Goal: Answer question/provide support: Share knowledge or assist other users

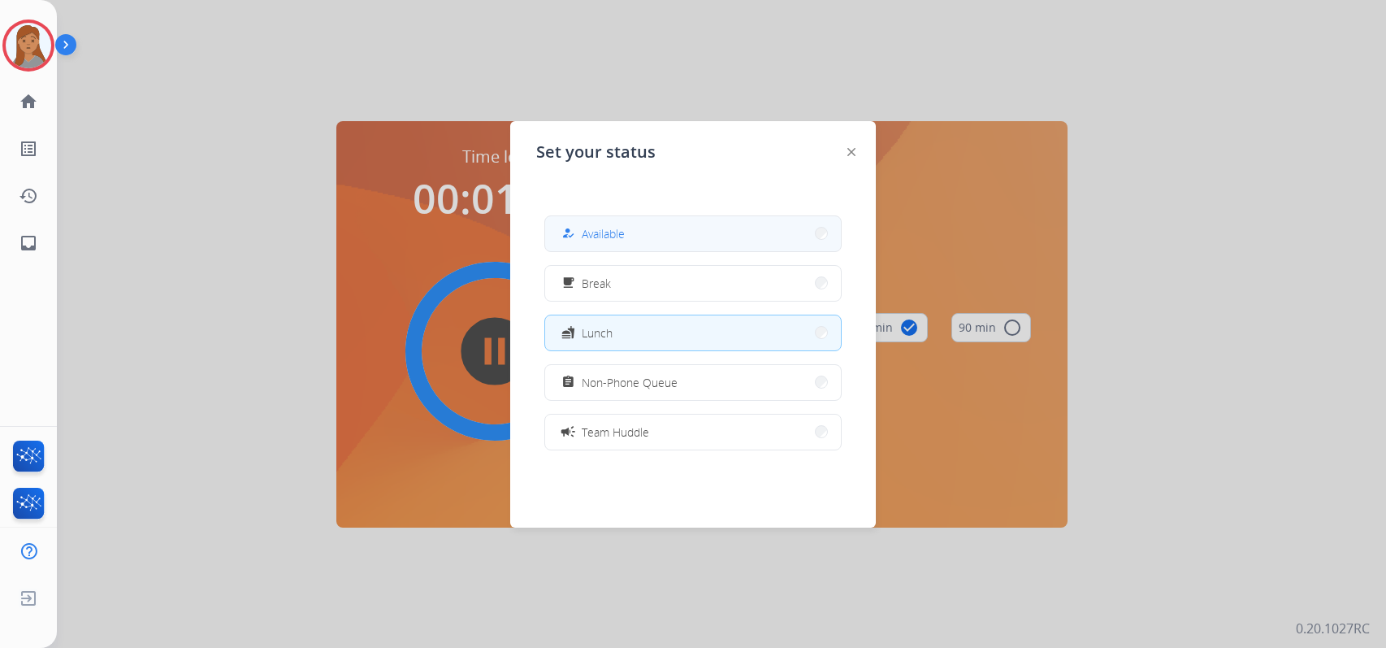
click at [697, 234] on button "how_to_reg Available" at bounding box center [693, 233] width 296 height 35
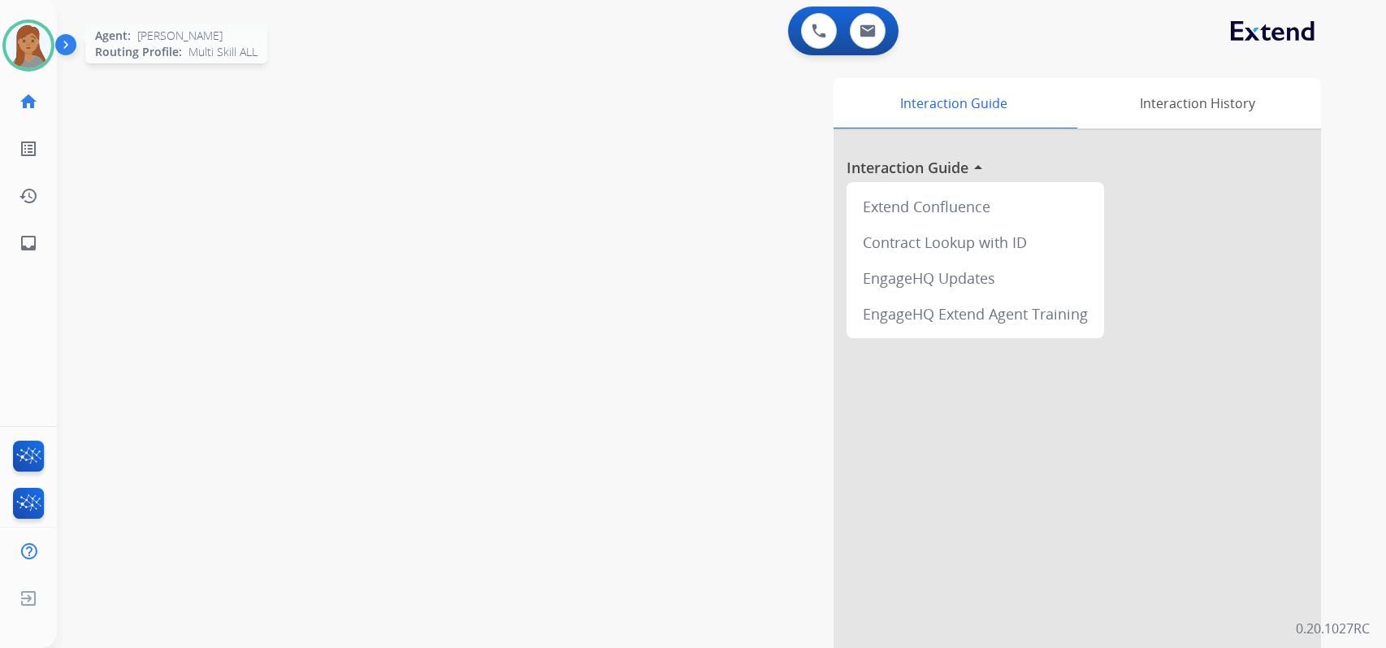
click at [24, 51] on img at bounding box center [28, 45] width 45 height 45
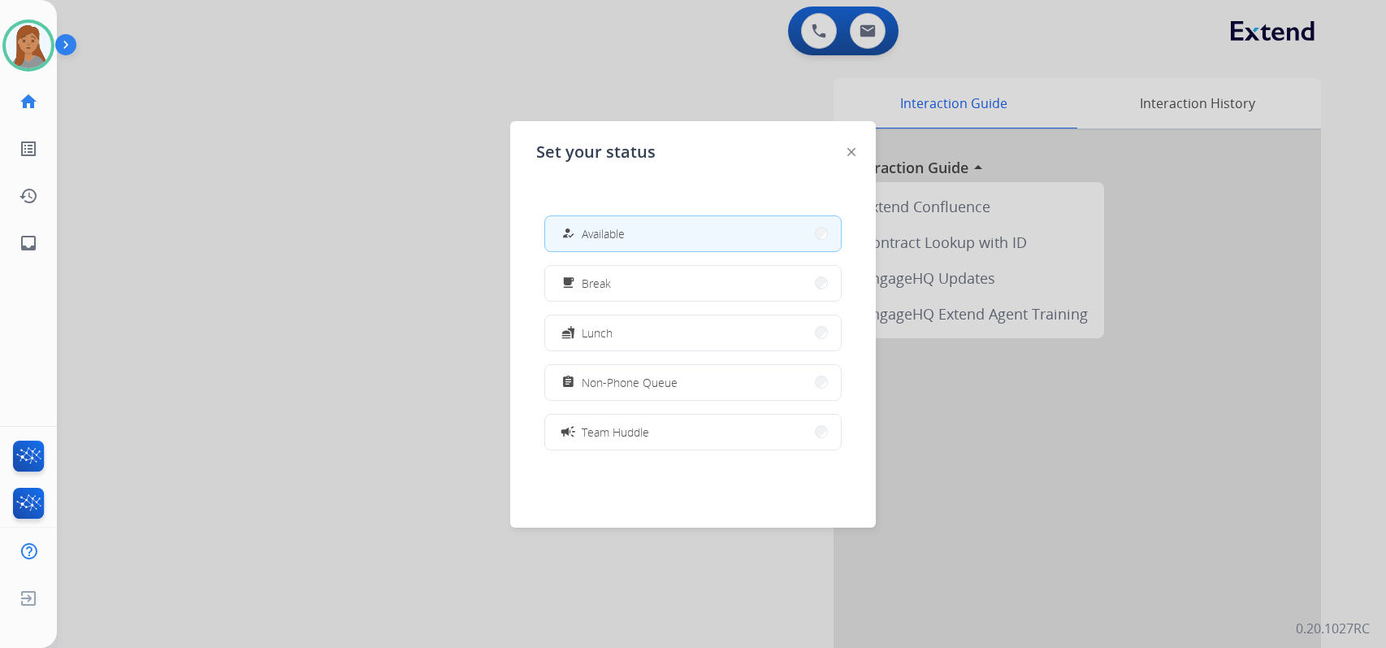
click at [865, 22] on div at bounding box center [693, 324] width 1386 height 648
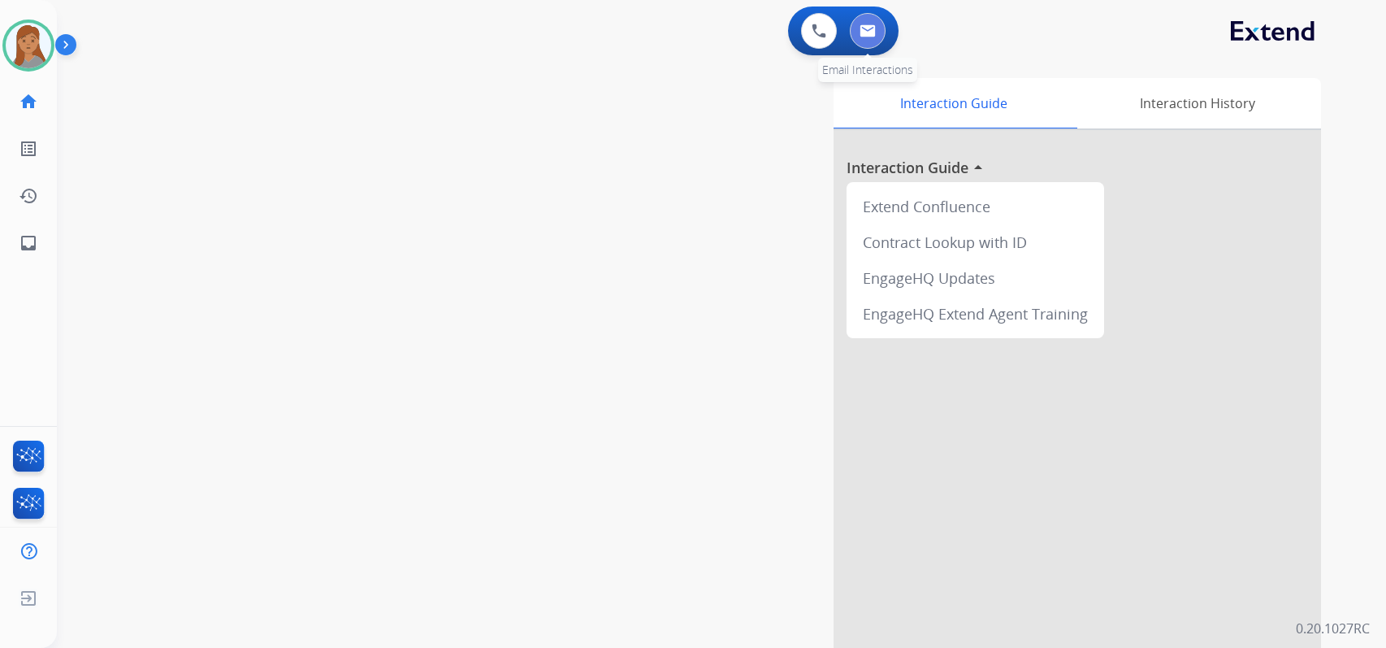
click at [866, 25] on img at bounding box center [868, 30] width 16 height 13
select select "**********"
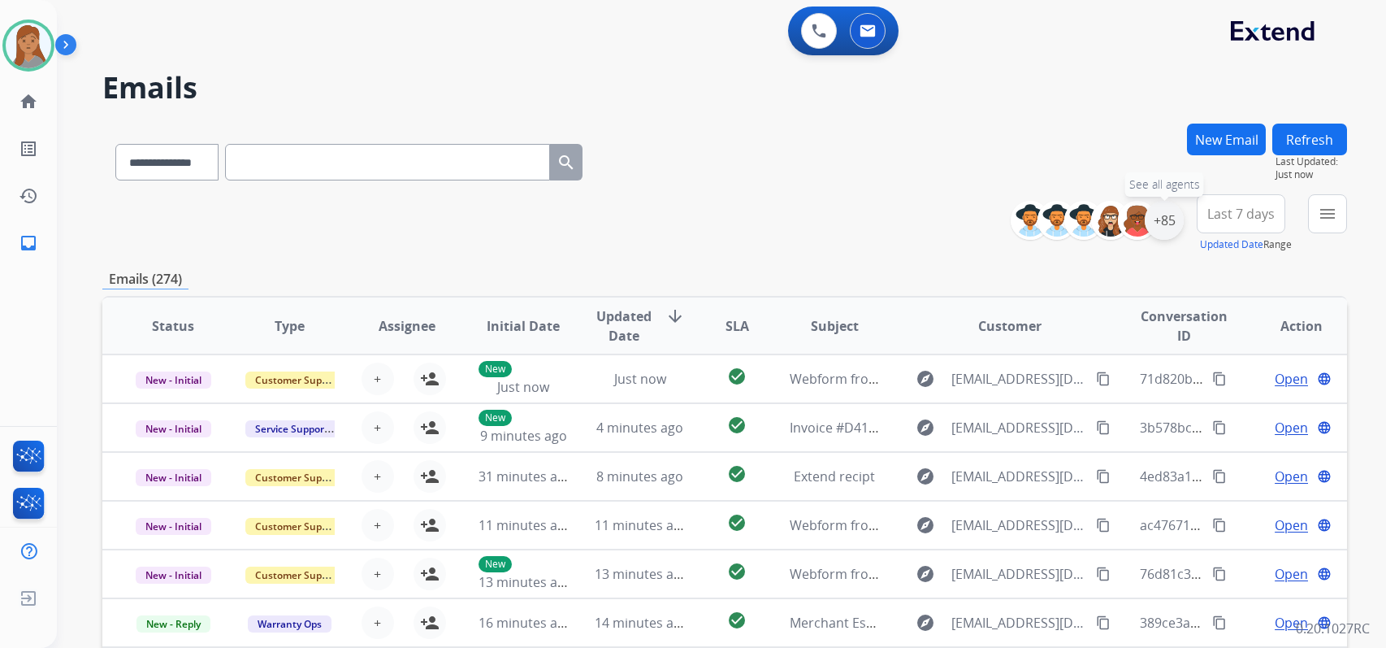
click at [1163, 221] on div "+85" at bounding box center [1164, 220] width 39 height 39
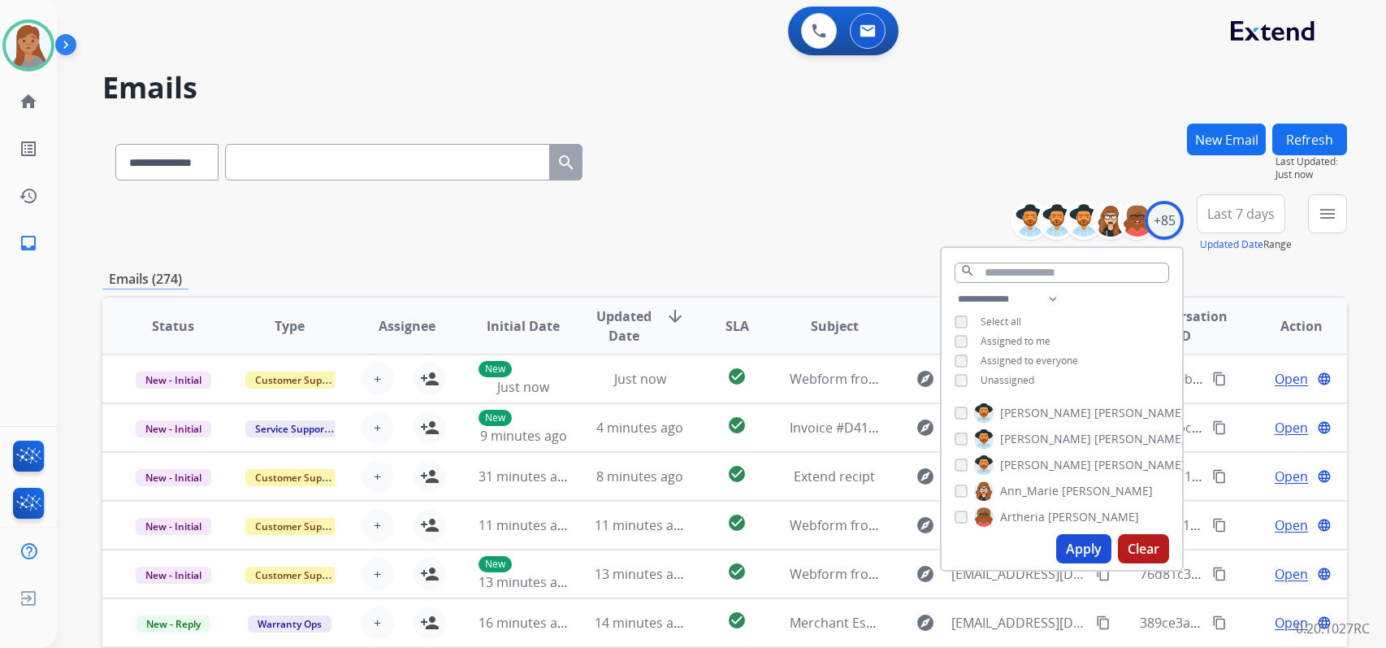
click at [1072, 545] on button "Apply" at bounding box center [1083, 548] width 55 height 29
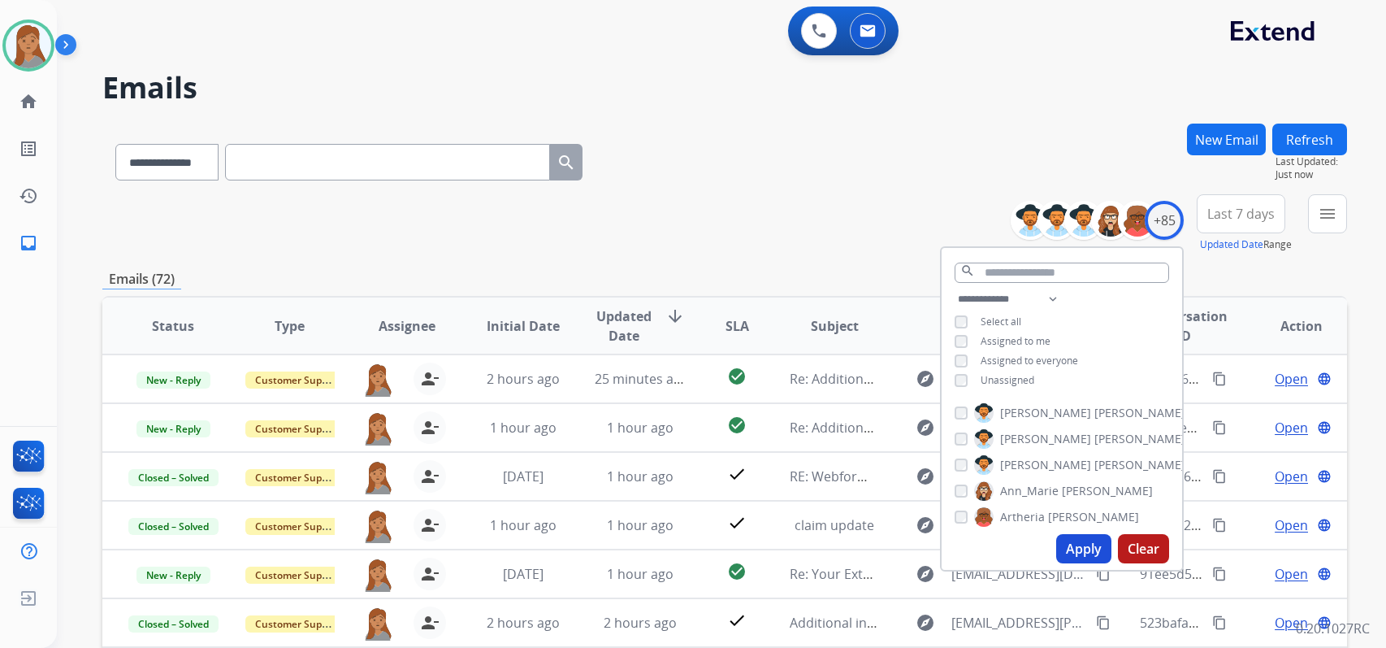
click at [795, 226] on div "**********" at bounding box center [724, 223] width 1245 height 58
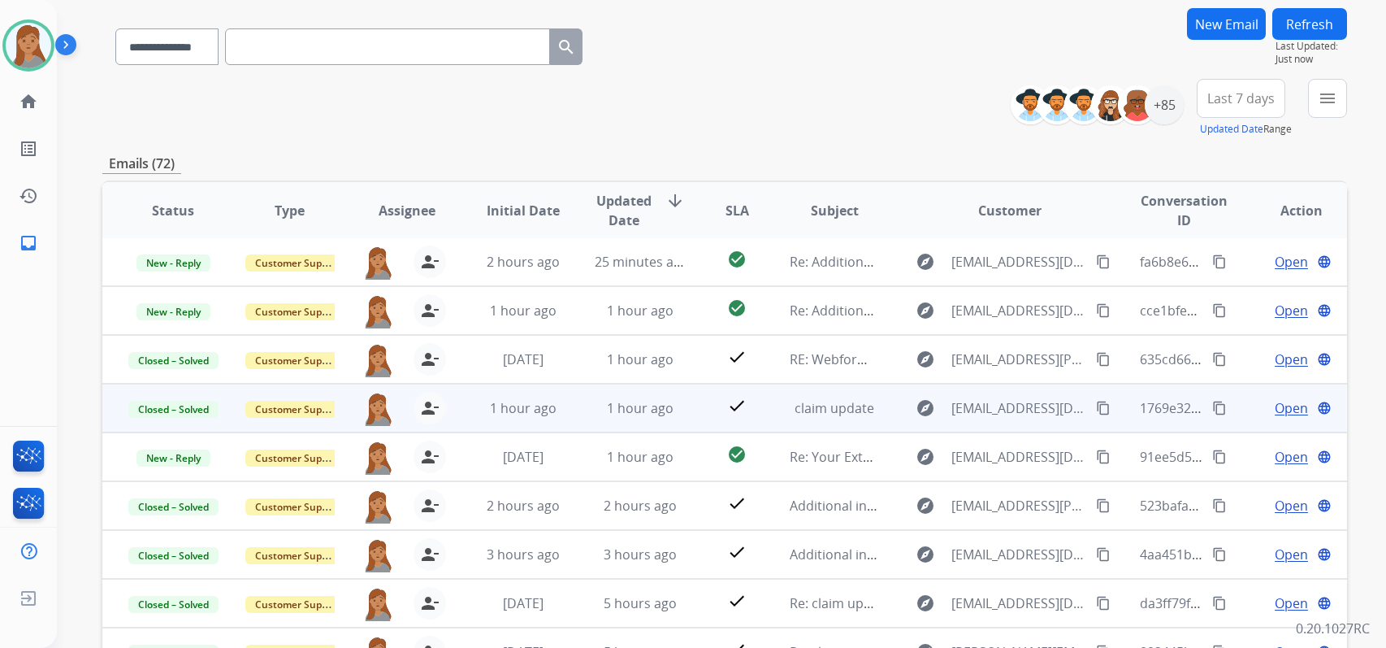
scroll to position [277, 0]
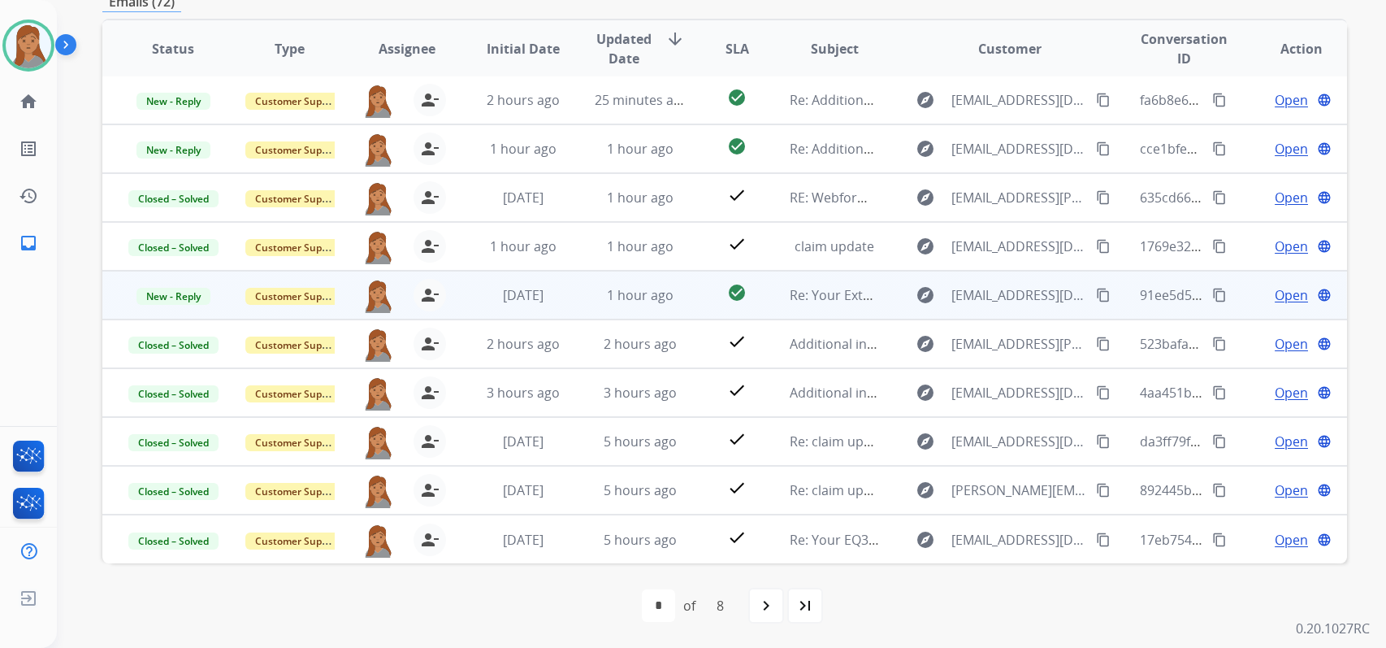
click at [1275, 291] on span "Open" at bounding box center [1291, 294] width 33 height 19
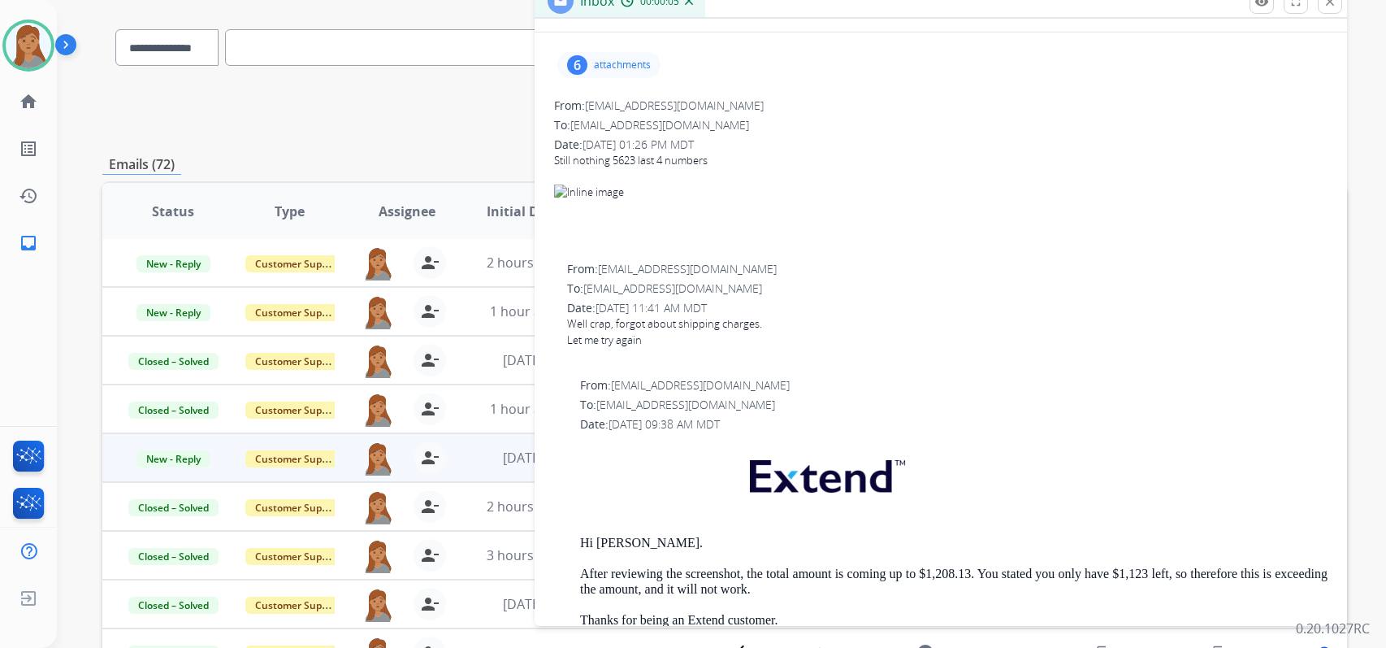
scroll to position [0, 0]
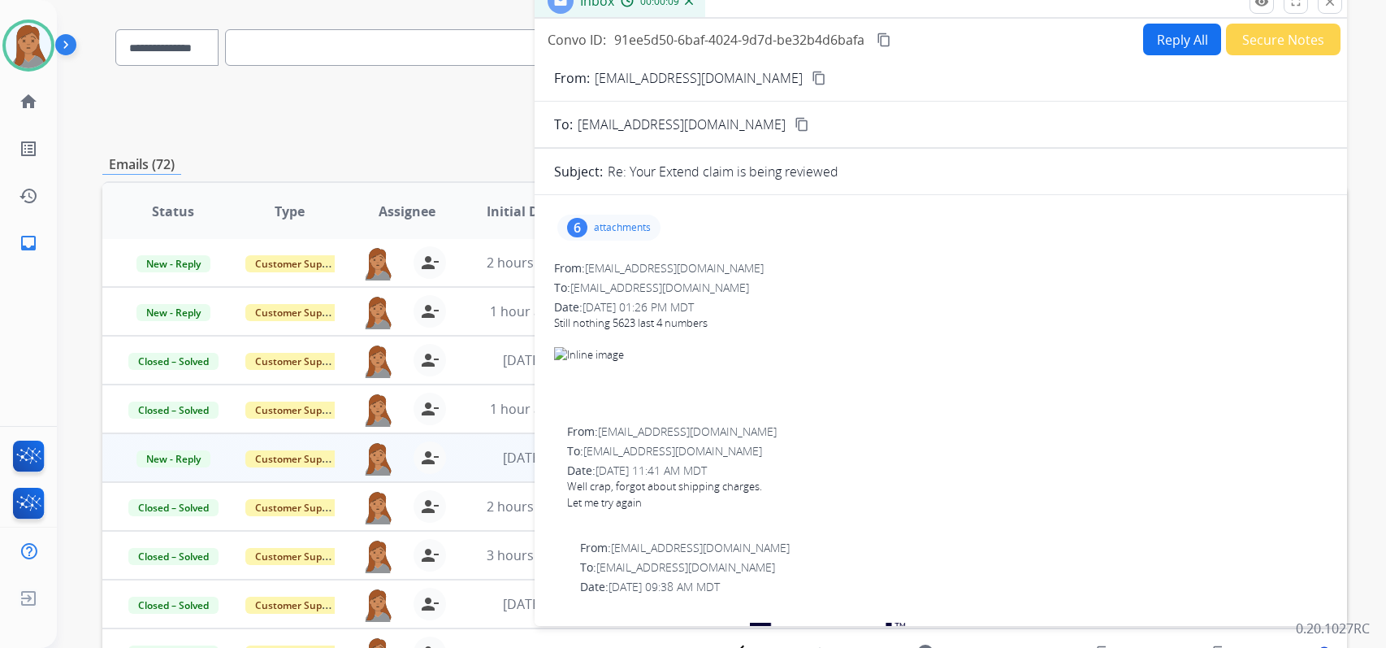
click at [812, 78] on mat-icon "content_copy" at bounding box center [819, 78] width 15 height 15
click at [1159, 47] on button "Reply All" at bounding box center [1182, 40] width 78 height 32
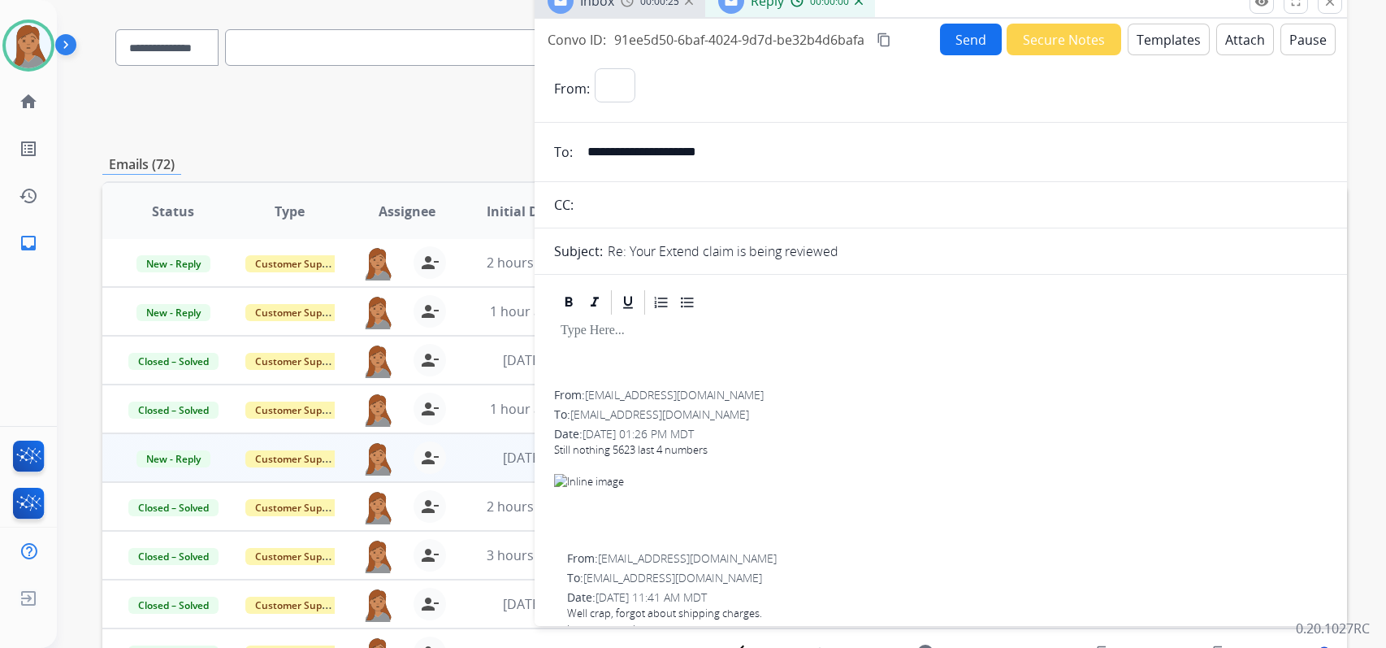
click at [1159, 47] on button "Templates" at bounding box center [1169, 40] width 82 height 32
select select "**********"
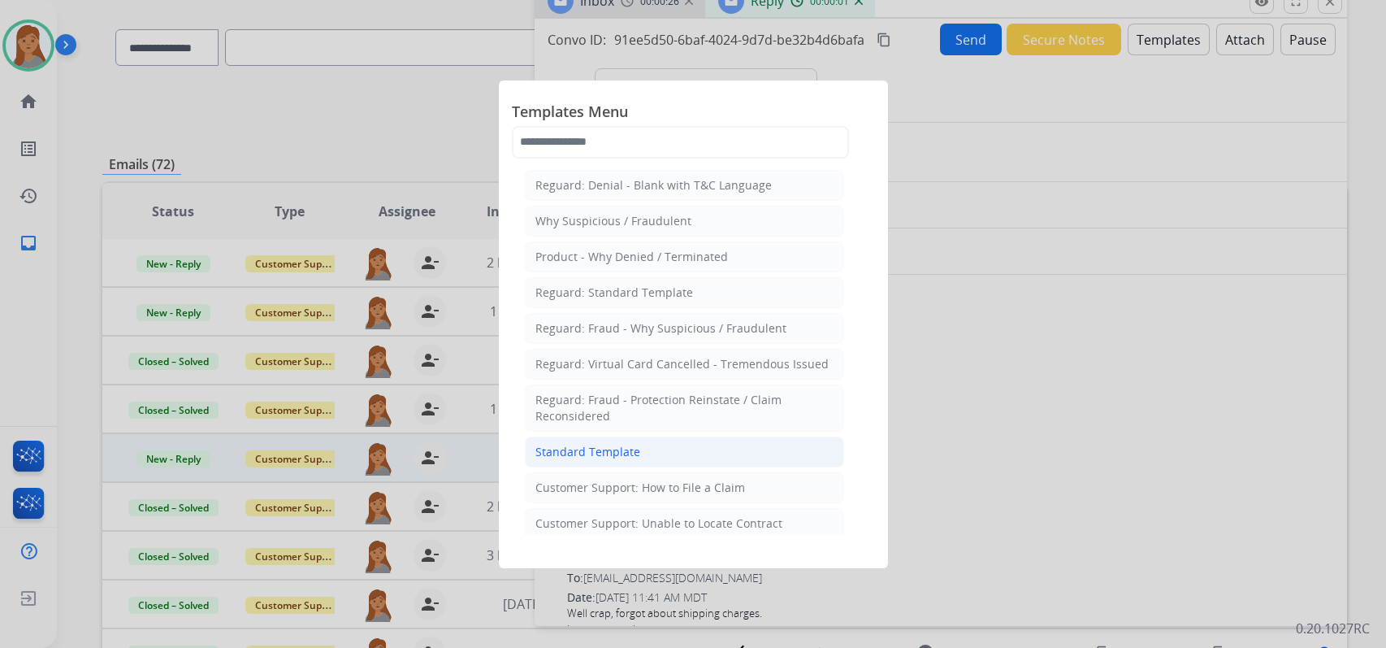
click at [570, 444] on div "Standard Template" at bounding box center [587, 452] width 105 height 16
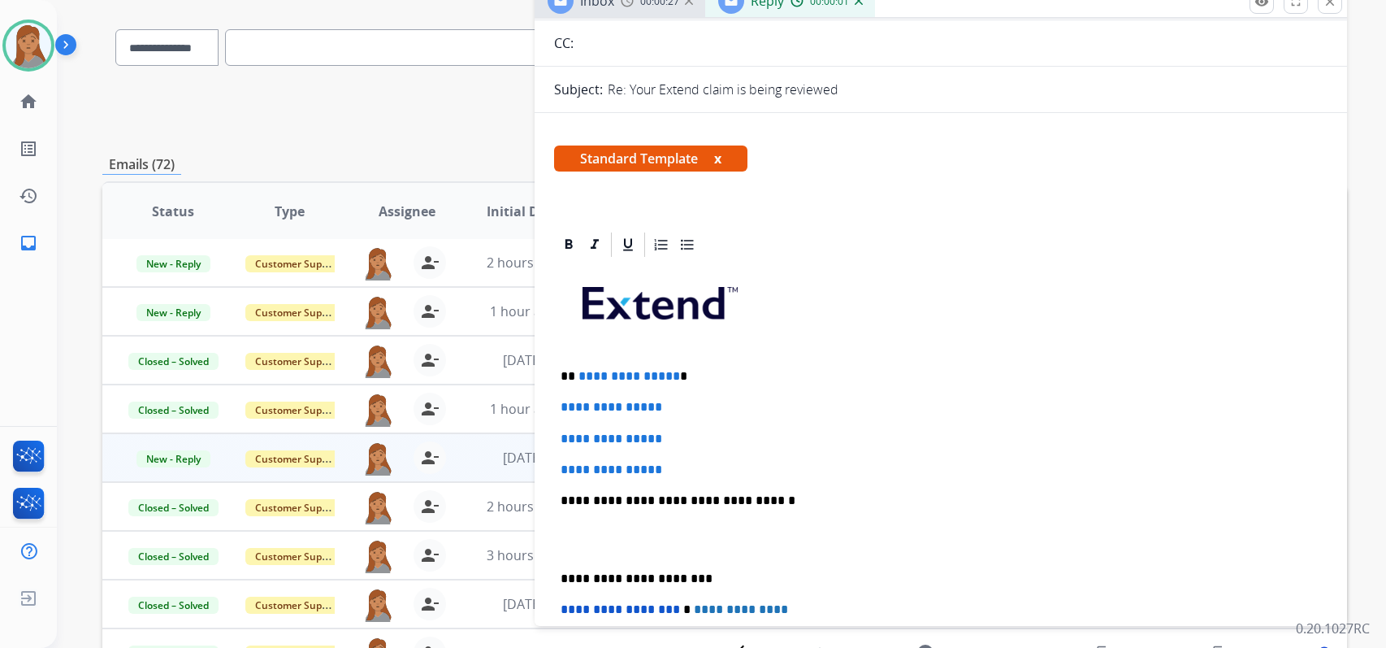
scroll to position [162, 0]
drag, startPoint x: 577, startPoint y: 363, endPoint x: 721, endPoint y: 448, distance: 167.5
click at [721, 448] on div "**********" at bounding box center [940, 537] width 773 height 559
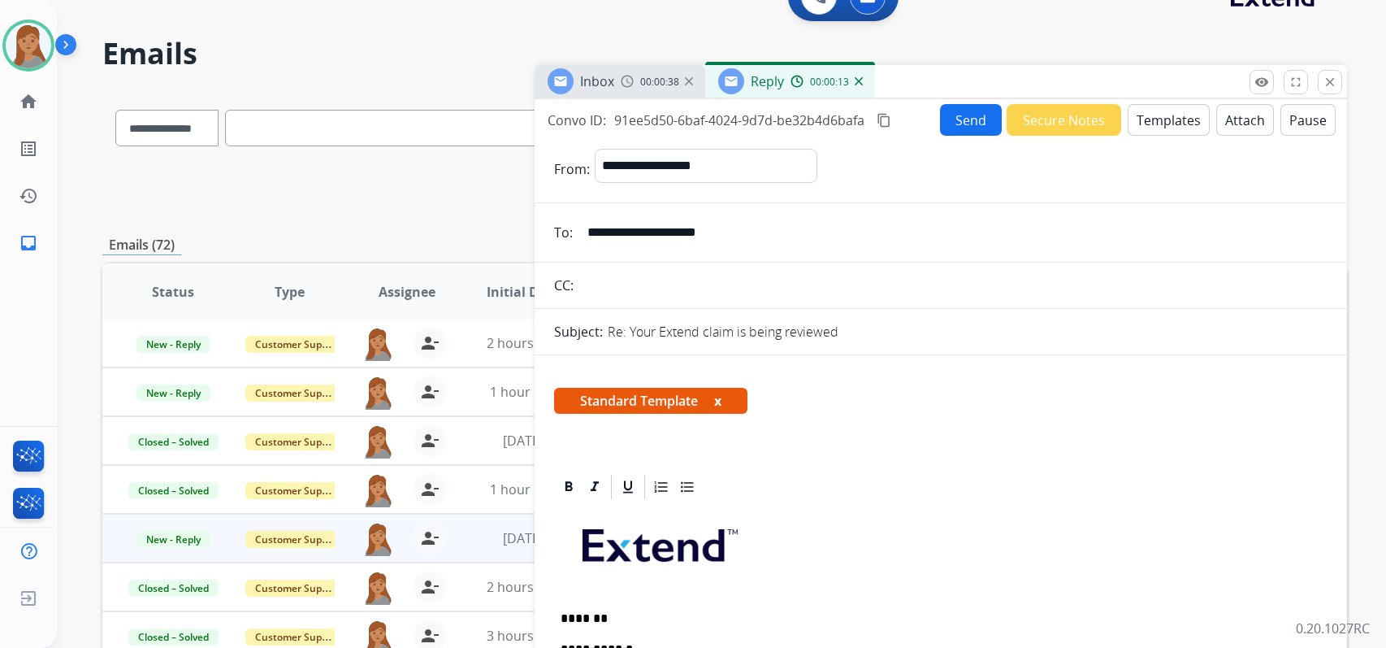
scroll to position [33, 0]
drag, startPoint x: 1330, startPoint y: 78, endPoint x: 1300, endPoint y: 105, distance: 40.3
click at [1328, 82] on mat-icon "close" at bounding box center [1330, 83] width 15 height 15
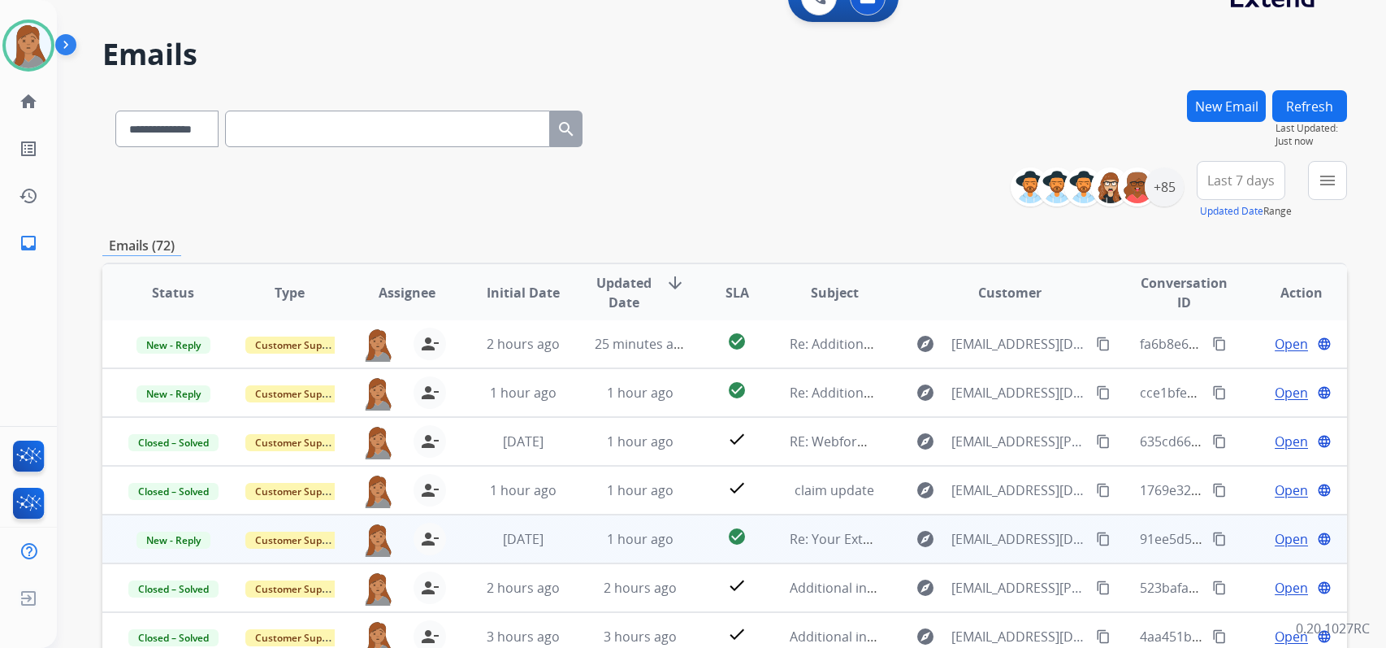
click at [1275, 537] on span "Open" at bounding box center [1291, 538] width 33 height 19
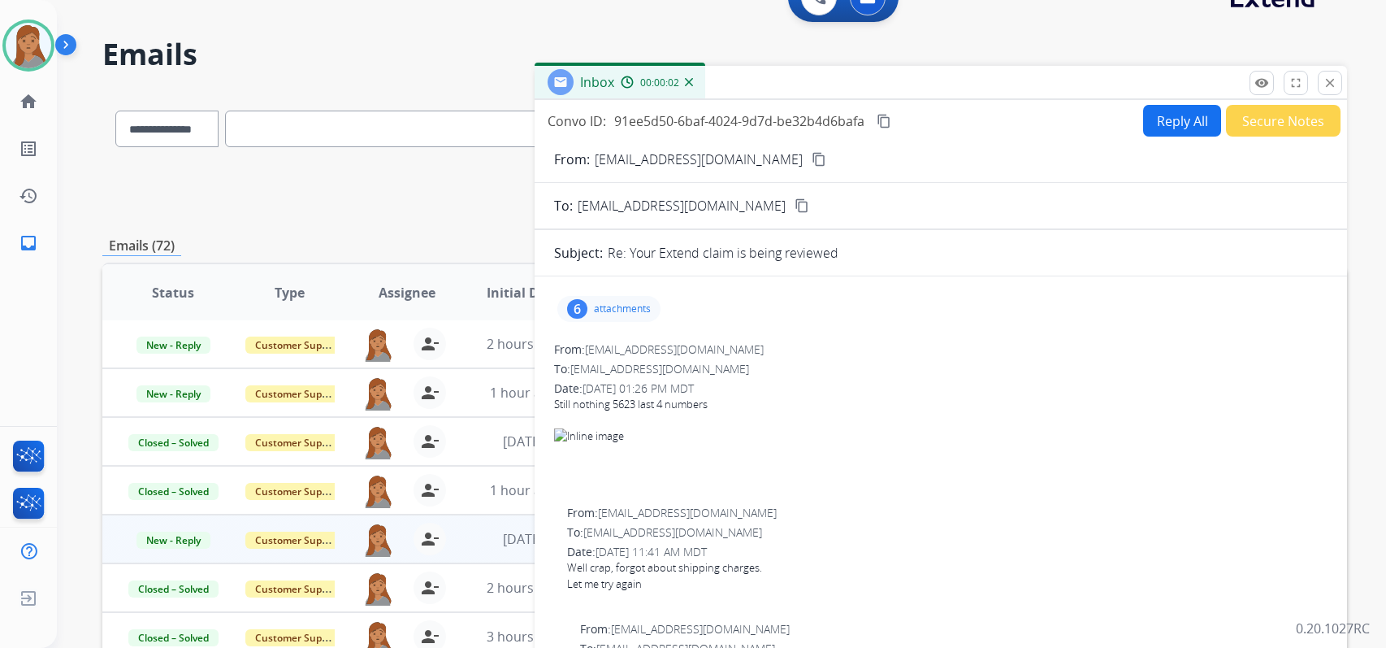
click at [586, 297] on div "6 attachments" at bounding box center [608, 309] width 103 height 26
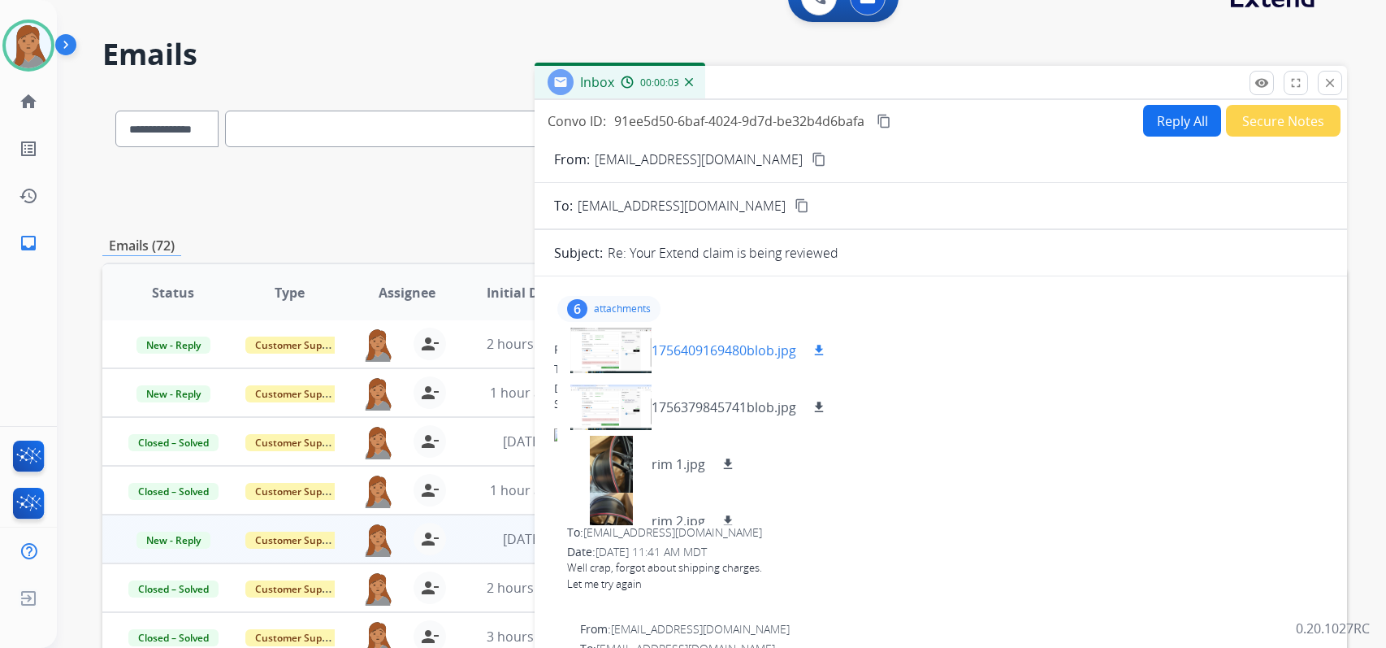
click at [596, 338] on div at bounding box center [610, 350] width 81 height 57
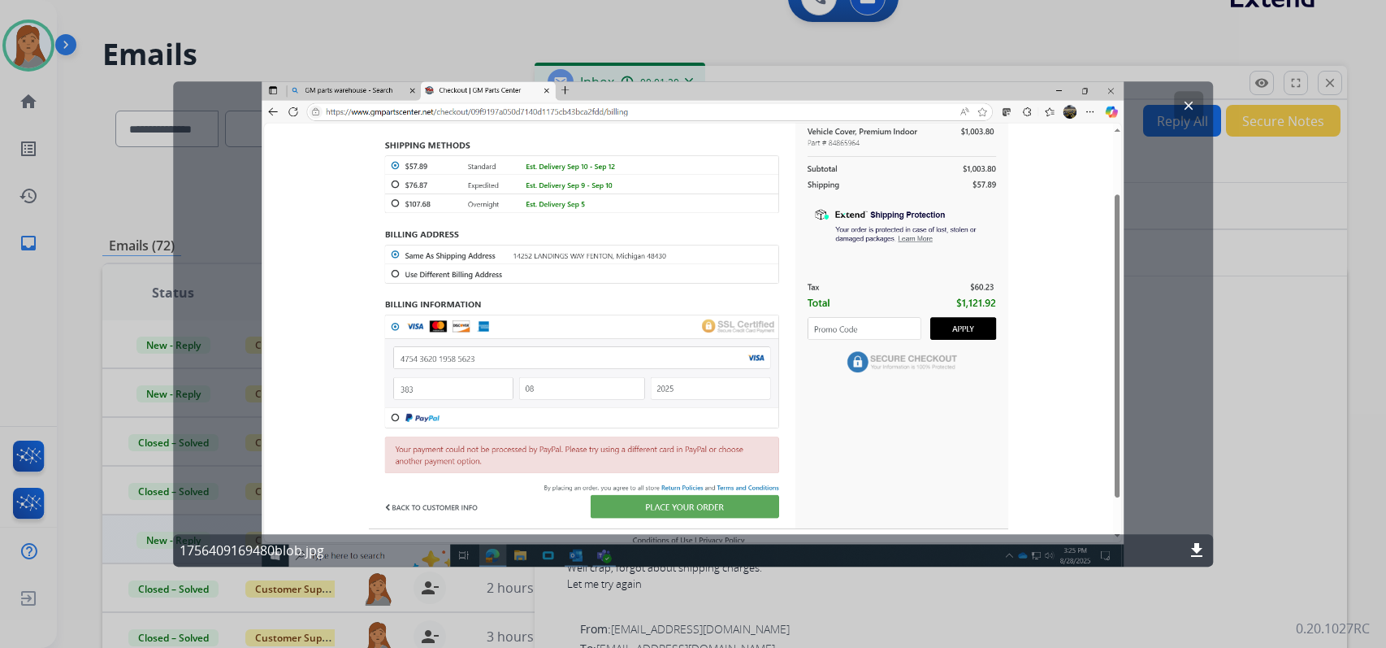
click at [1185, 105] on mat-icon "clear" at bounding box center [1188, 105] width 15 height 15
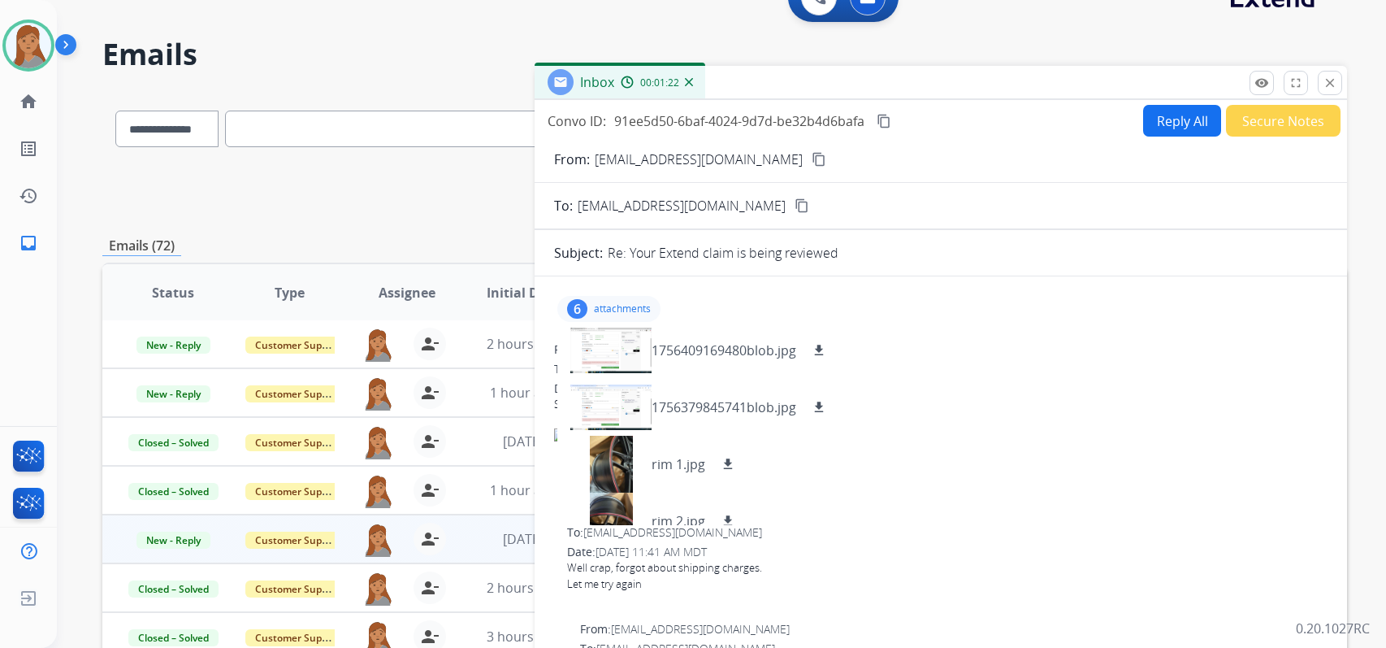
click at [812, 157] on mat-icon "content_copy" at bounding box center [819, 159] width 15 height 15
click at [886, 118] on mat-icon "content_copy" at bounding box center [884, 121] width 15 height 15
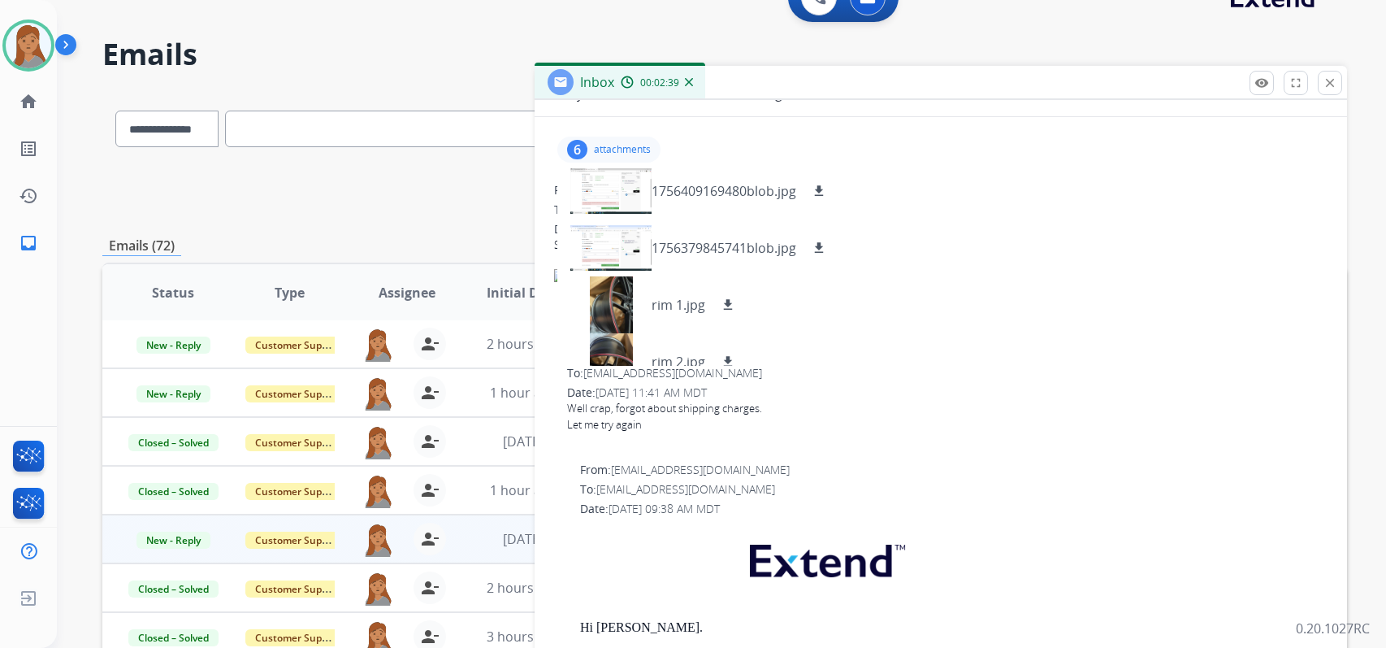
scroll to position [81, 0]
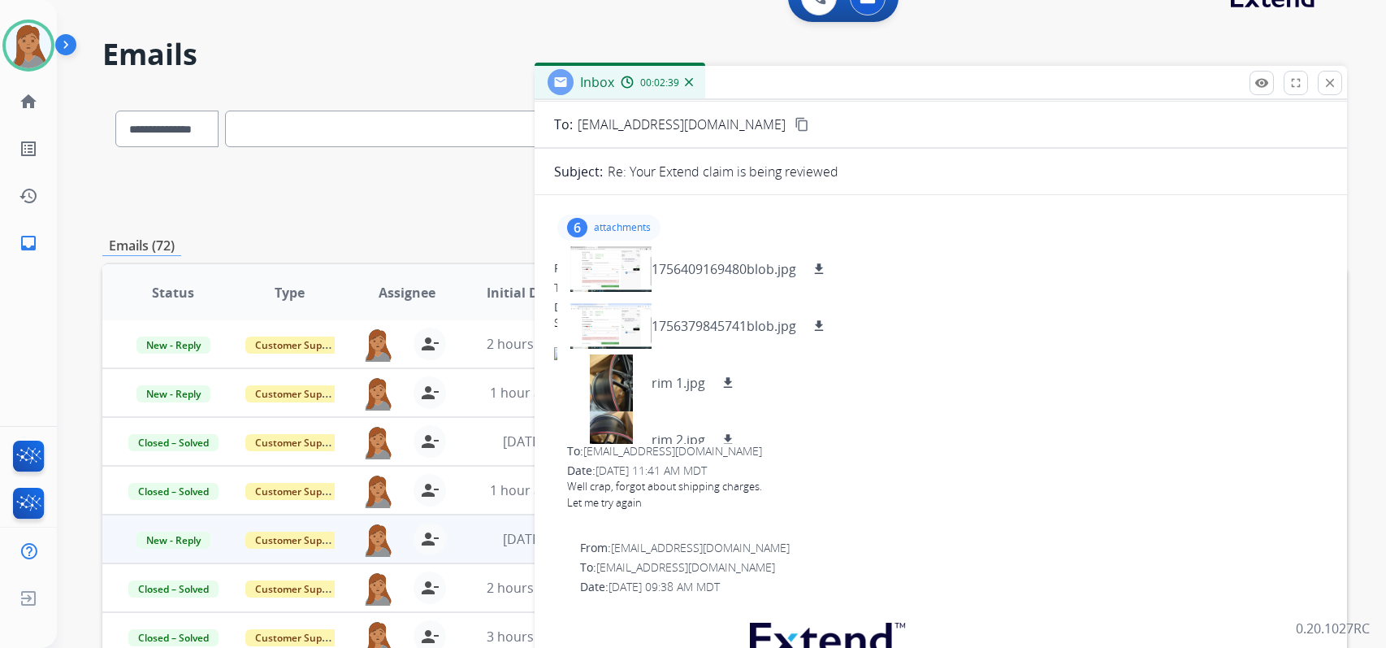
click at [584, 228] on div "6" at bounding box center [577, 227] width 20 height 19
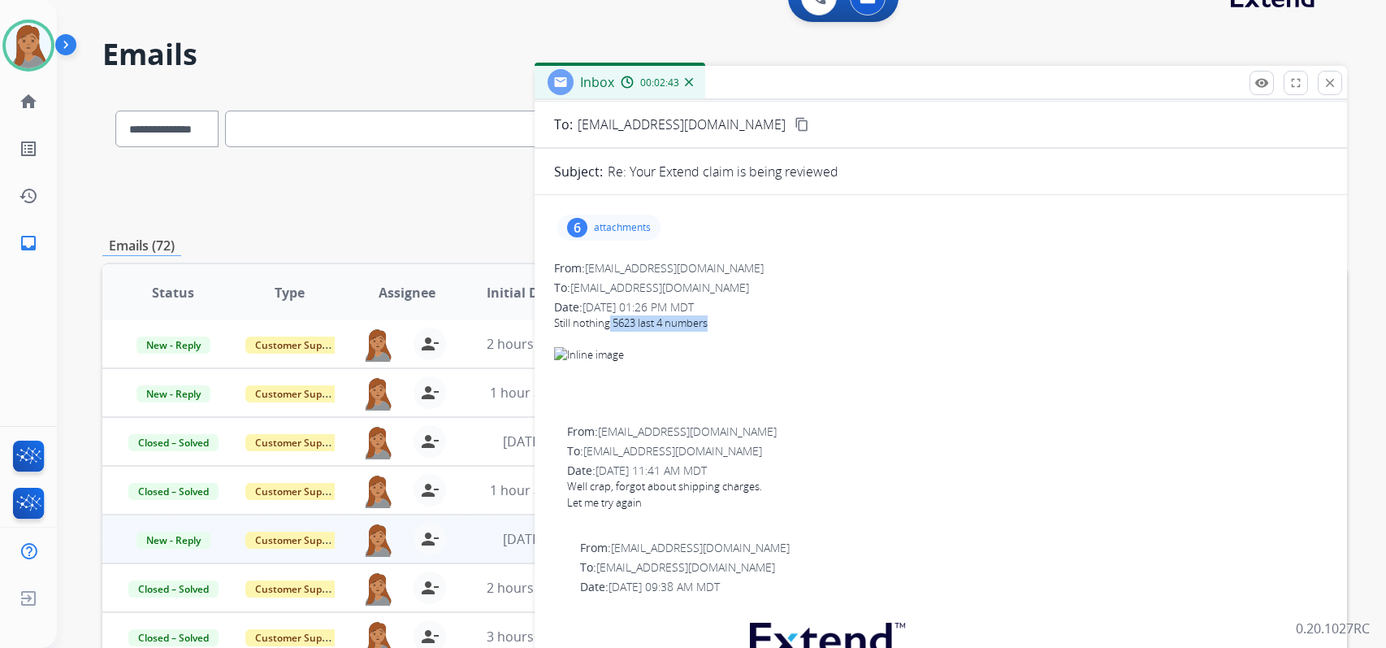
drag, startPoint x: 706, startPoint y: 324, endPoint x: 609, endPoint y: 320, distance: 97.6
click at [609, 320] on div "Still nothing 5623 last 4 numbers" at bounding box center [940, 323] width 773 height 16
drag, startPoint x: 609, startPoint y: 320, endPoint x: 619, endPoint y: 321, distance: 10.6
copy div "5623 last 4 numbers"
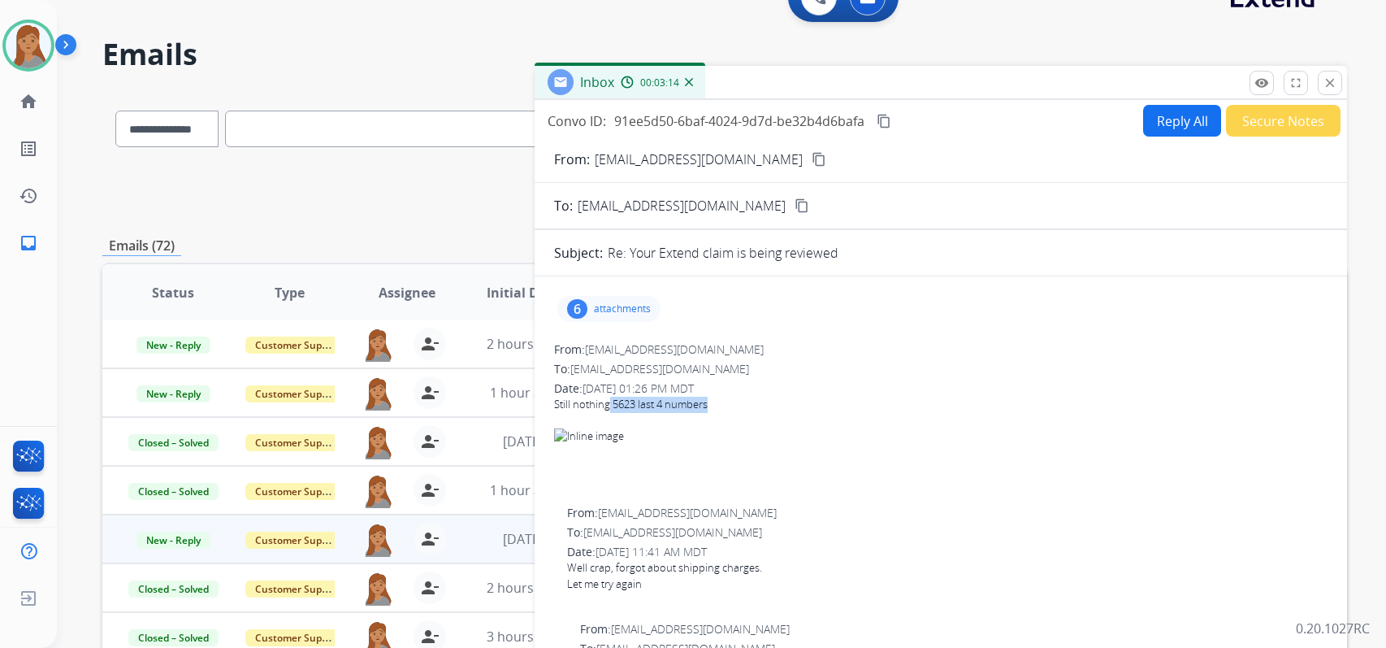
click at [1147, 120] on button "Reply All" at bounding box center [1182, 121] width 78 height 32
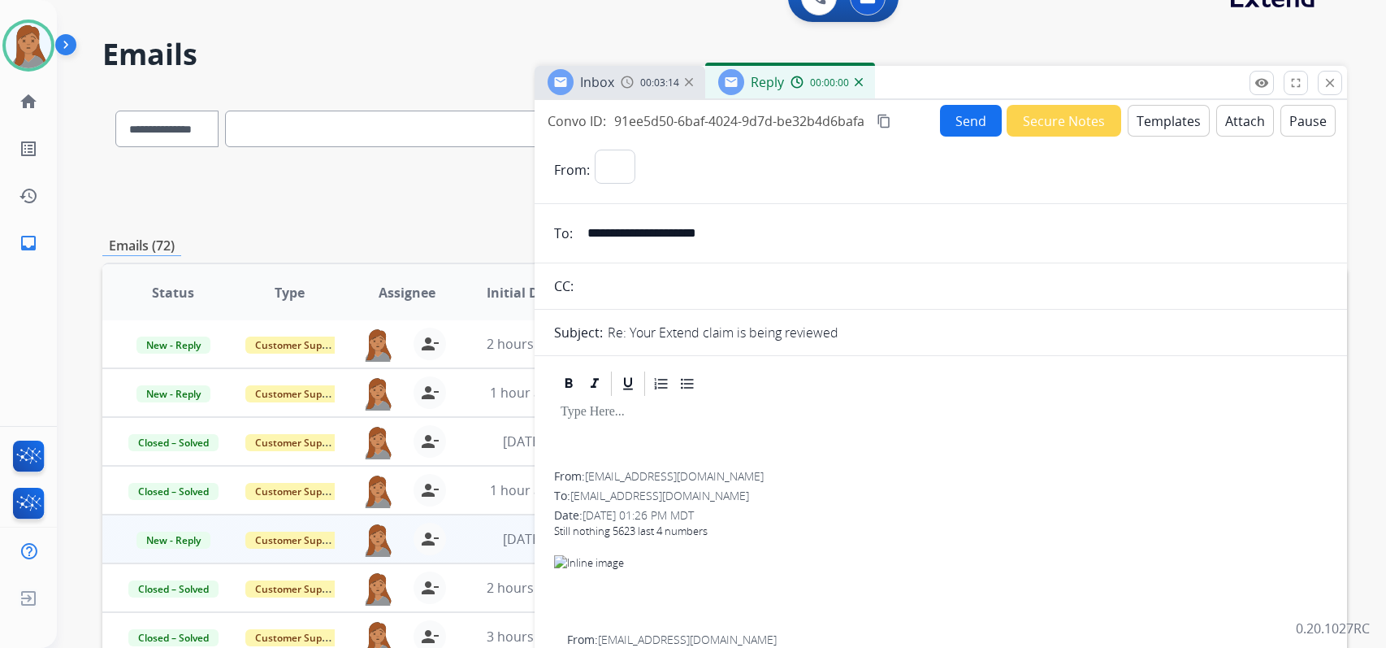
click at [1147, 120] on button "Templates" at bounding box center [1169, 121] width 82 height 32
select select "**********"
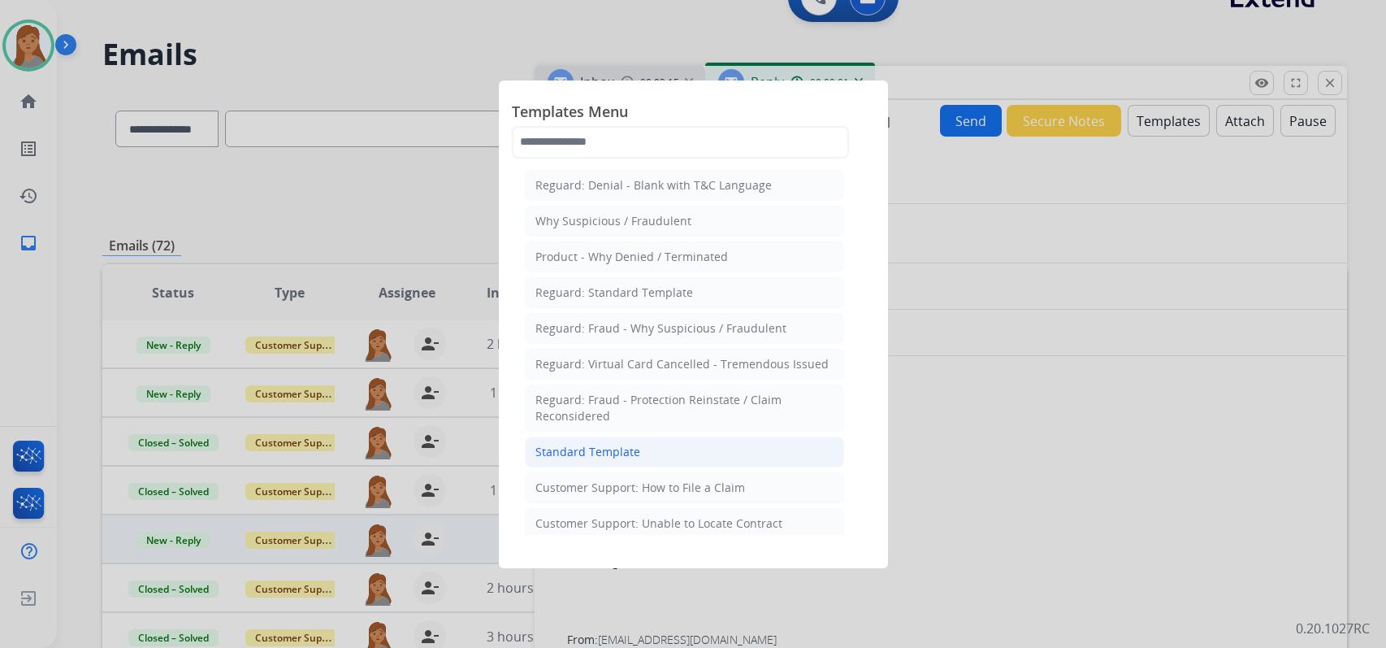
click at [591, 451] on div "Standard Template" at bounding box center [587, 452] width 105 height 16
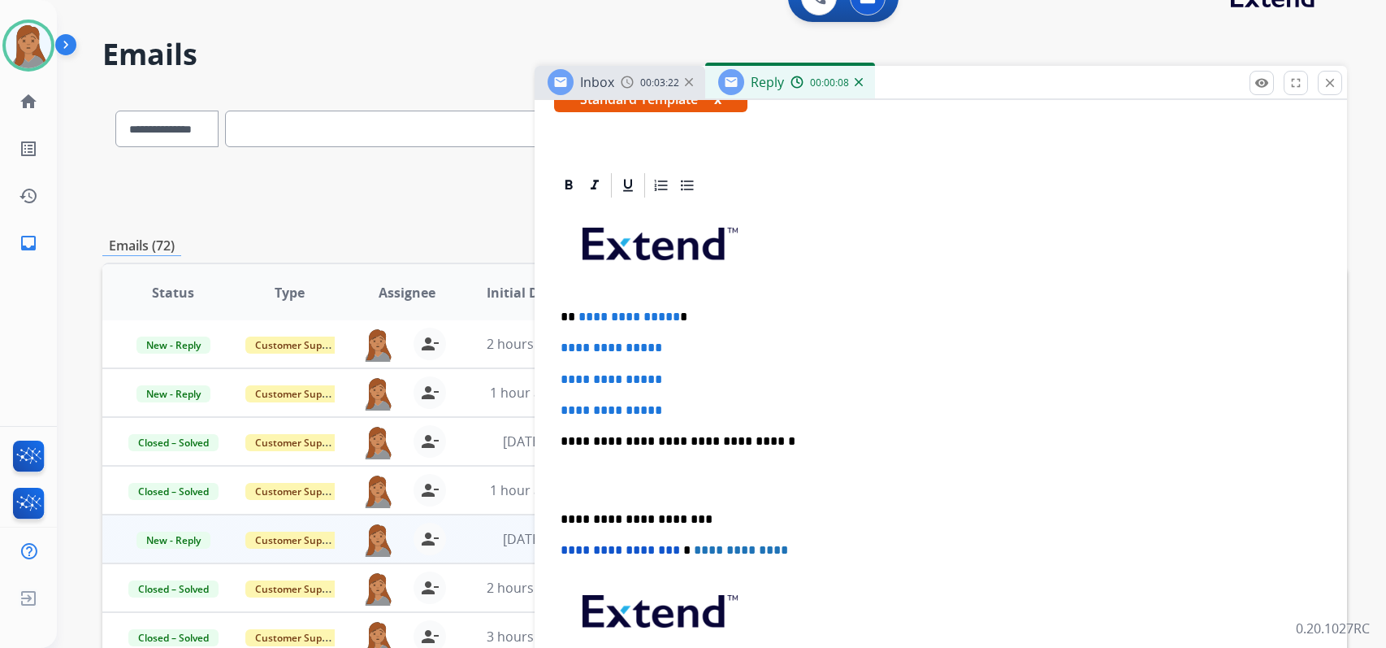
scroll to position [325, 0]
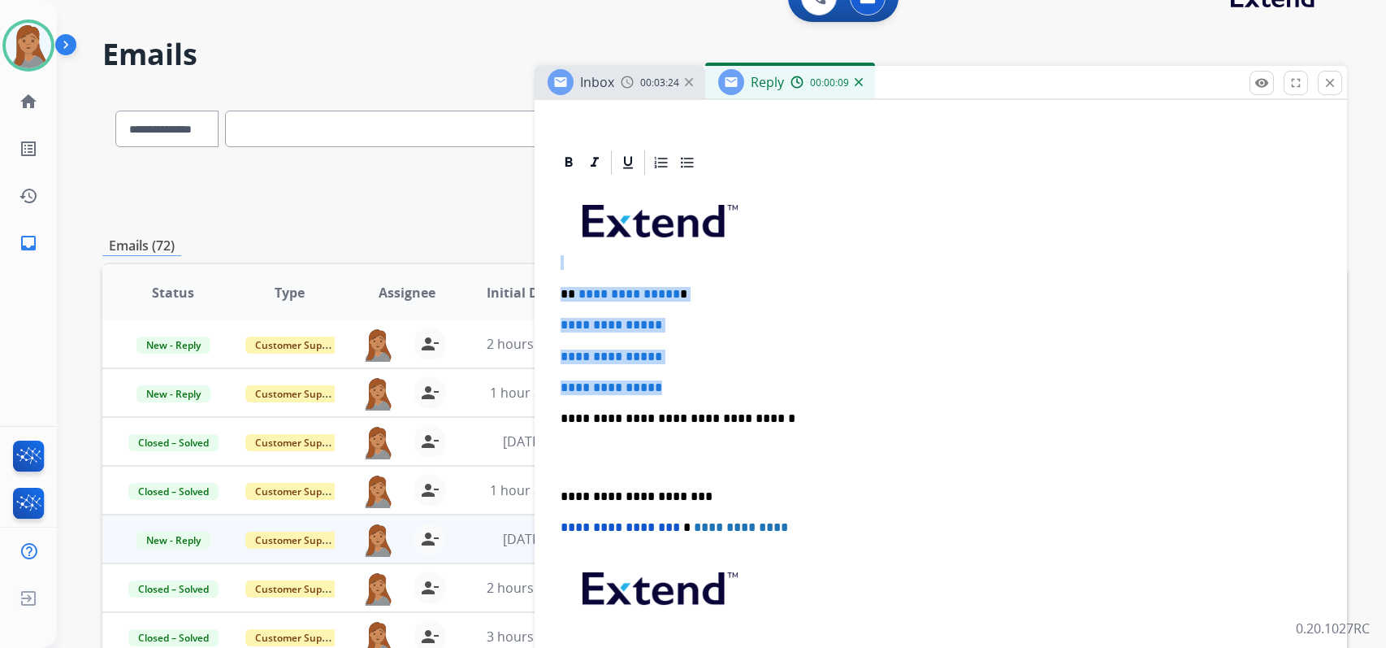
click at [694, 379] on div "**********" at bounding box center [940, 456] width 773 height 559
drag, startPoint x: 694, startPoint y: 383, endPoint x: 577, endPoint y: 282, distance: 154.4
click at [577, 282] on div "**********" at bounding box center [940, 456] width 773 height 559
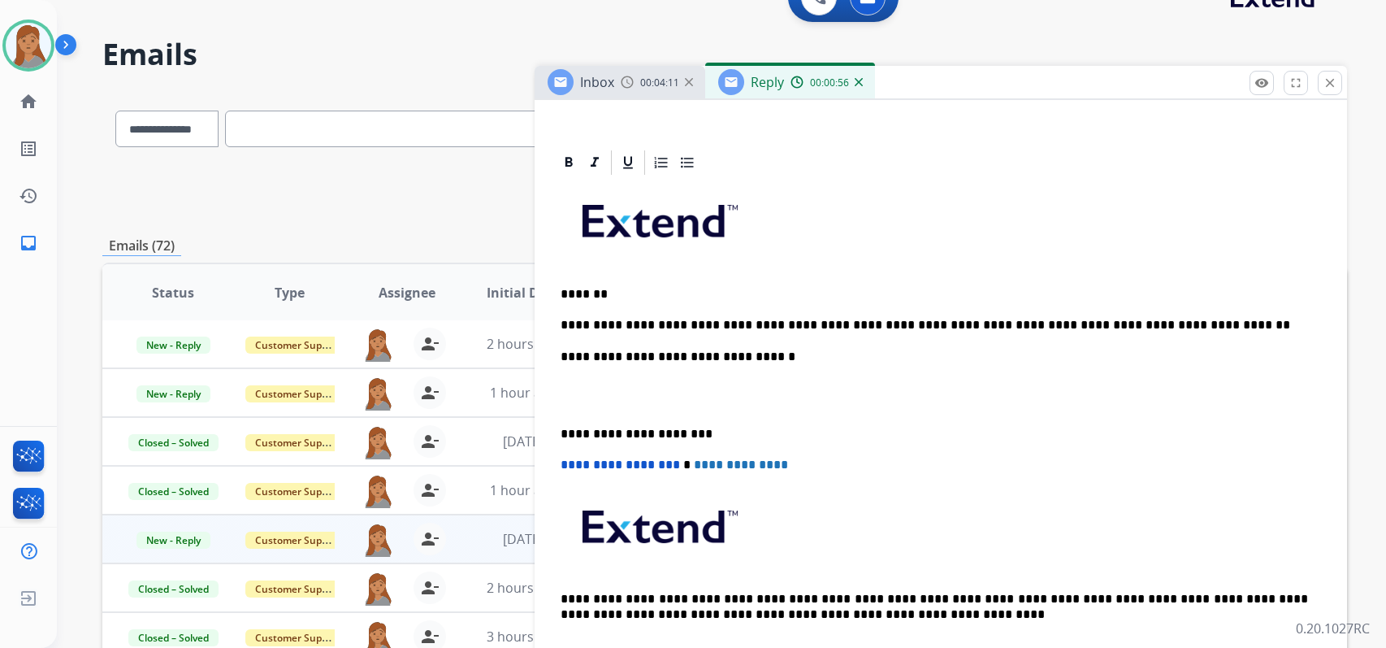
click at [561, 423] on div "**********" at bounding box center [940, 425] width 773 height 496
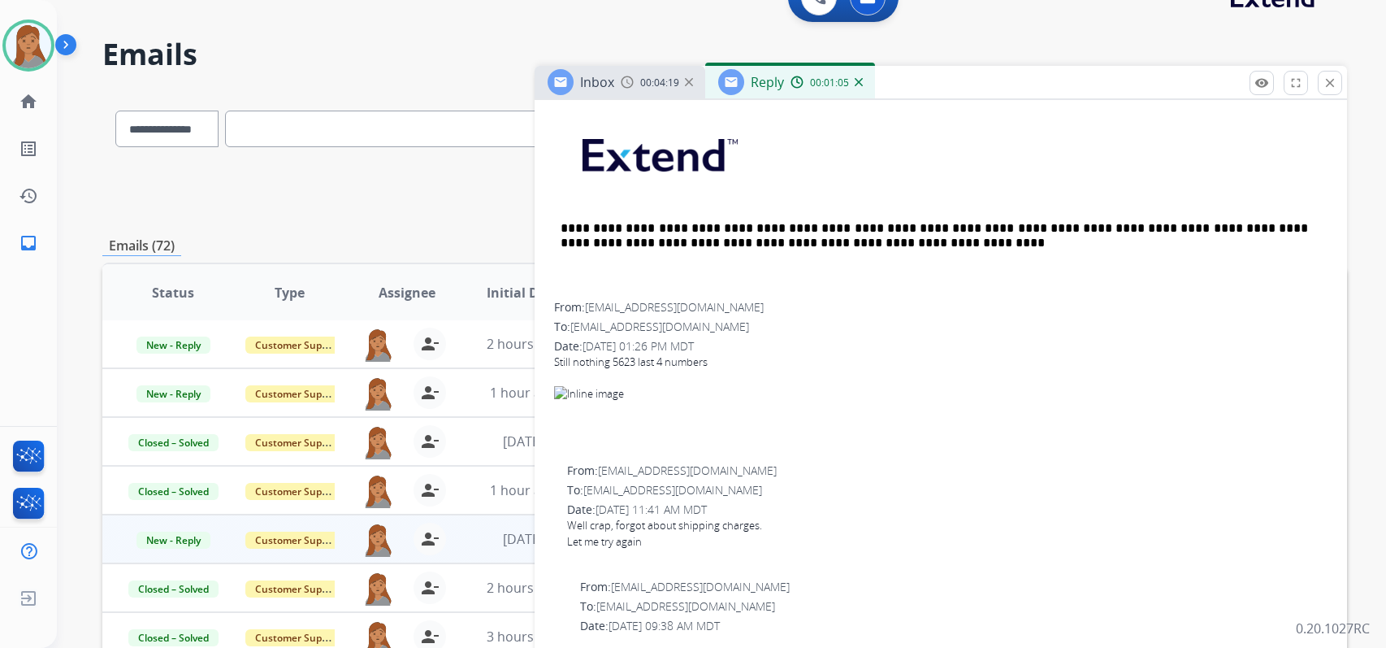
scroll to position [0, 0]
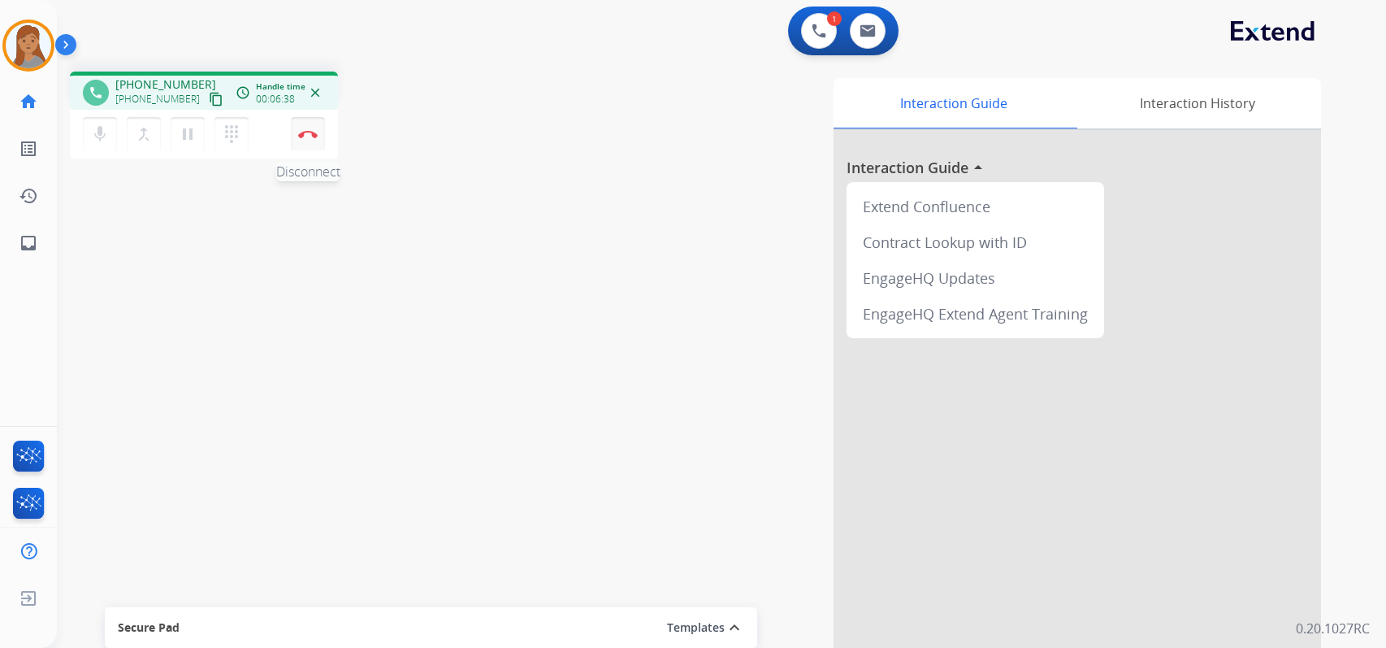
click at [303, 132] on img at bounding box center [307, 134] width 19 height 8
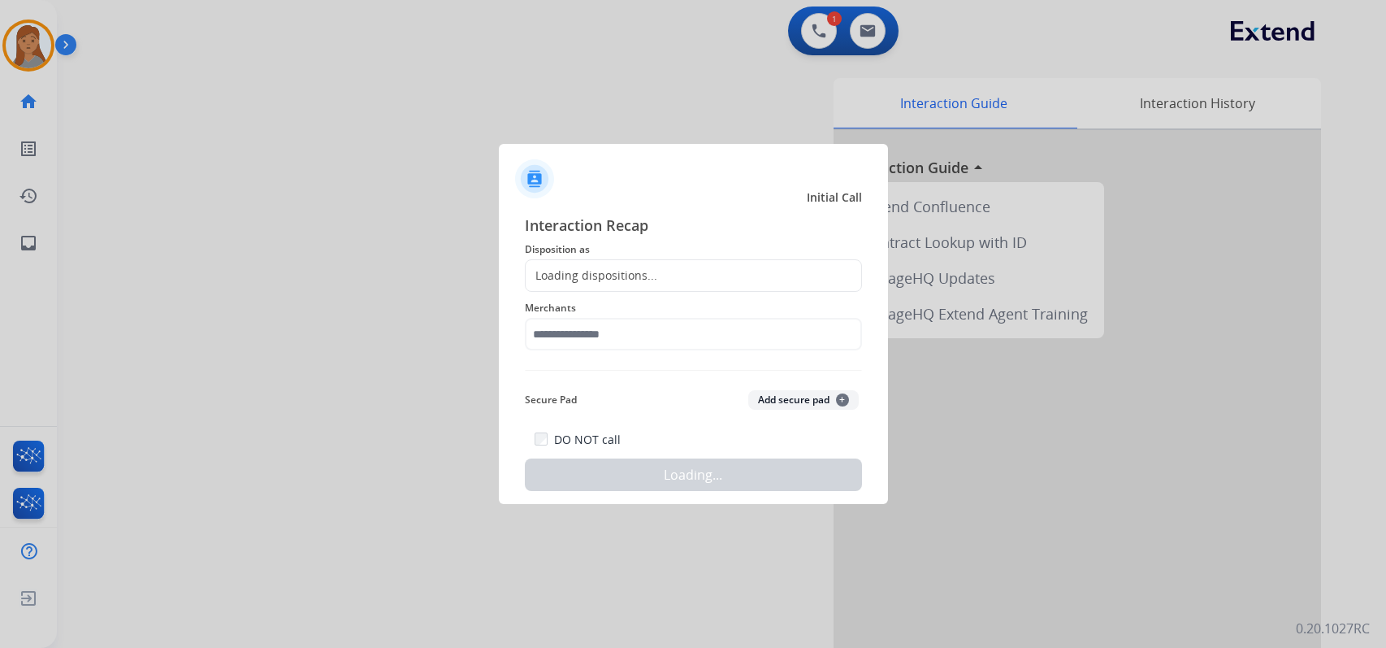
click at [643, 256] on span "Disposition as" at bounding box center [693, 249] width 337 height 19
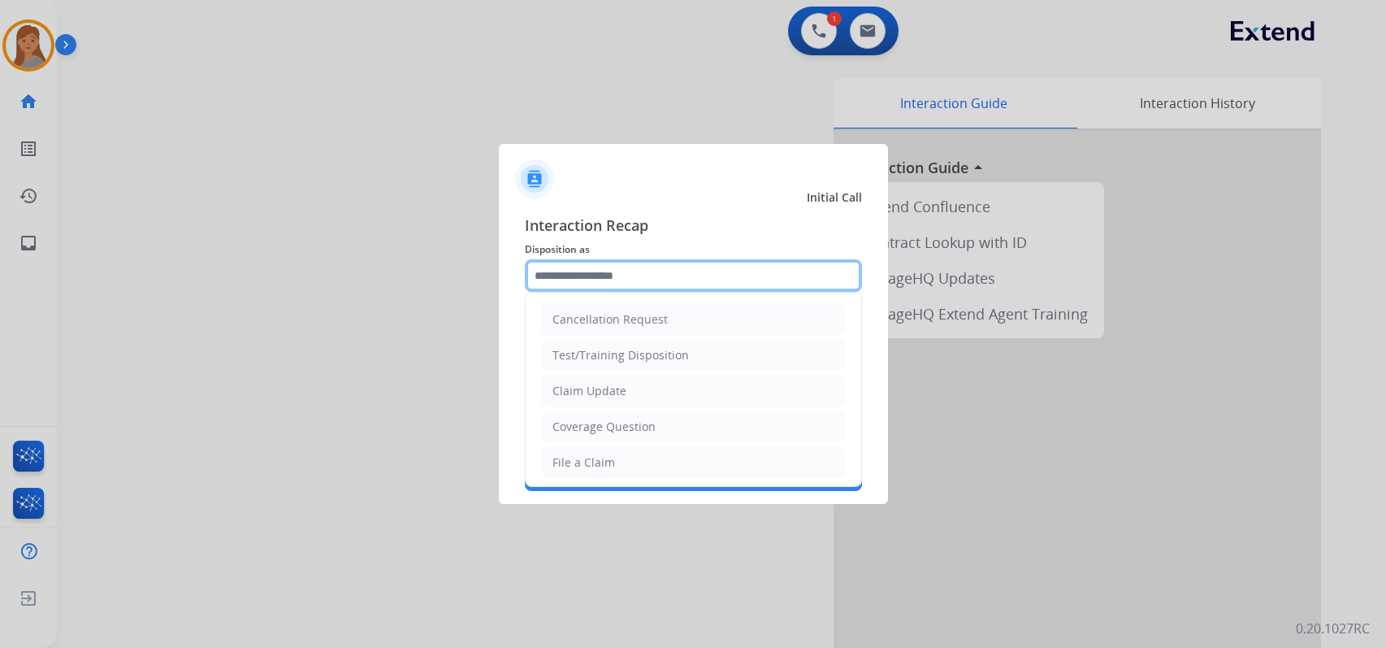
click at [613, 282] on input "text" at bounding box center [693, 275] width 337 height 32
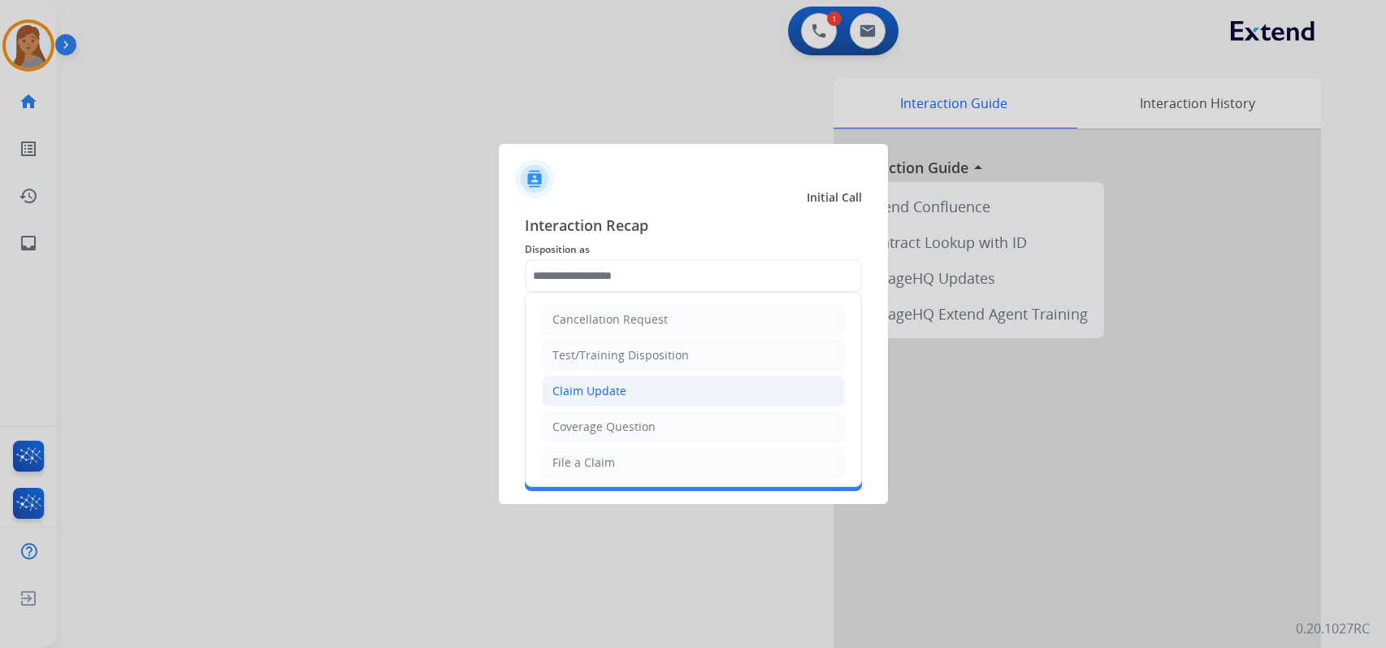
click at [624, 387] on li "Claim Update" at bounding box center [693, 390] width 303 height 31
type input "**********"
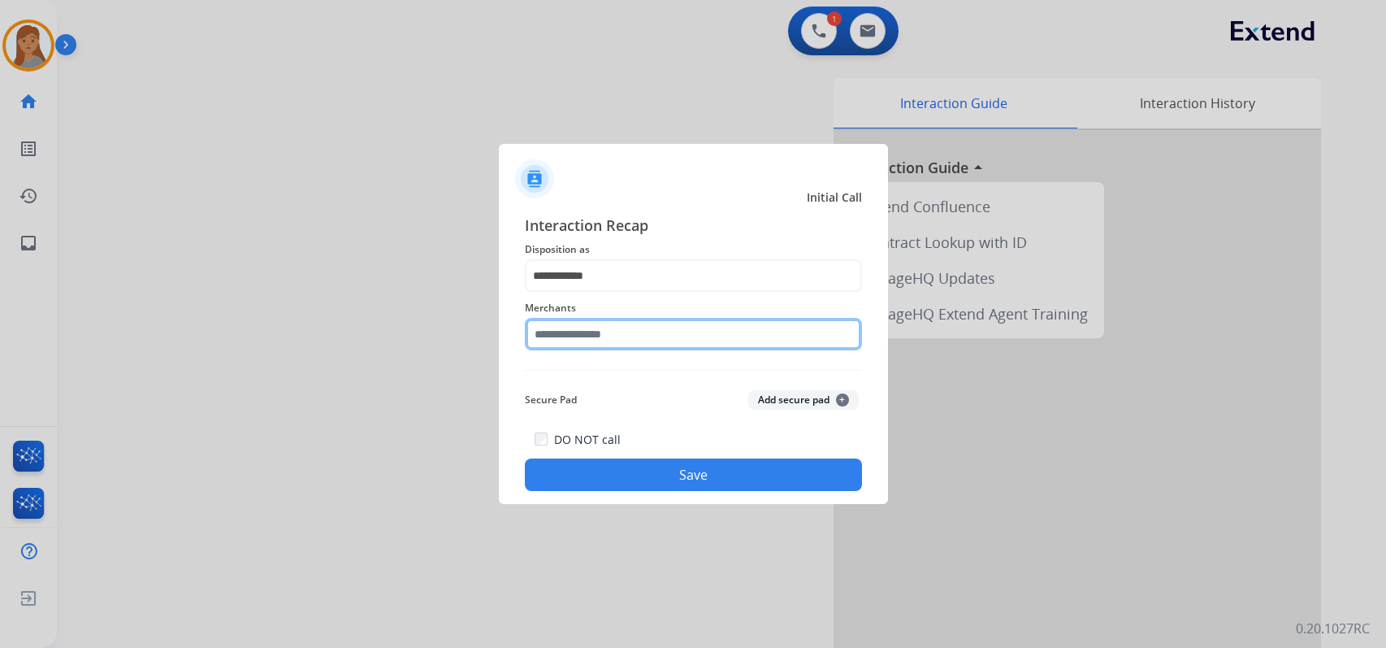
click at [625, 330] on input "text" at bounding box center [693, 334] width 337 height 32
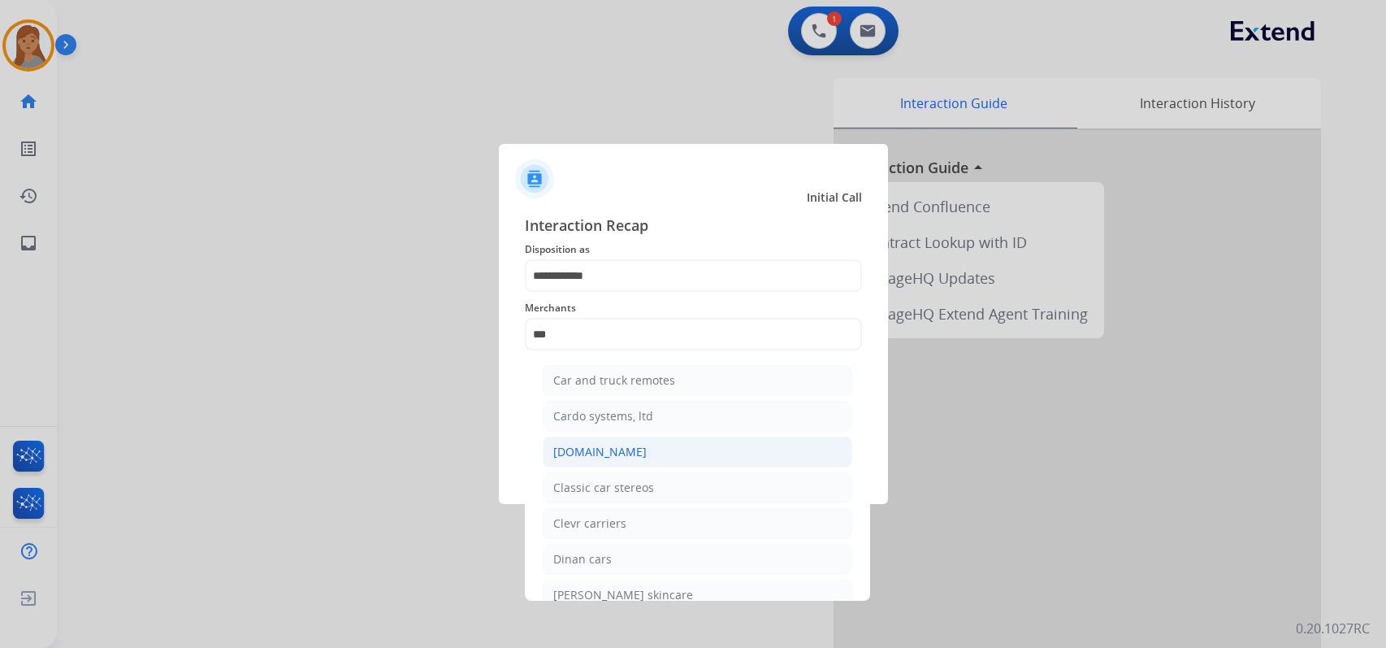
click at [624, 448] on div "[DOMAIN_NAME]" at bounding box center [599, 452] width 93 height 16
type input "**********"
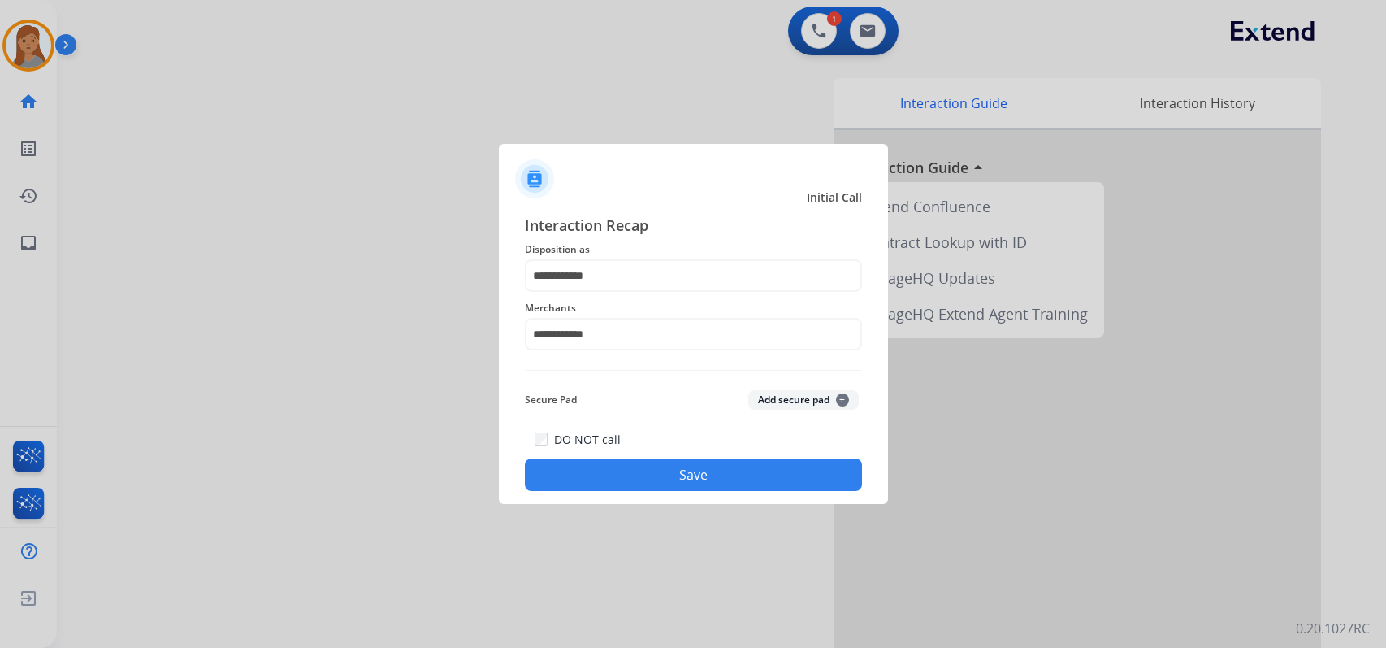
click at [612, 474] on button "Save" at bounding box center [693, 474] width 337 height 32
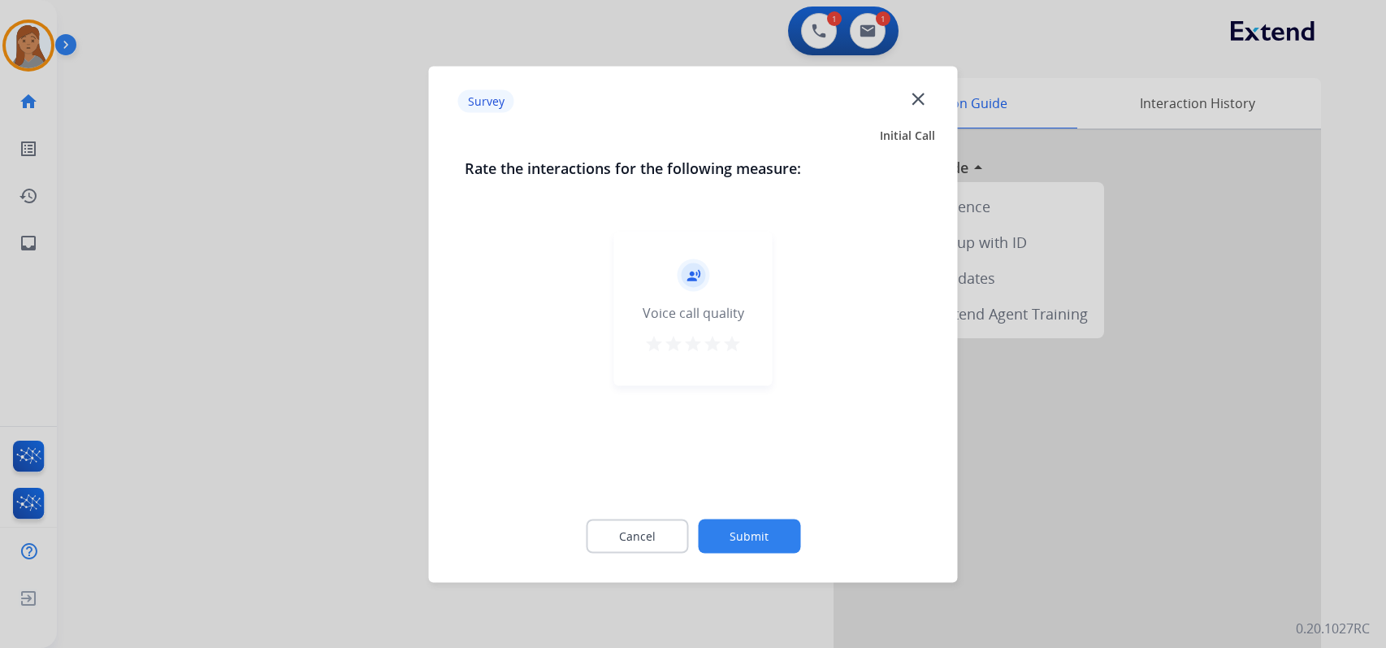
click at [726, 339] on mat-icon "star" at bounding box center [731, 342] width 19 height 19
click at [737, 542] on button "Submit" at bounding box center [749, 535] width 102 height 34
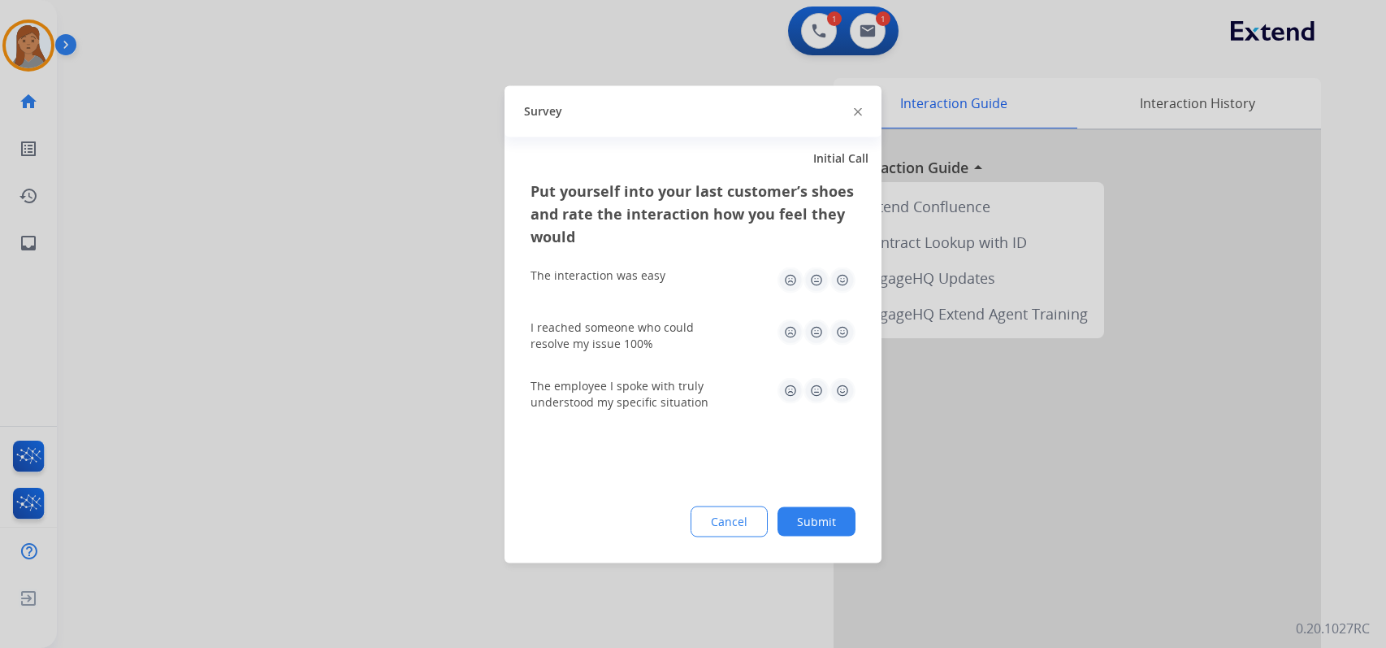
click at [851, 280] on img at bounding box center [843, 279] width 26 height 26
click at [839, 329] on img at bounding box center [843, 331] width 26 height 26
click at [838, 397] on img at bounding box center [843, 390] width 26 height 26
click at [830, 509] on button "Submit" at bounding box center [817, 520] width 78 height 29
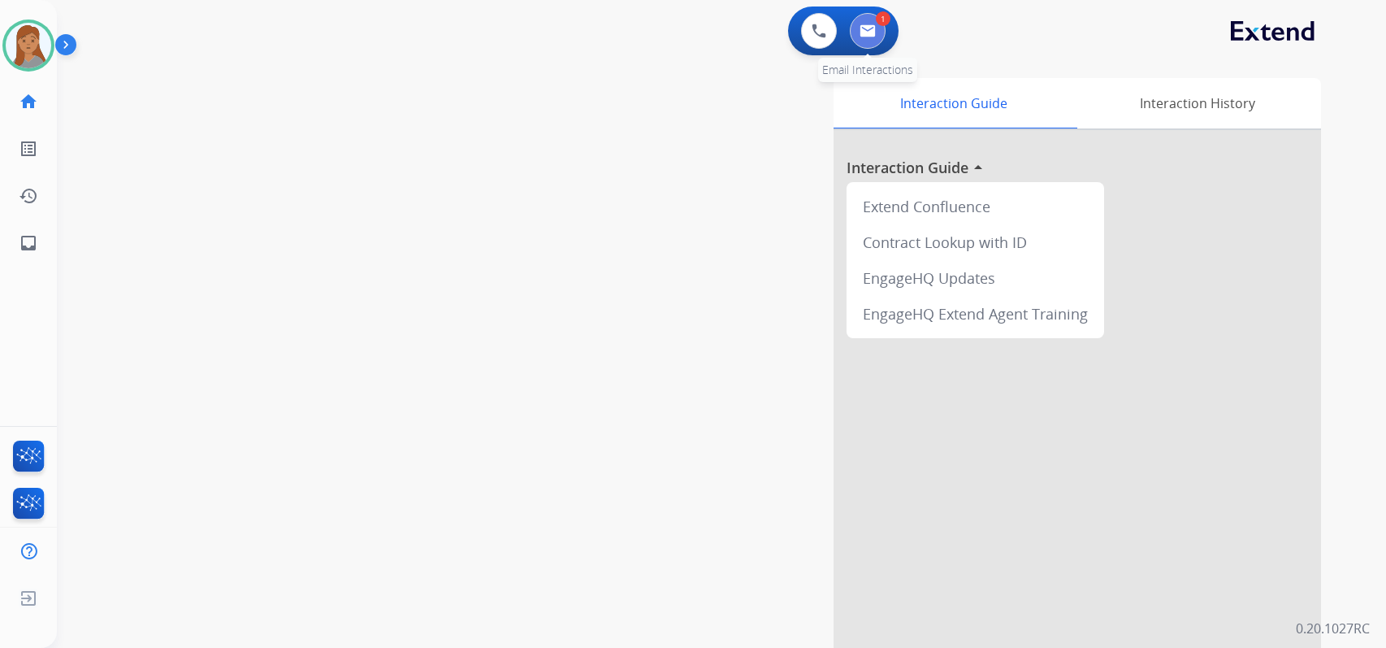
click at [875, 40] on button at bounding box center [868, 31] width 36 height 36
select select "**********"
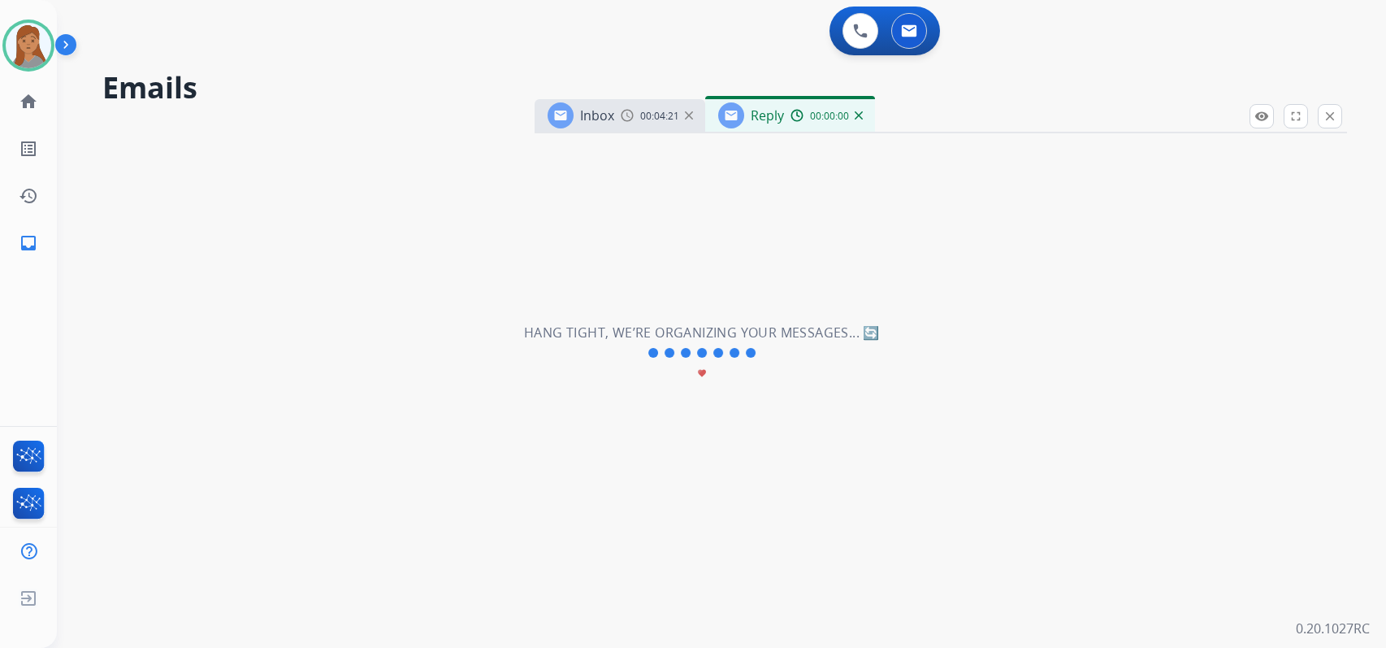
select select "**********"
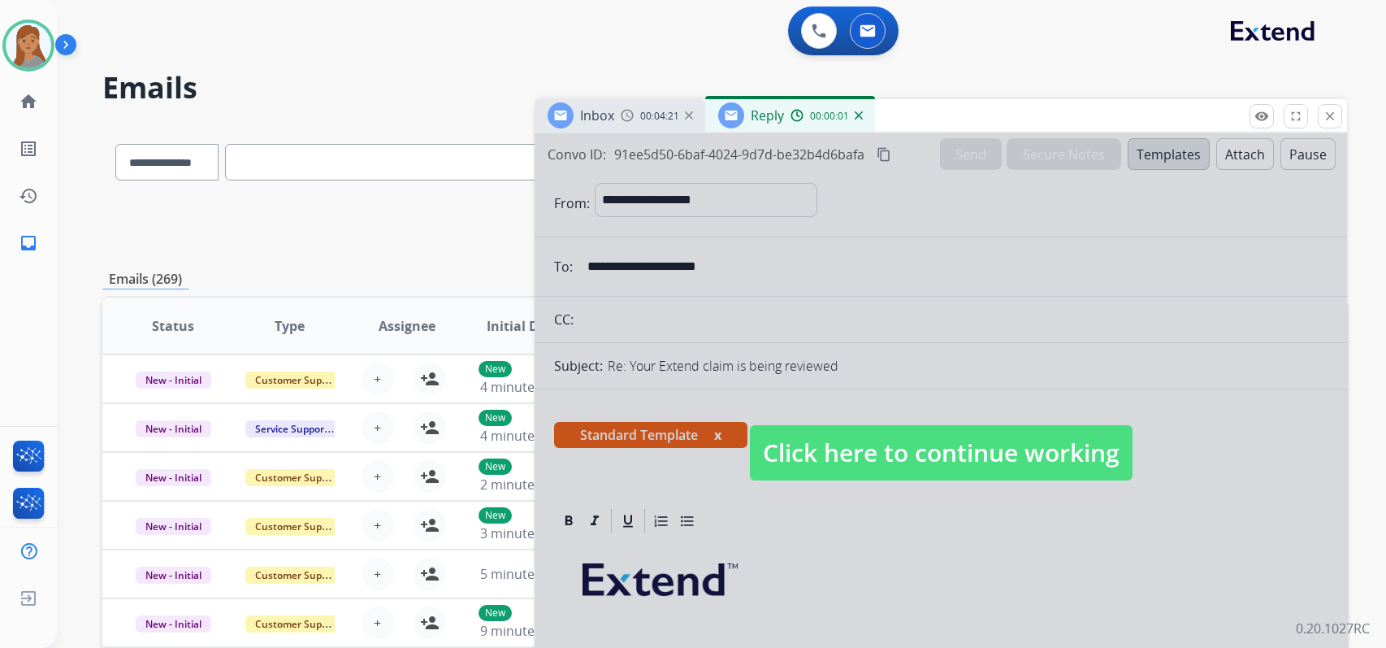
click at [999, 452] on span "Click here to continue working" at bounding box center [941, 452] width 383 height 55
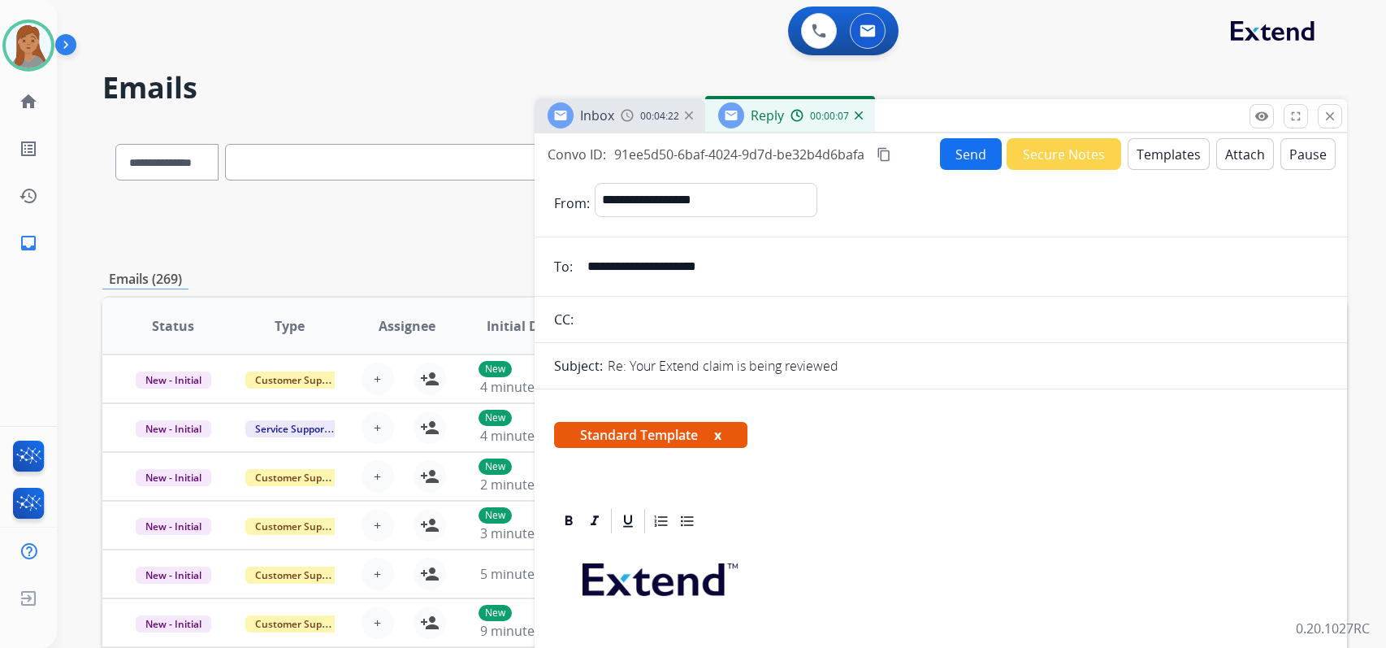
click at [959, 158] on button "Send" at bounding box center [971, 154] width 62 height 32
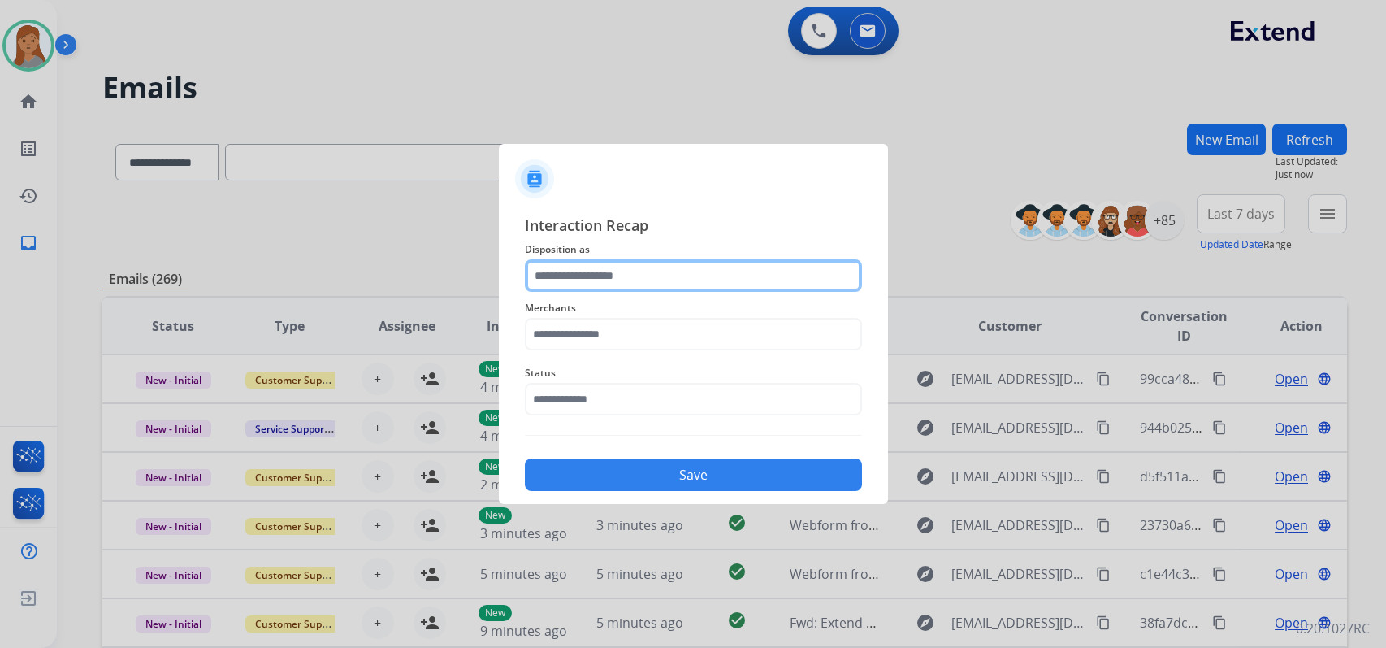
click at [589, 271] on input "text" at bounding box center [693, 275] width 337 height 32
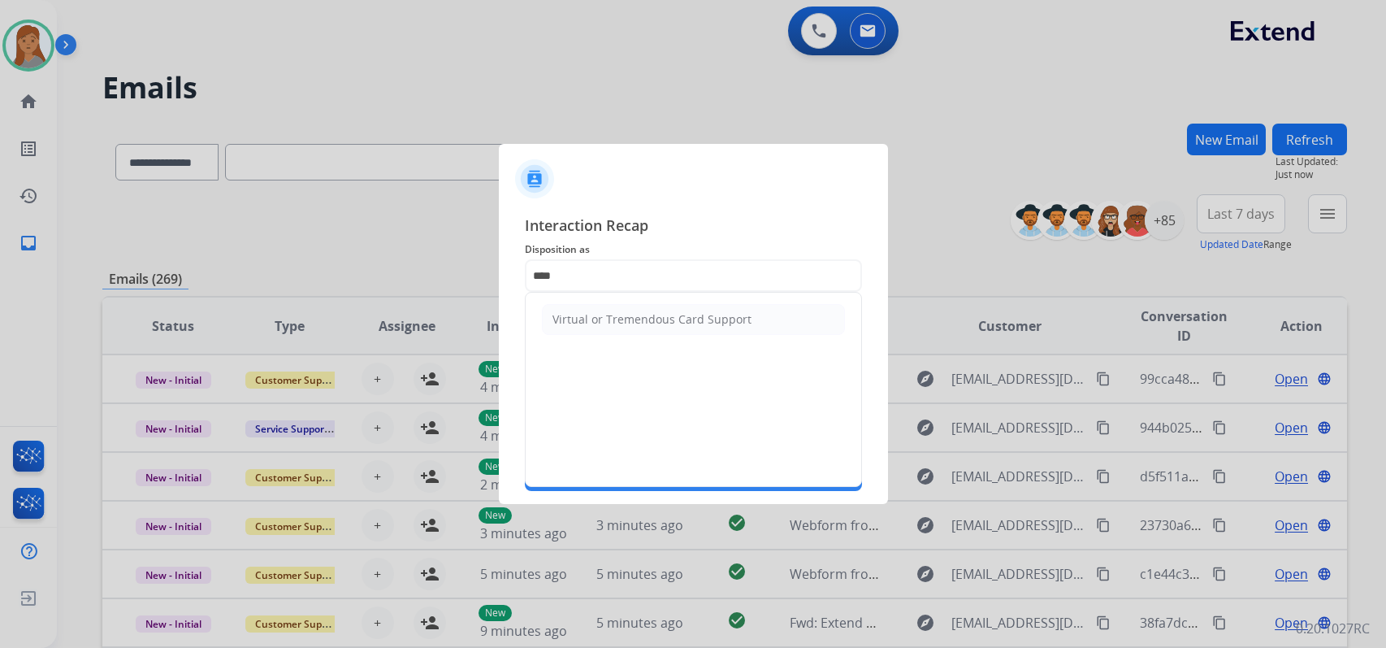
click at [605, 307] on li "Virtual or Tremendous Card Support" at bounding box center [693, 319] width 303 height 31
type input "**********"
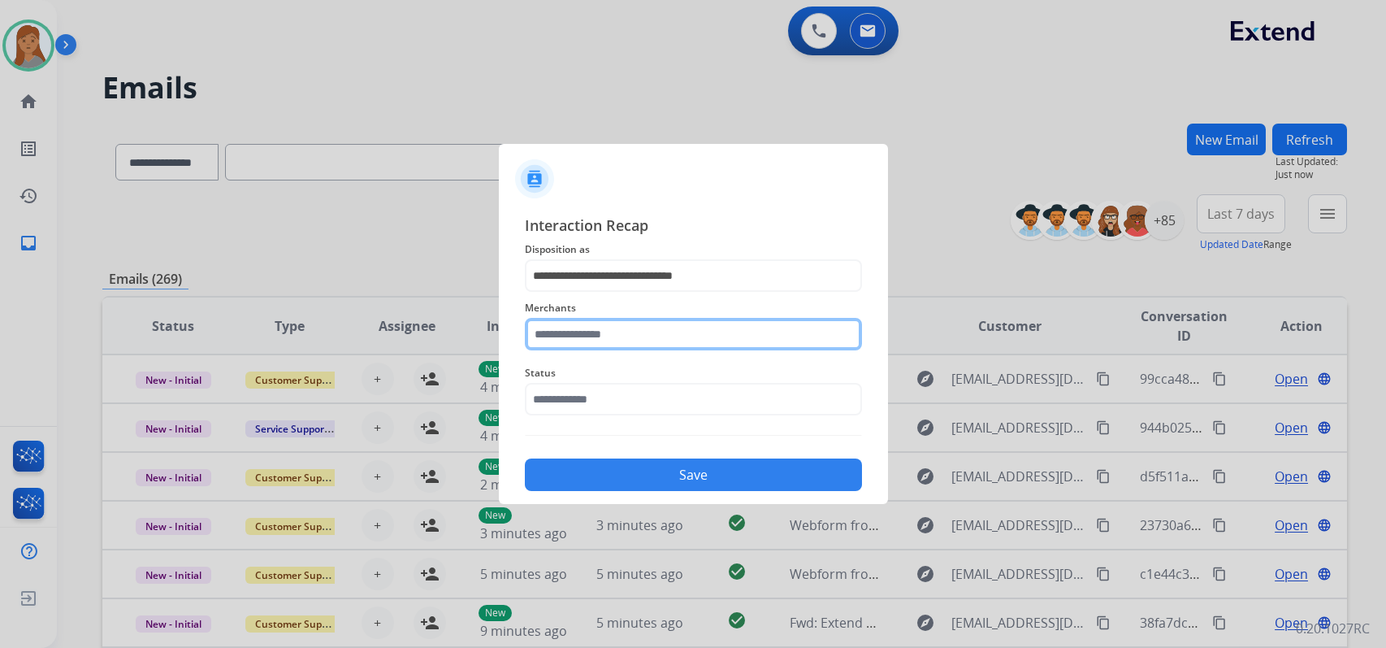
click at [583, 331] on input "text" at bounding box center [693, 334] width 337 height 32
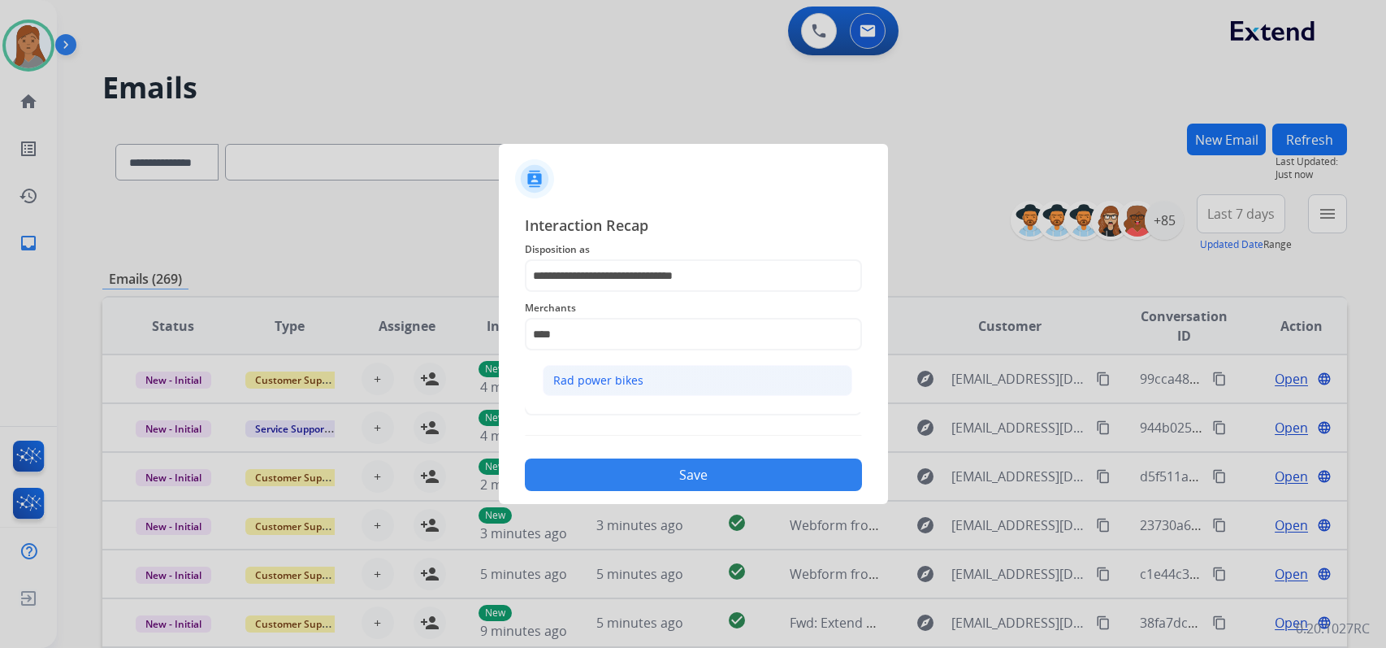
click at [618, 376] on div "Rad power bikes" at bounding box center [598, 380] width 90 height 16
type input "**********"
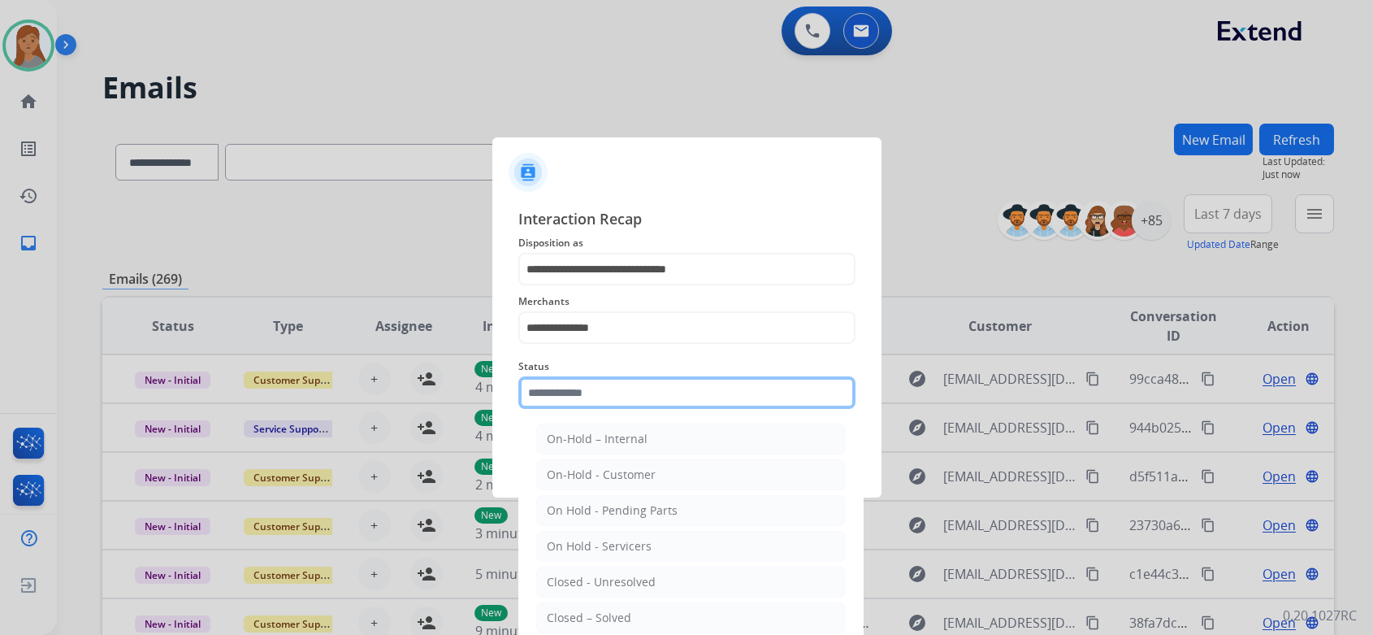
click at [600, 383] on input "text" at bounding box center [686, 392] width 337 height 32
drag, startPoint x: 600, startPoint y: 605, endPoint x: 600, endPoint y: 582, distance: 23.6
click at [600, 606] on li "Closed – Solved" at bounding box center [691, 617] width 310 height 31
type input "**********"
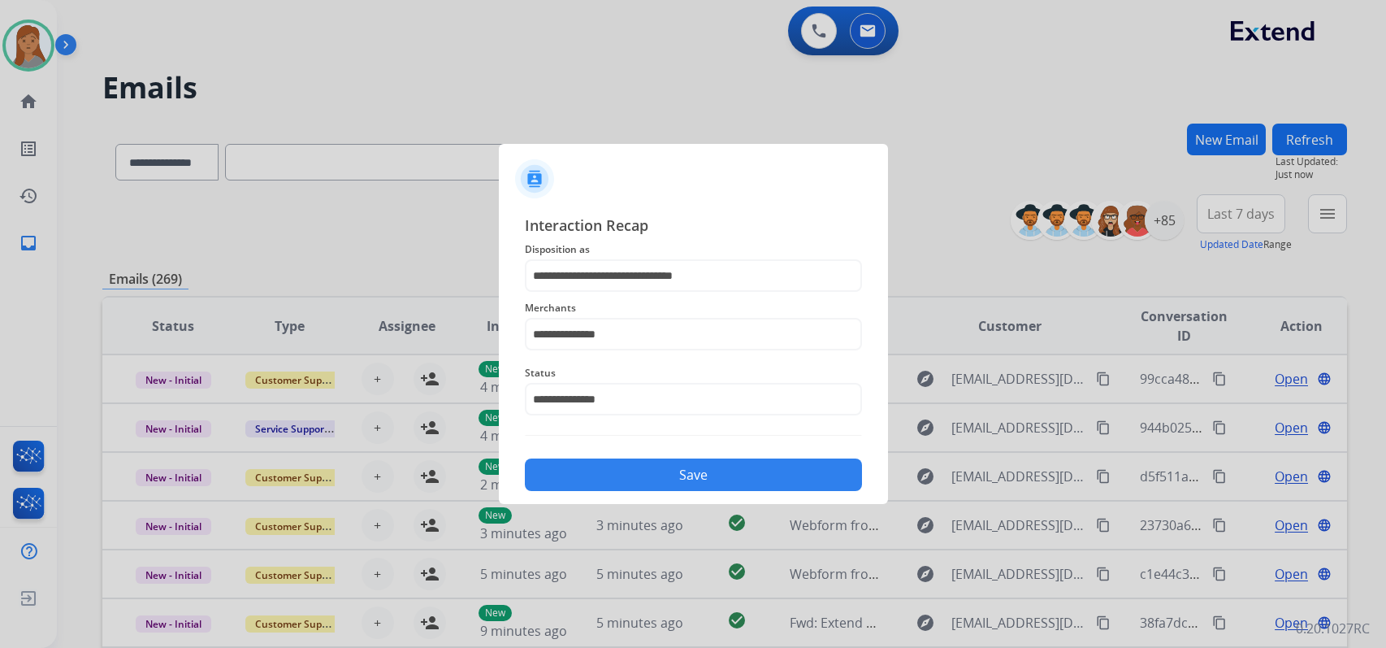
click at [600, 465] on button "Save" at bounding box center [693, 474] width 337 height 32
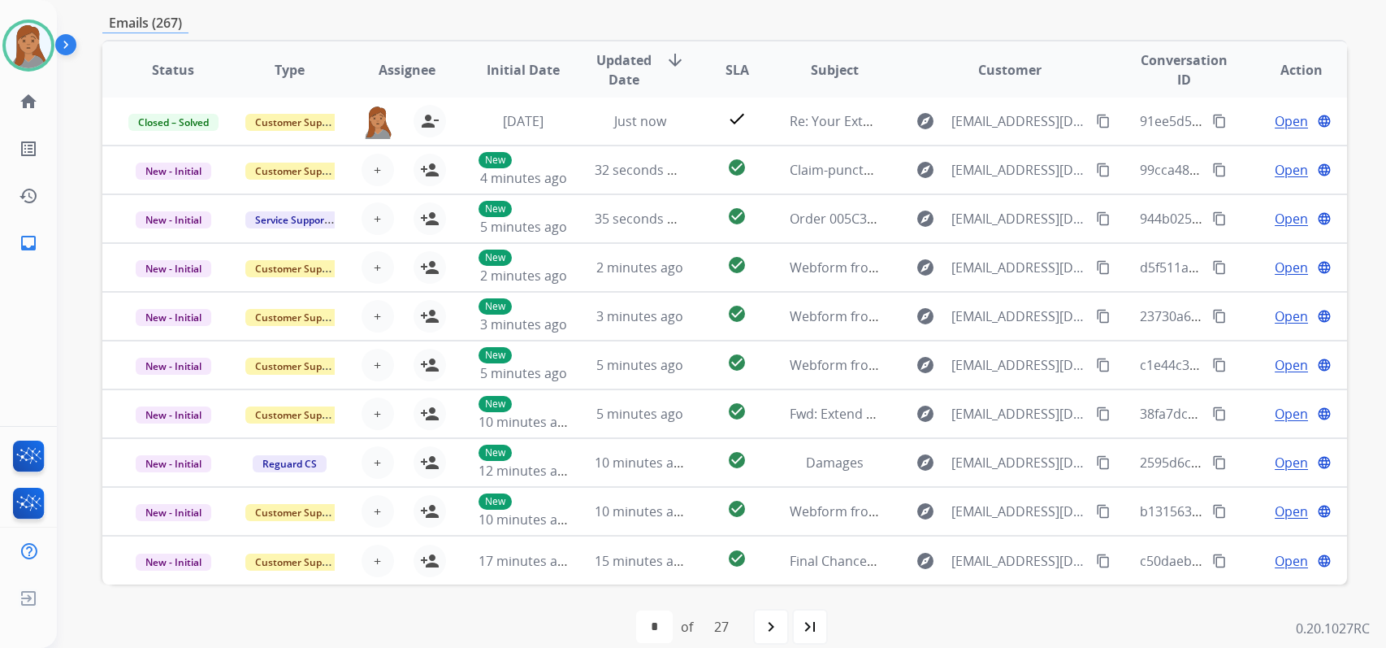
scroll to position [196, 0]
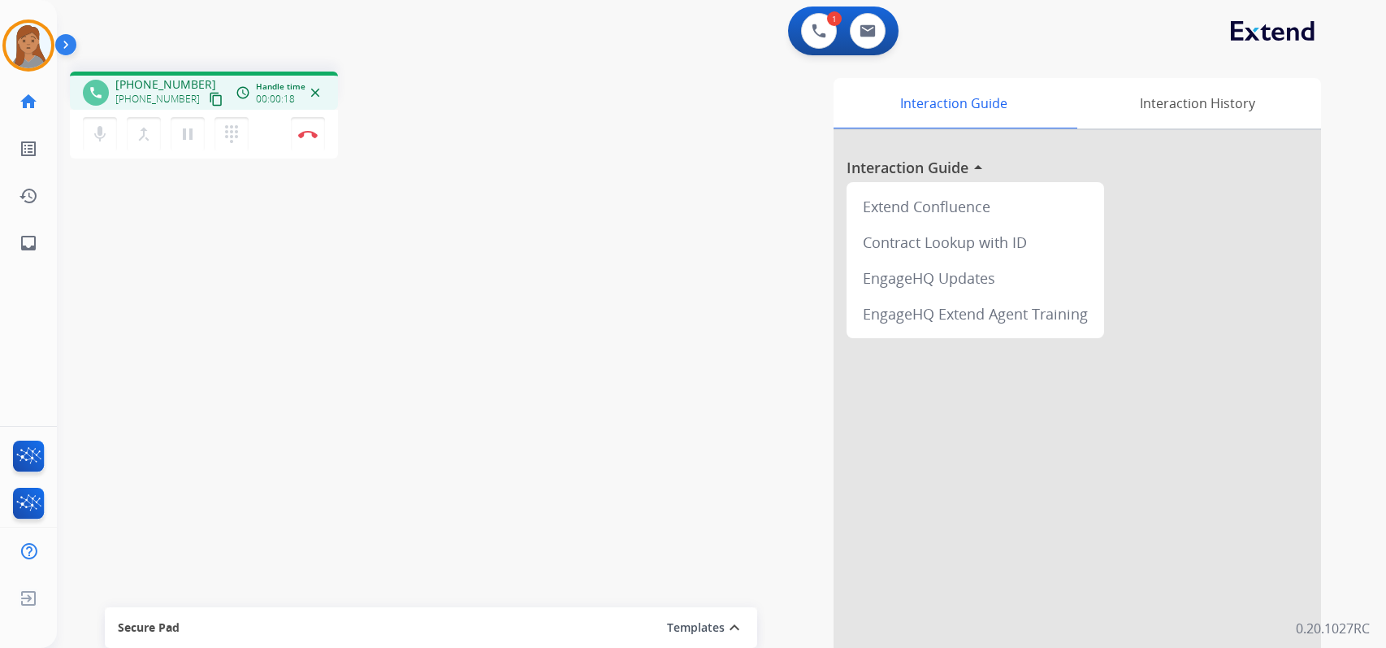
click at [209, 100] on mat-icon "content_copy" at bounding box center [216, 99] width 15 height 15
click at [301, 131] on img at bounding box center [307, 134] width 19 height 8
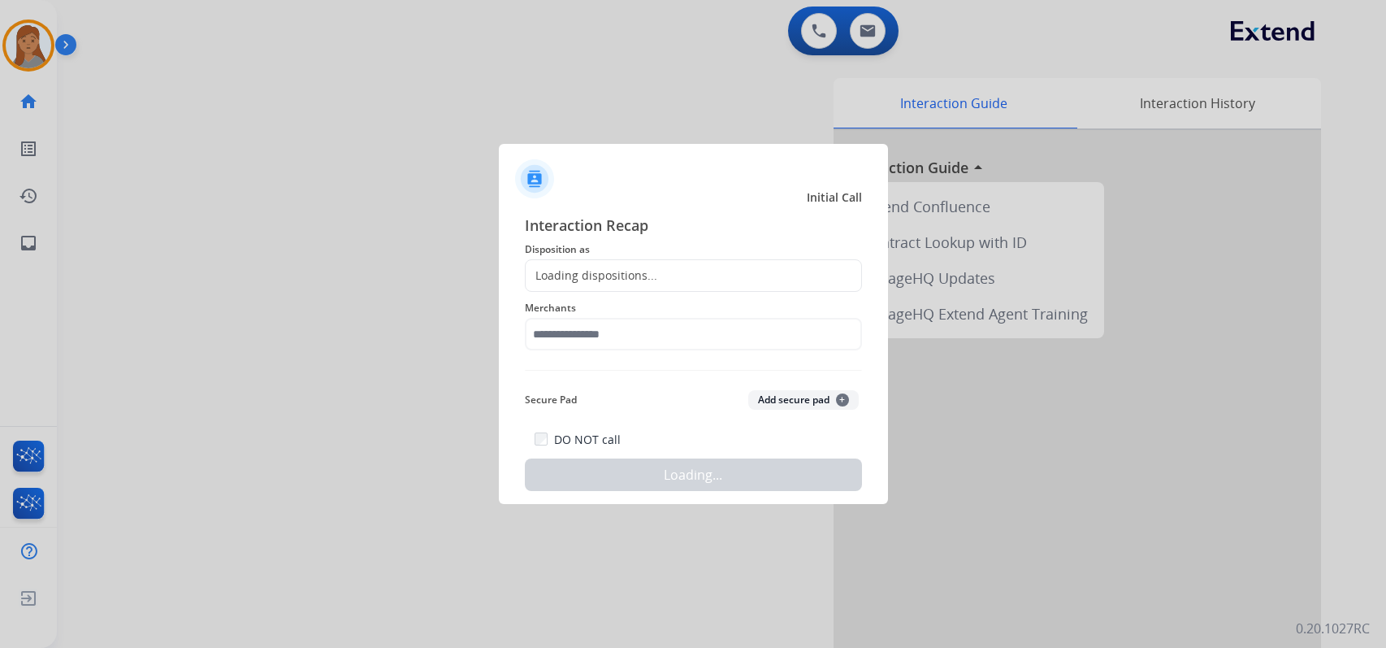
drag, startPoint x: 637, startPoint y: 279, endPoint x: 599, endPoint y: 266, distance: 40.3
click at [636, 279] on div "Loading dispositions..." at bounding box center [592, 275] width 132 height 16
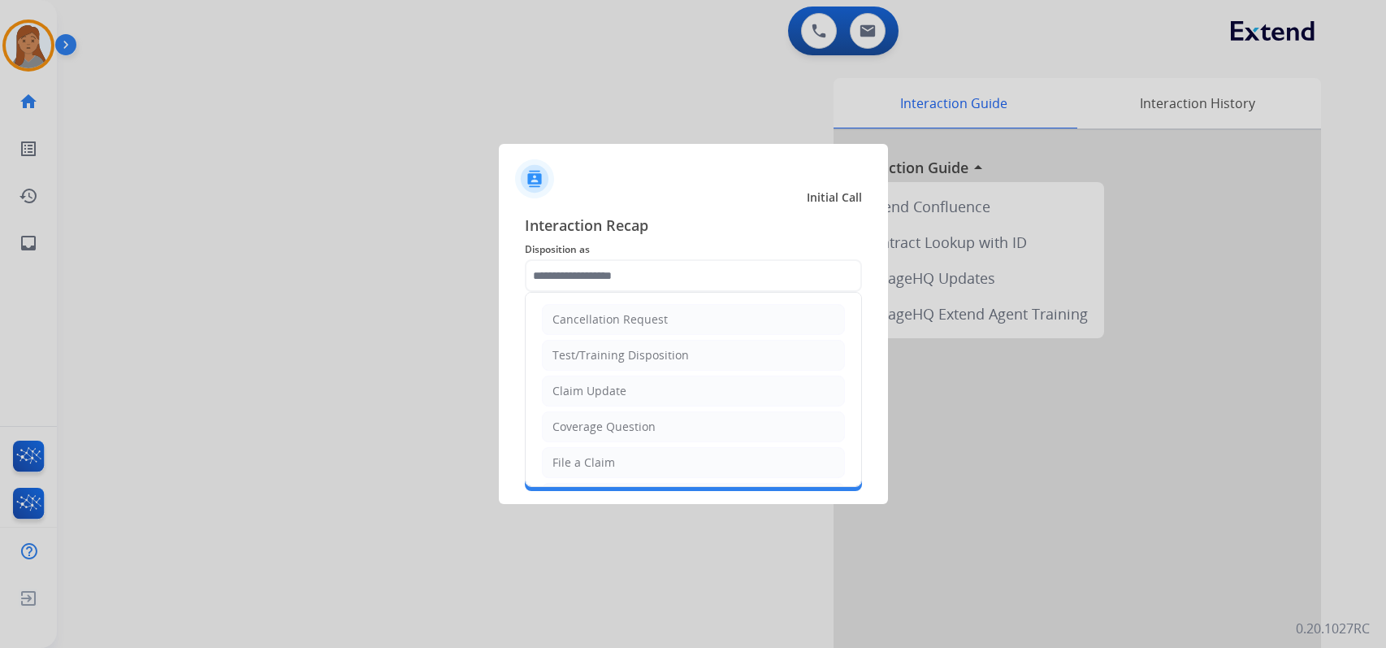
click at [567, 266] on input "text" at bounding box center [693, 275] width 337 height 32
drag, startPoint x: 609, startPoint y: 457, endPoint x: 617, endPoint y: 351, distance: 106.7
click at [609, 457] on div "File a Claim" at bounding box center [583, 462] width 63 height 16
type input "**********"
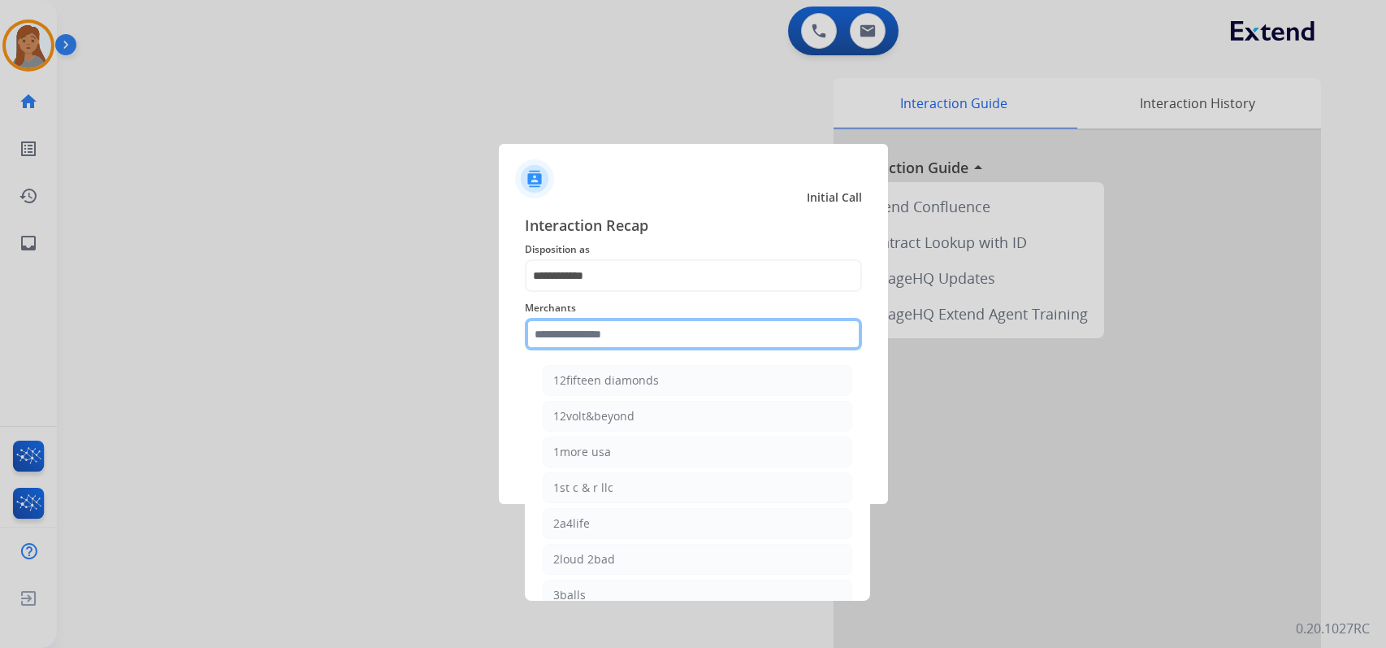
click at [622, 340] on input "text" at bounding box center [693, 334] width 337 height 32
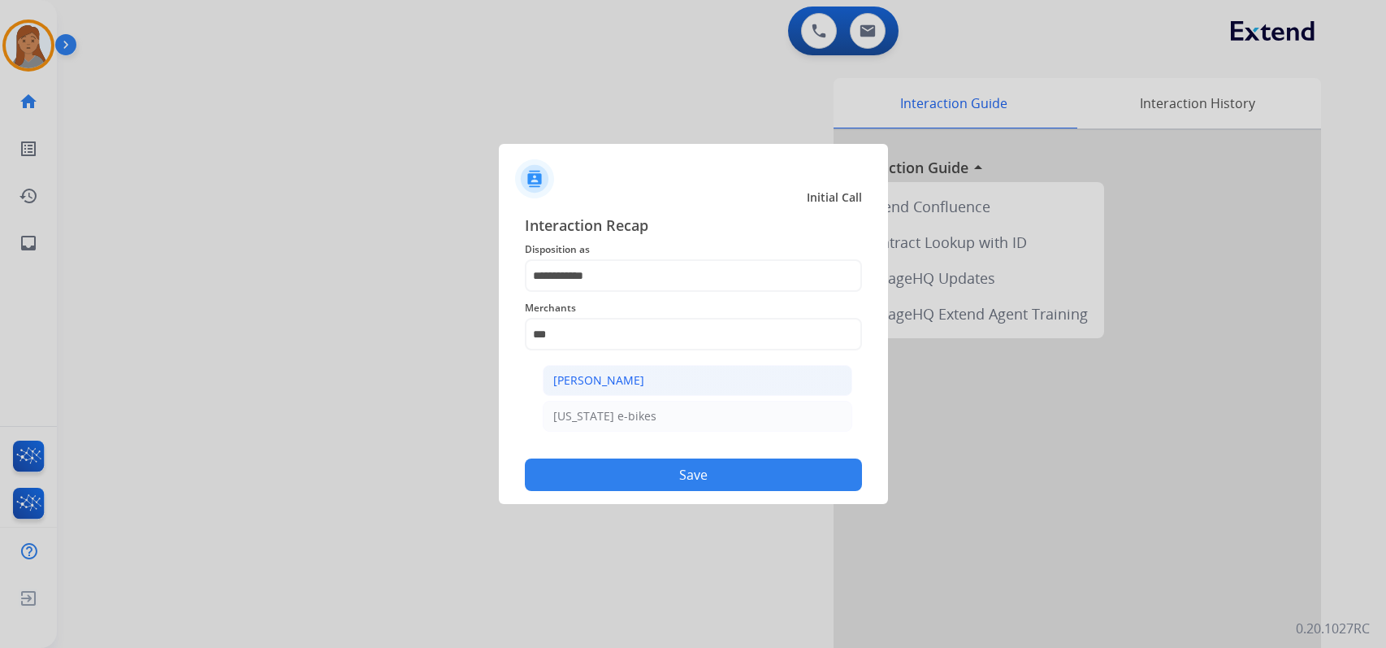
click at [607, 370] on li "[PERSON_NAME]" at bounding box center [698, 380] width 310 height 31
type input "**********"
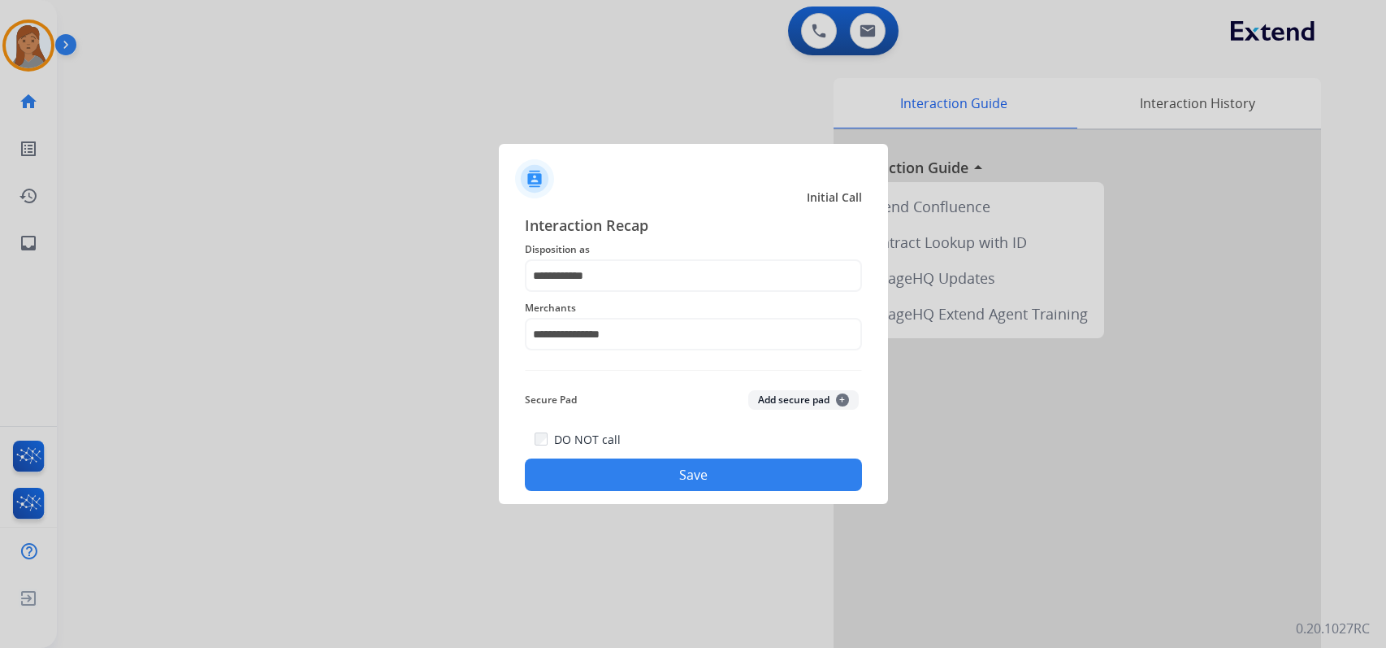
click at [677, 470] on button "Save" at bounding box center [693, 474] width 337 height 32
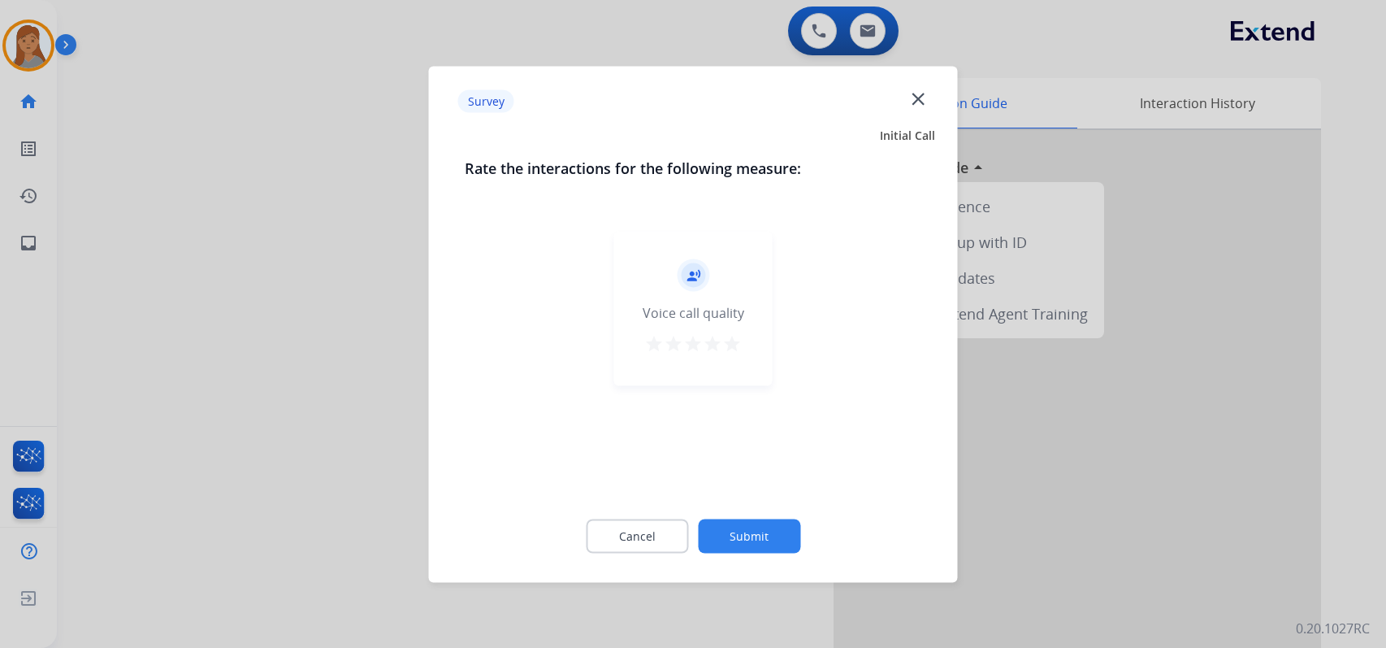
click at [729, 346] on mat-icon "star" at bounding box center [731, 342] width 19 height 19
click at [763, 525] on button "Submit" at bounding box center [749, 535] width 102 height 34
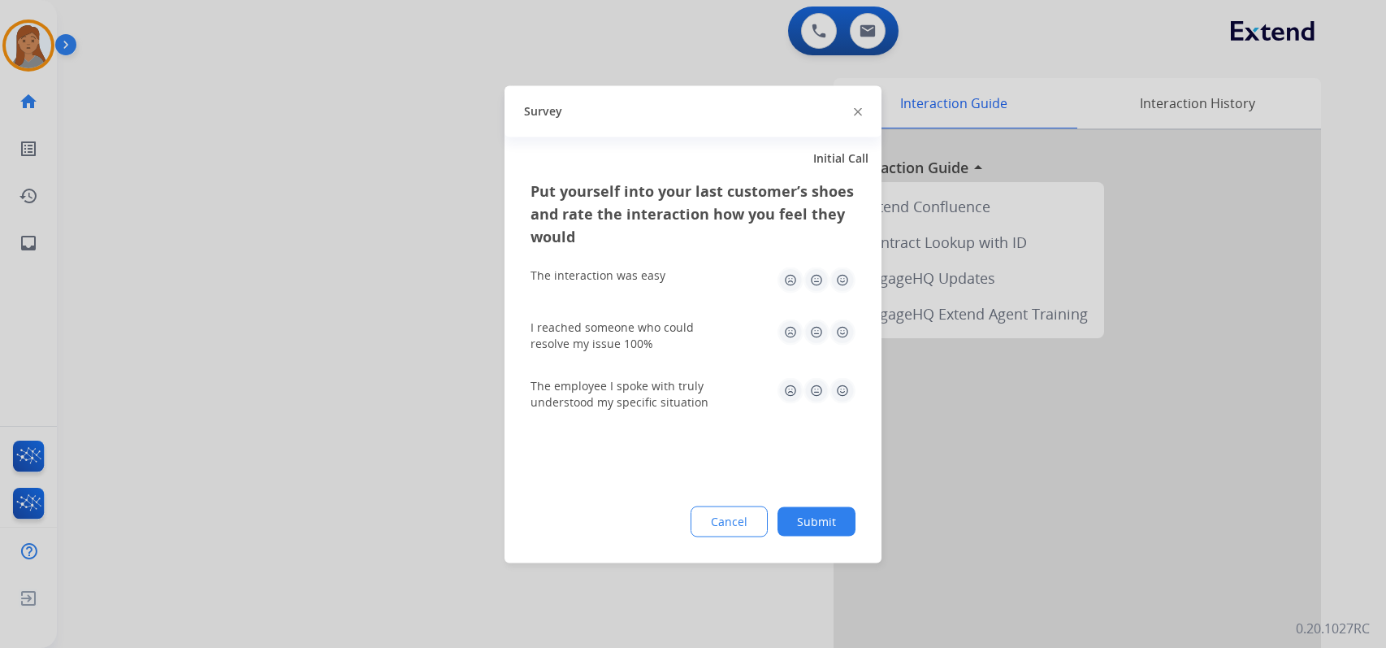
click at [853, 284] on img at bounding box center [843, 279] width 26 height 26
drag, startPoint x: 845, startPoint y: 319, endPoint x: 843, endPoint y: 364, distance: 44.7
click at [845, 320] on img at bounding box center [843, 331] width 26 height 26
click at [844, 400] on img at bounding box center [843, 390] width 26 height 26
click at [820, 548] on div "Put yourself into your last customer’s shoes and rate the interaction how you f…" at bounding box center [693, 370] width 377 height 383
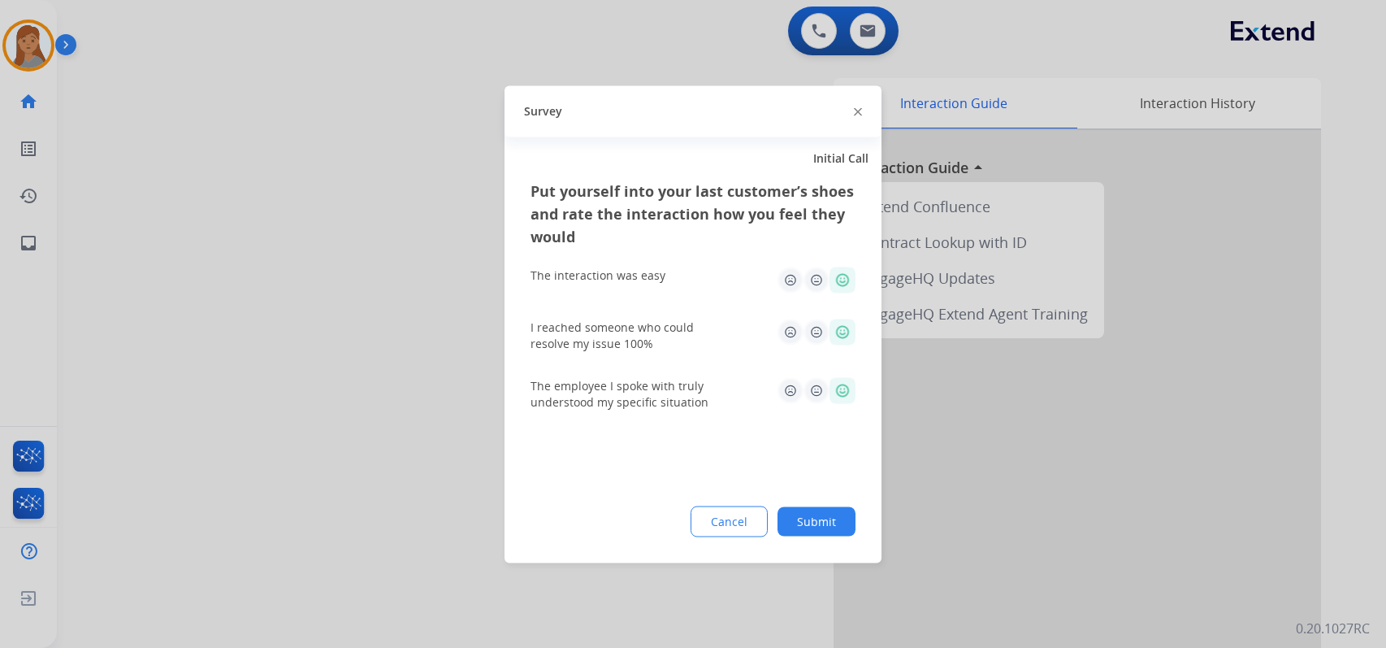
click at [828, 508] on button "Submit" at bounding box center [817, 520] width 78 height 29
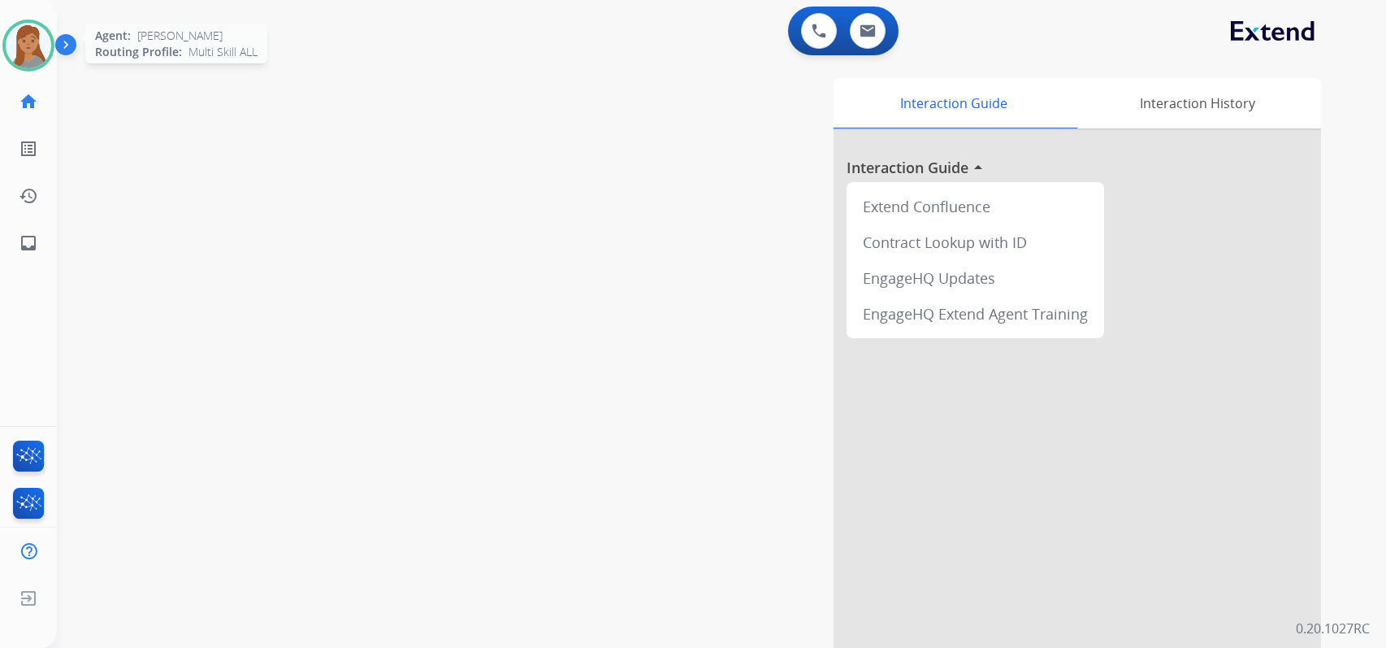
click at [32, 42] on img at bounding box center [28, 45] width 45 height 45
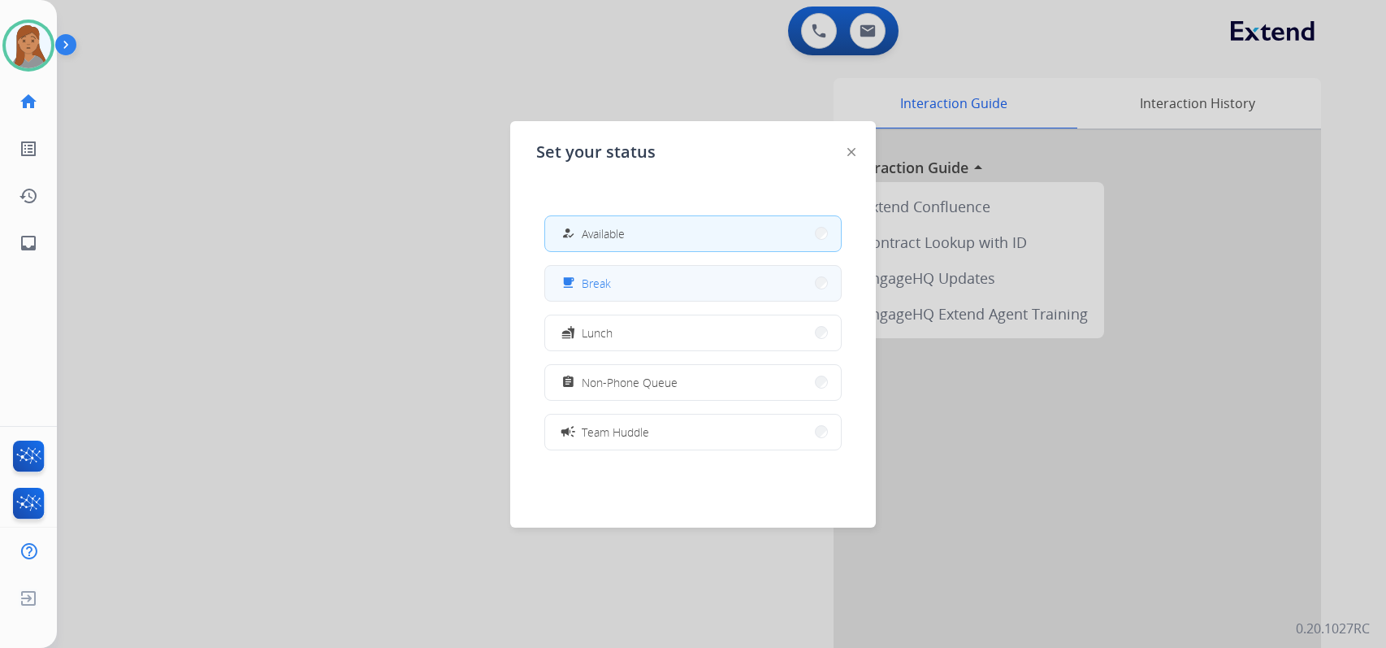
click at [635, 278] on button "free_breakfast Break" at bounding box center [693, 283] width 296 height 35
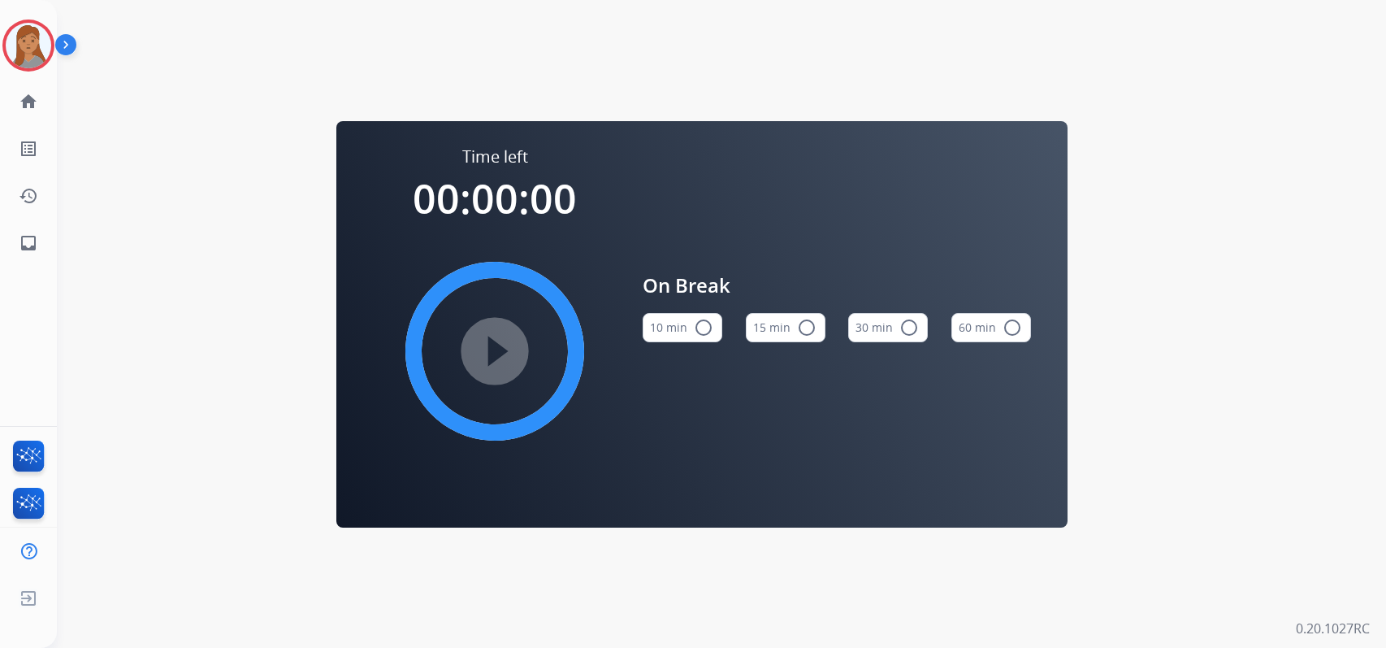
click at [790, 325] on button "15 min radio_button_unchecked" at bounding box center [786, 327] width 80 height 29
click at [503, 347] on mat-icon "play_circle_filled" at bounding box center [494, 350] width 19 height 19
click at [21, 40] on img at bounding box center [28, 45] width 45 height 45
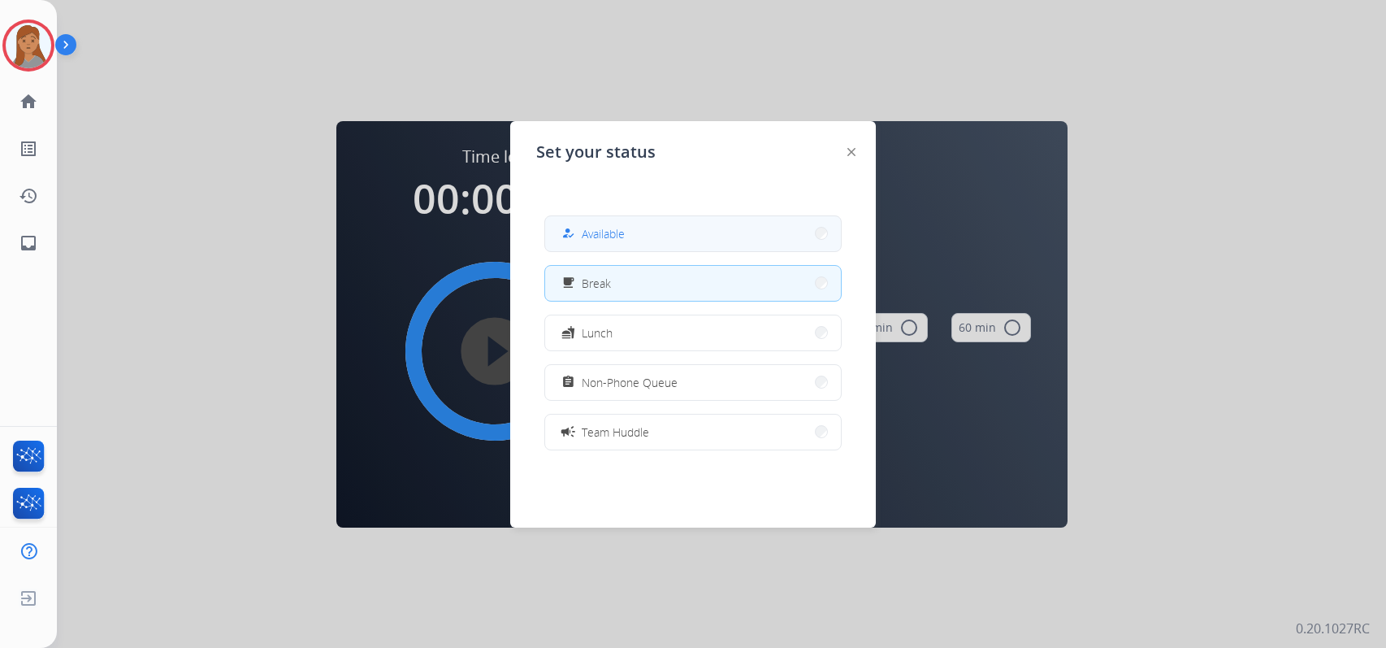
click at [674, 242] on button "how_to_reg Available" at bounding box center [693, 233] width 296 height 35
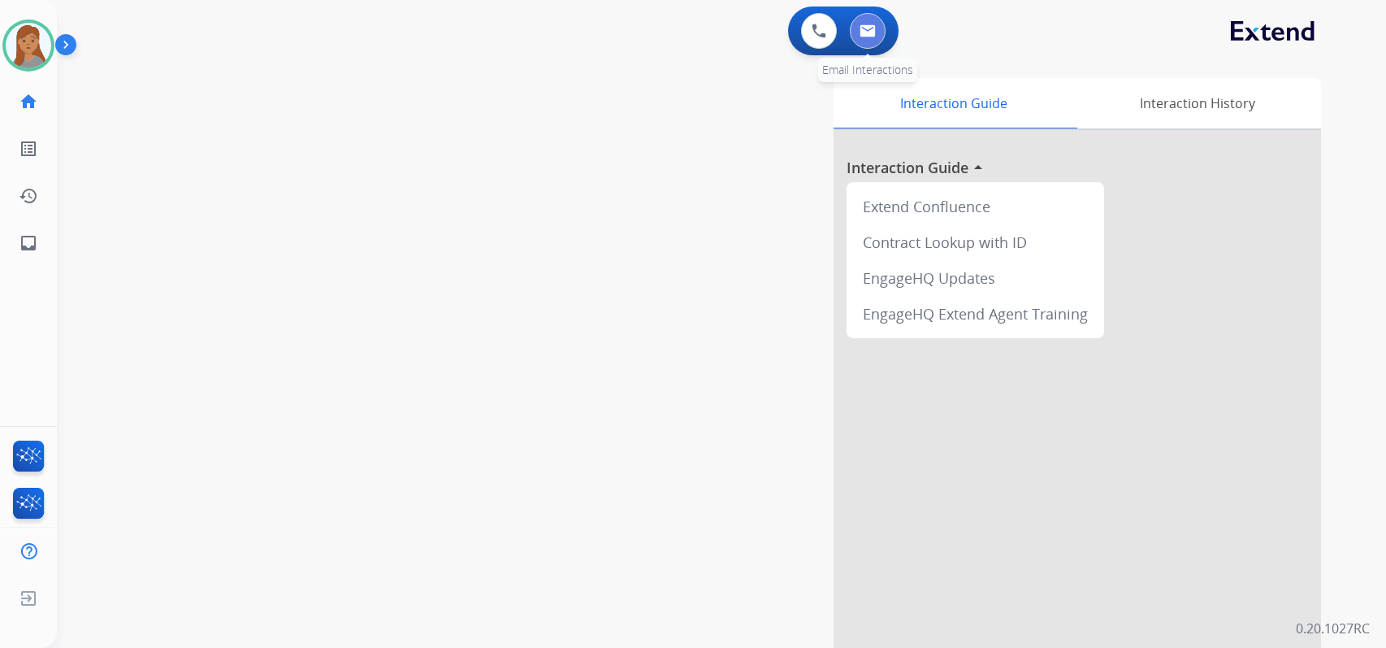
click at [869, 33] on img at bounding box center [868, 30] width 16 height 13
select select "**********"
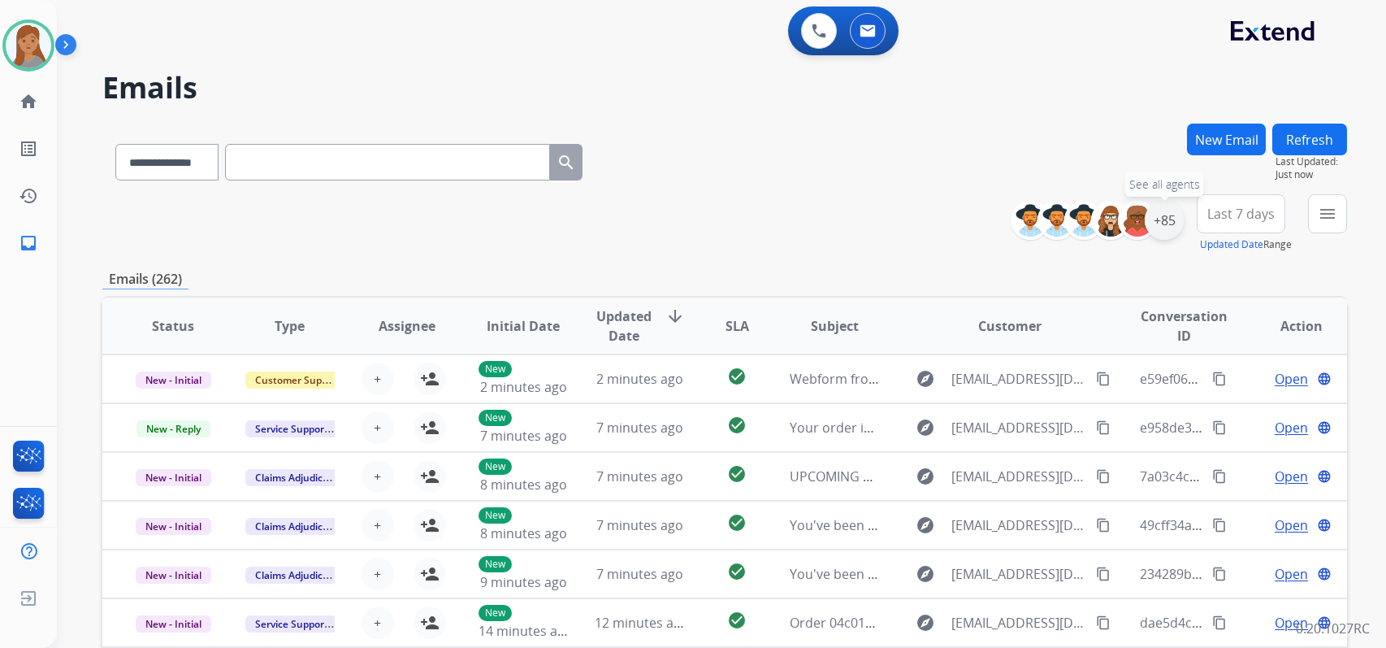
click at [1162, 218] on div "+85" at bounding box center [1164, 220] width 39 height 39
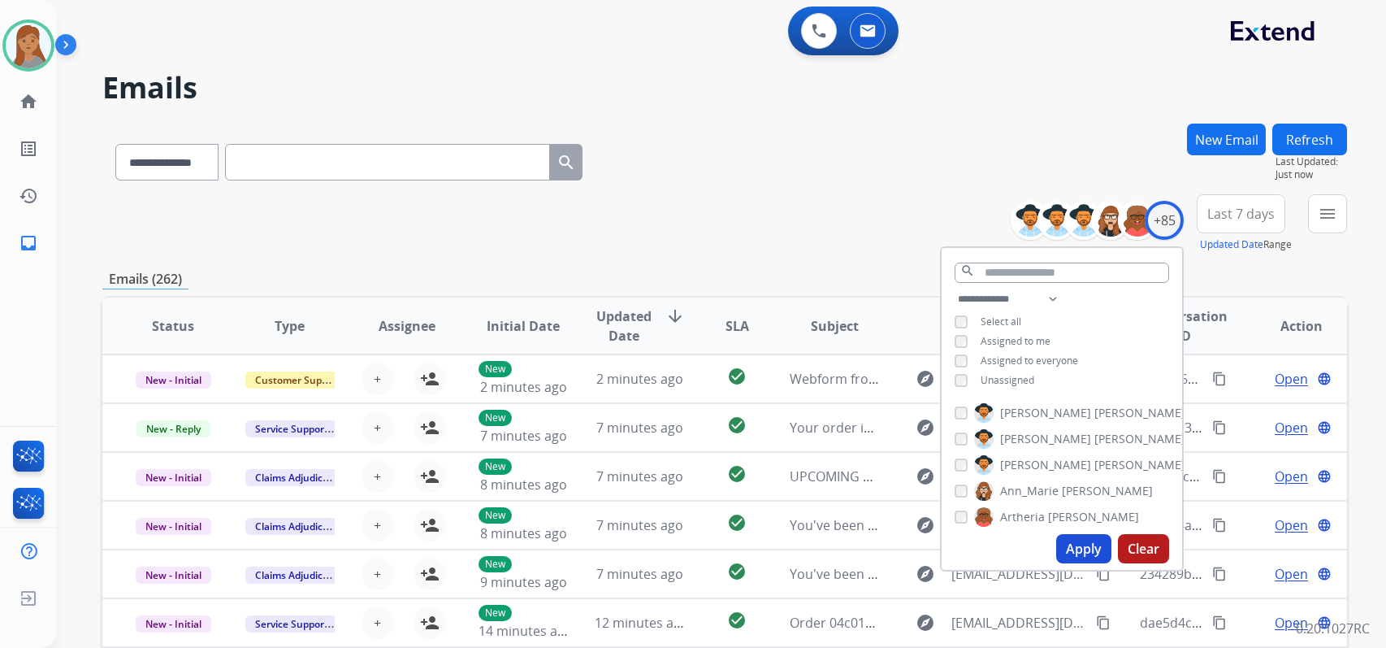
drag, startPoint x: 1077, startPoint y: 553, endPoint x: 1081, endPoint y: 520, distance: 33.6
click at [1077, 553] on button "Apply" at bounding box center [1083, 548] width 55 height 29
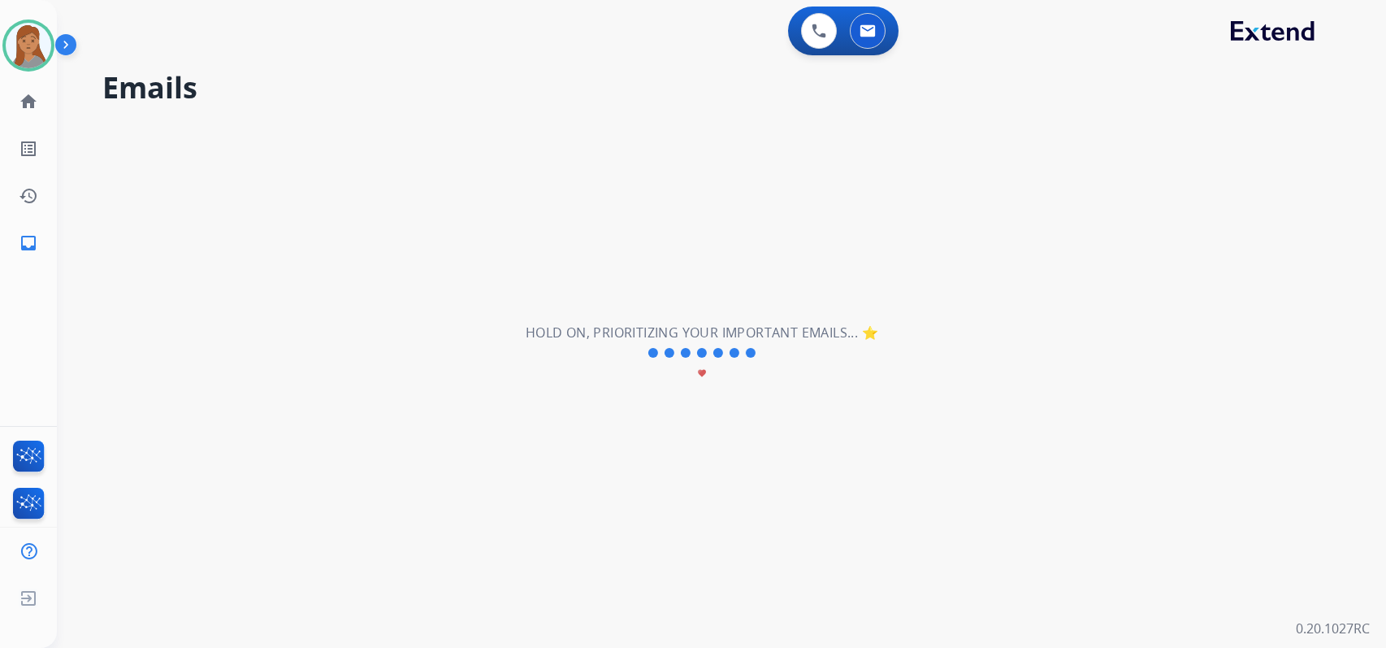
click at [0, 0] on div "**********" at bounding box center [0, 0] width 0 height 0
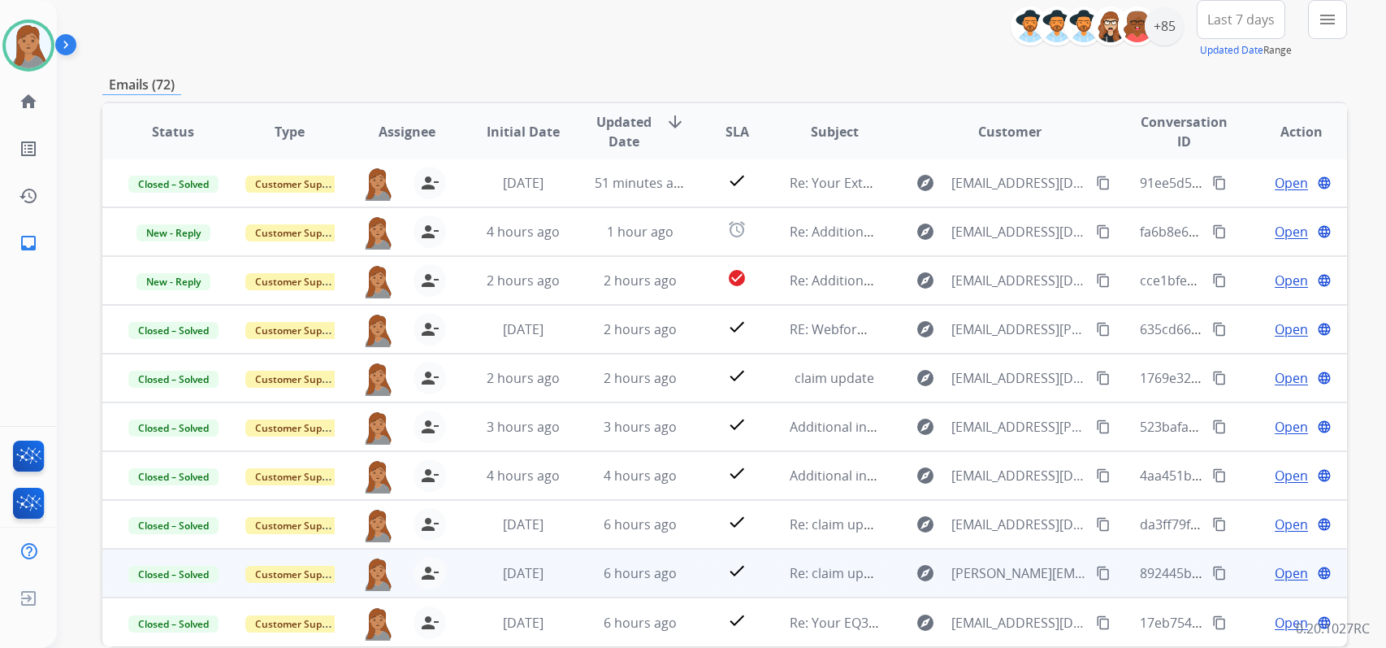
scroll to position [277, 0]
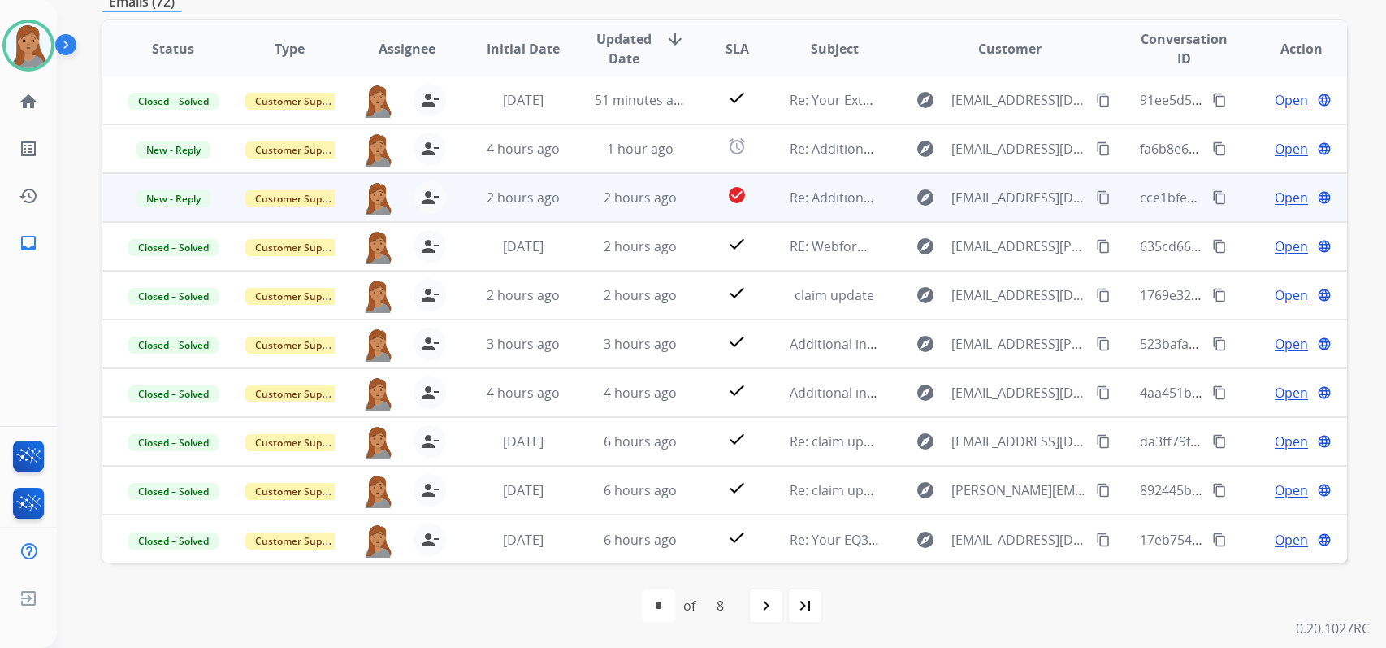
click at [1275, 191] on span "Open" at bounding box center [1291, 197] width 33 height 19
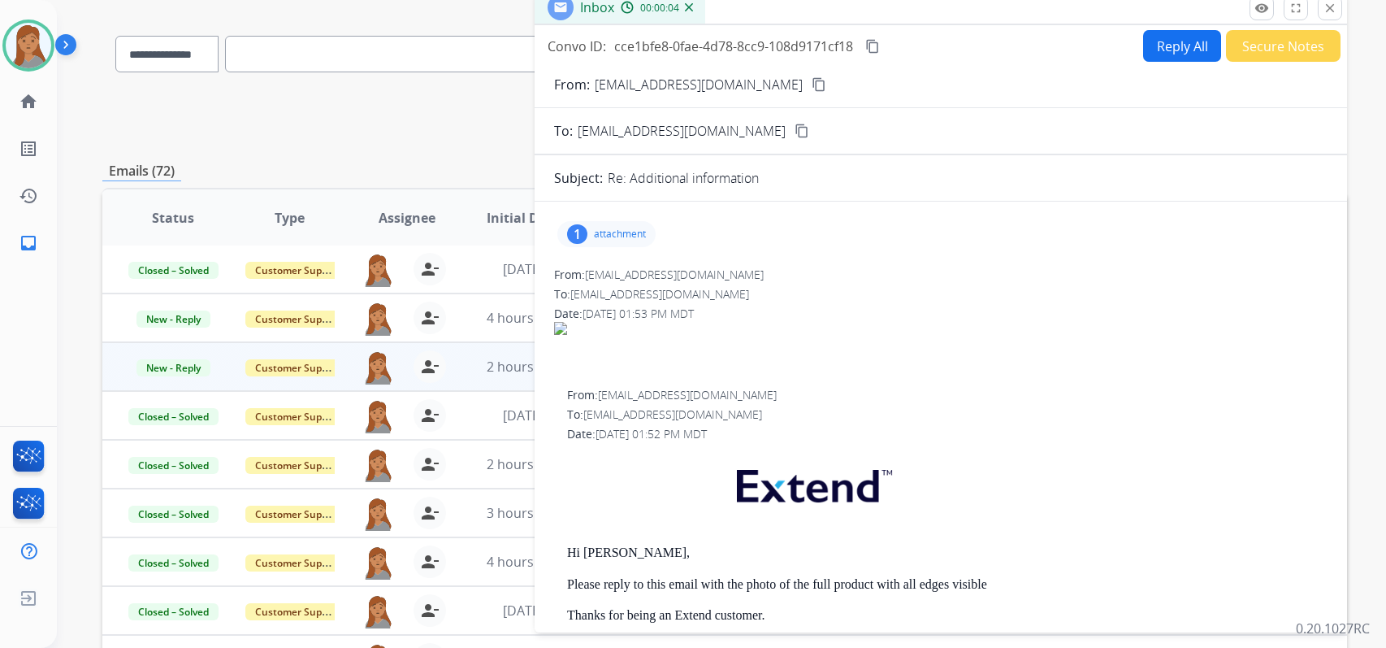
scroll to position [0, 0]
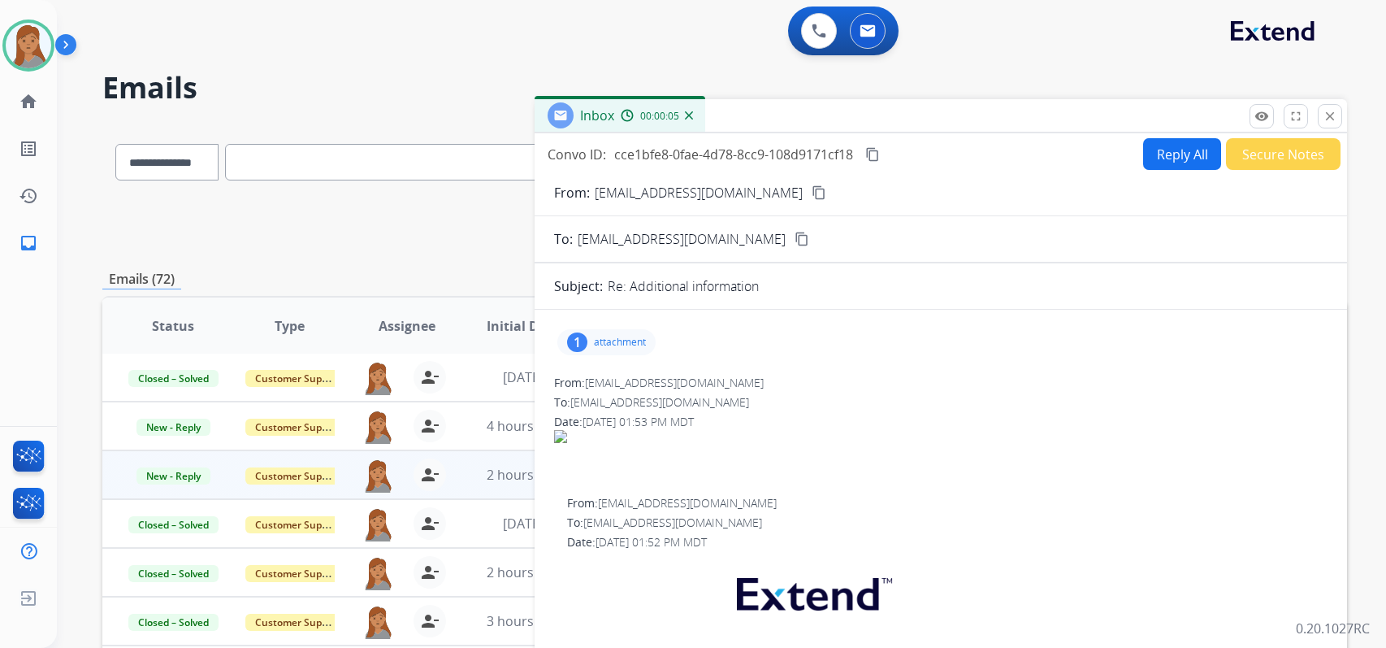
click at [812, 187] on mat-icon "content_copy" at bounding box center [819, 192] width 15 height 15
click at [579, 341] on div "1" at bounding box center [577, 341] width 20 height 19
click at [639, 379] on div at bounding box center [610, 383] width 81 height 57
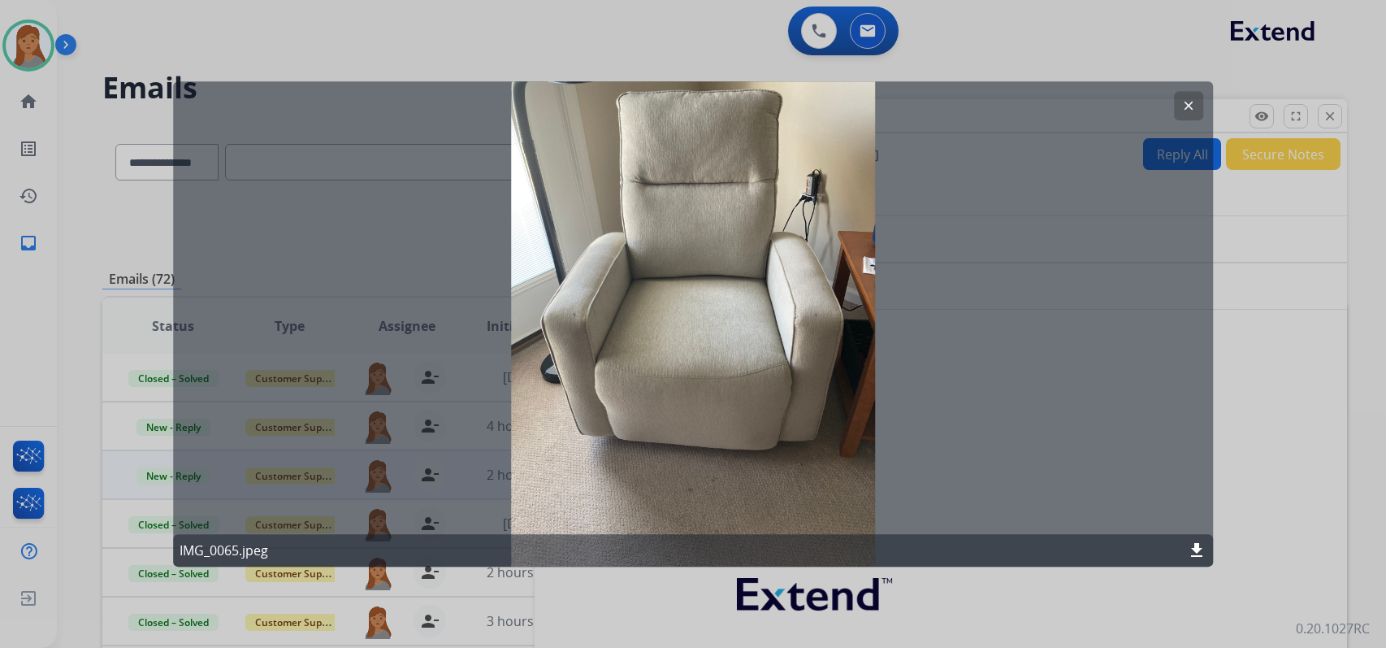
click at [461, 11] on div at bounding box center [693, 324] width 1386 height 648
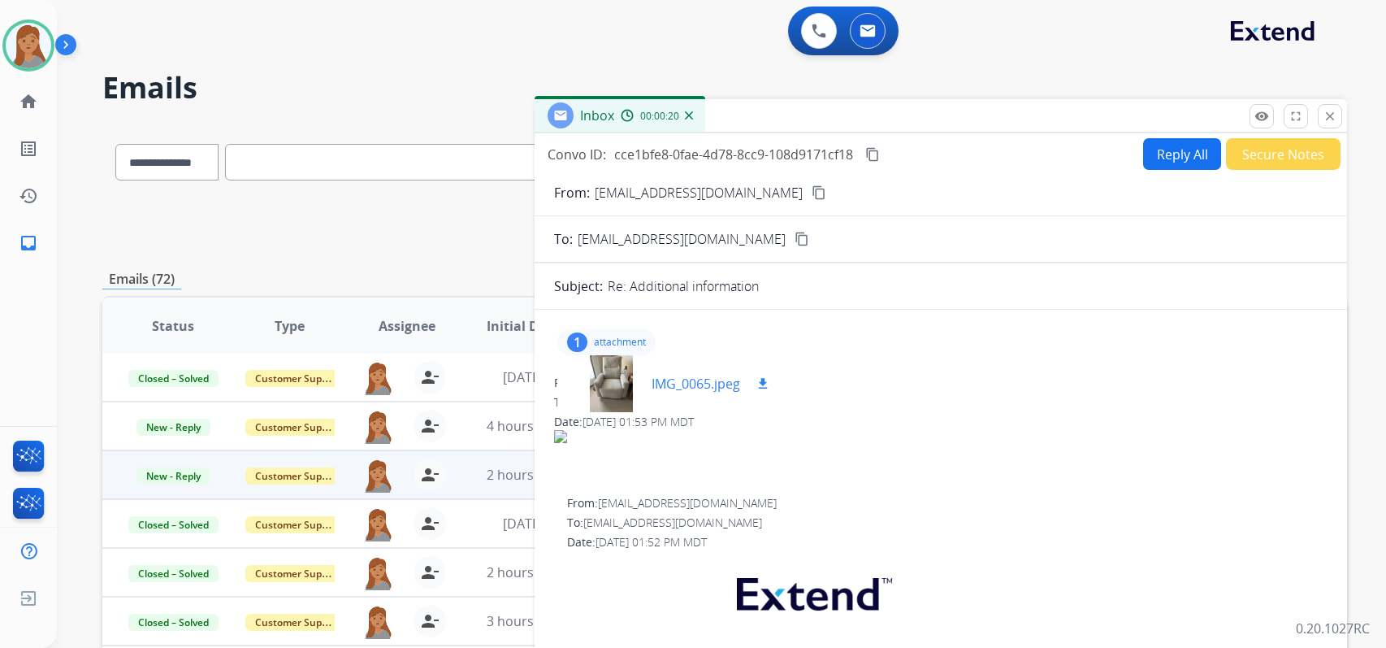
click at [626, 362] on div at bounding box center [610, 383] width 81 height 57
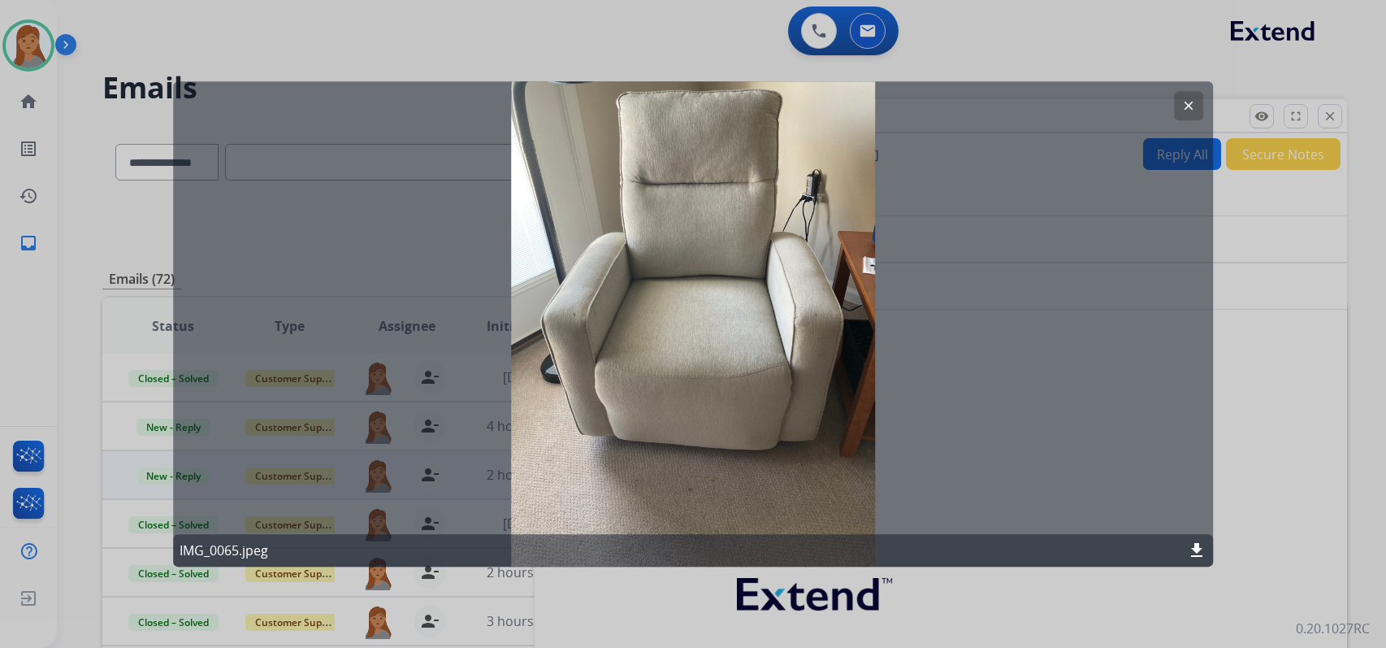
drag, startPoint x: 479, startPoint y: 59, endPoint x: 602, endPoint y: 74, distance: 124.4
click at [602, 74] on div at bounding box center [693, 324] width 1386 height 648
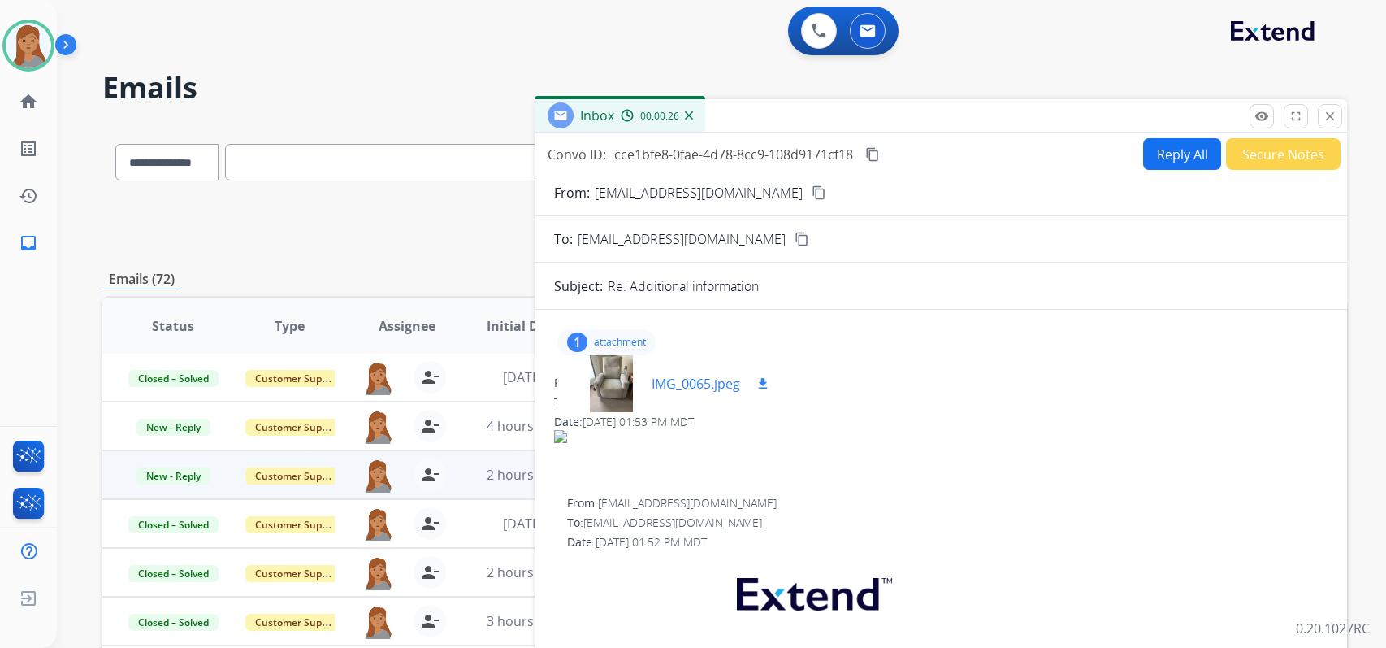
click at [606, 377] on div at bounding box center [610, 383] width 81 height 57
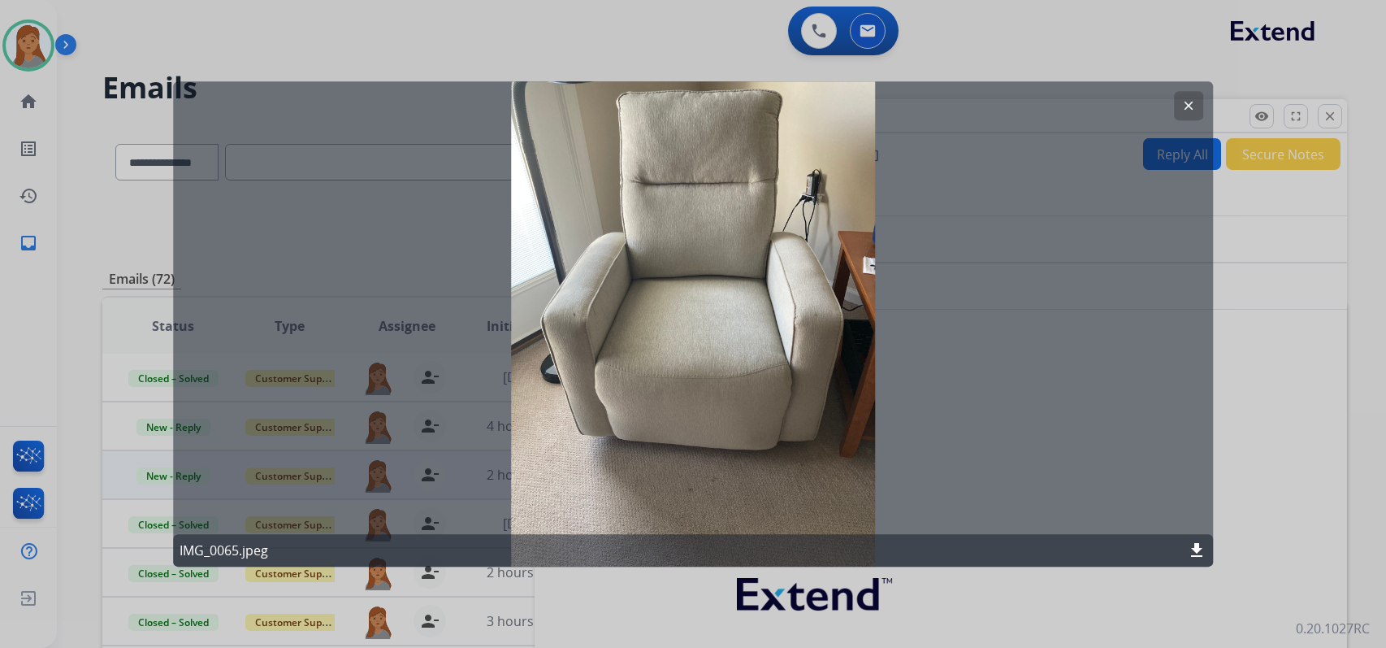
click at [1197, 100] on button "clear" at bounding box center [1188, 105] width 29 height 29
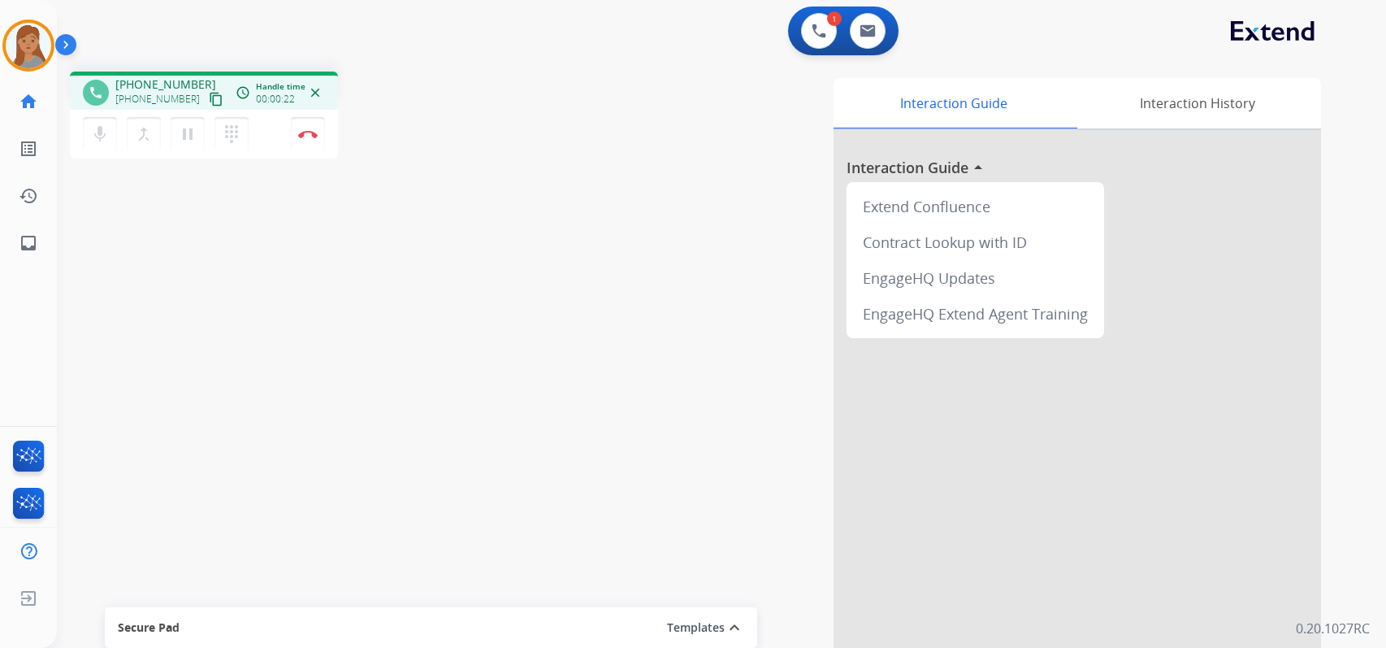
click at [209, 97] on mat-icon "content_copy" at bounding box center [216, 99] width 15 height 15
click at [864, 22] on button at bounding box center [868, 31] width 36 height 36
select select "**********"
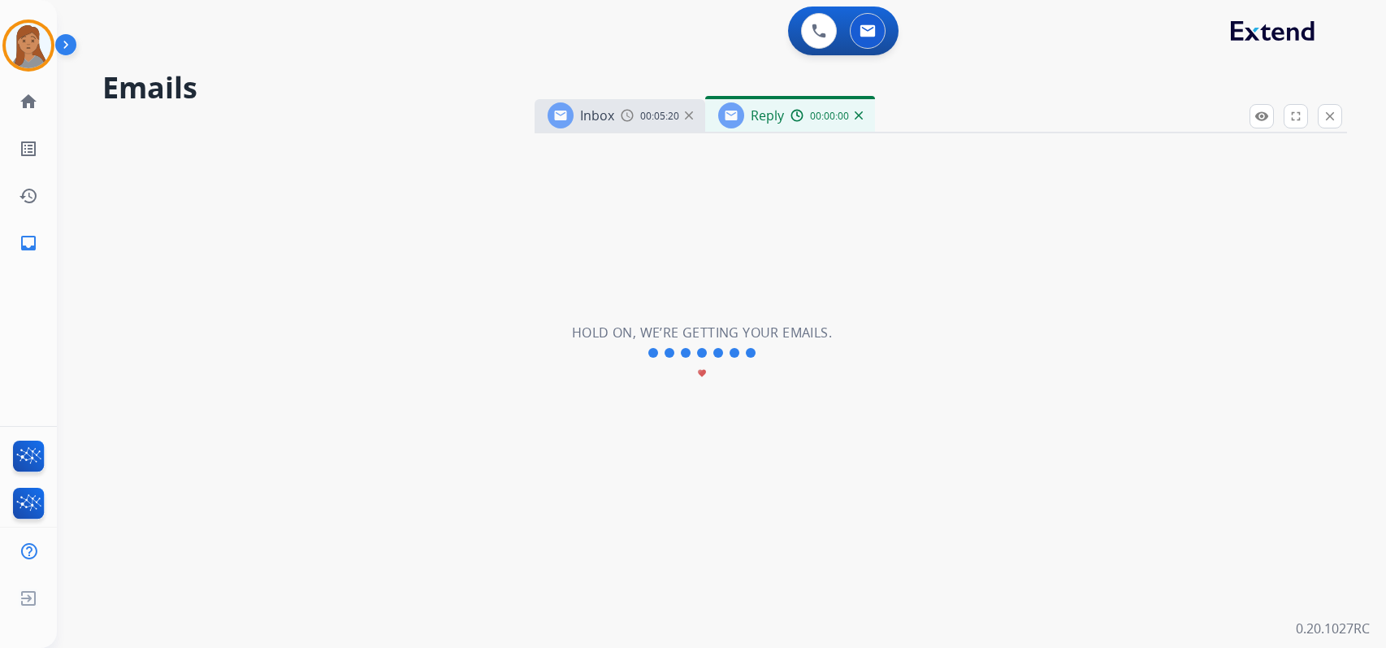
select select "**********"
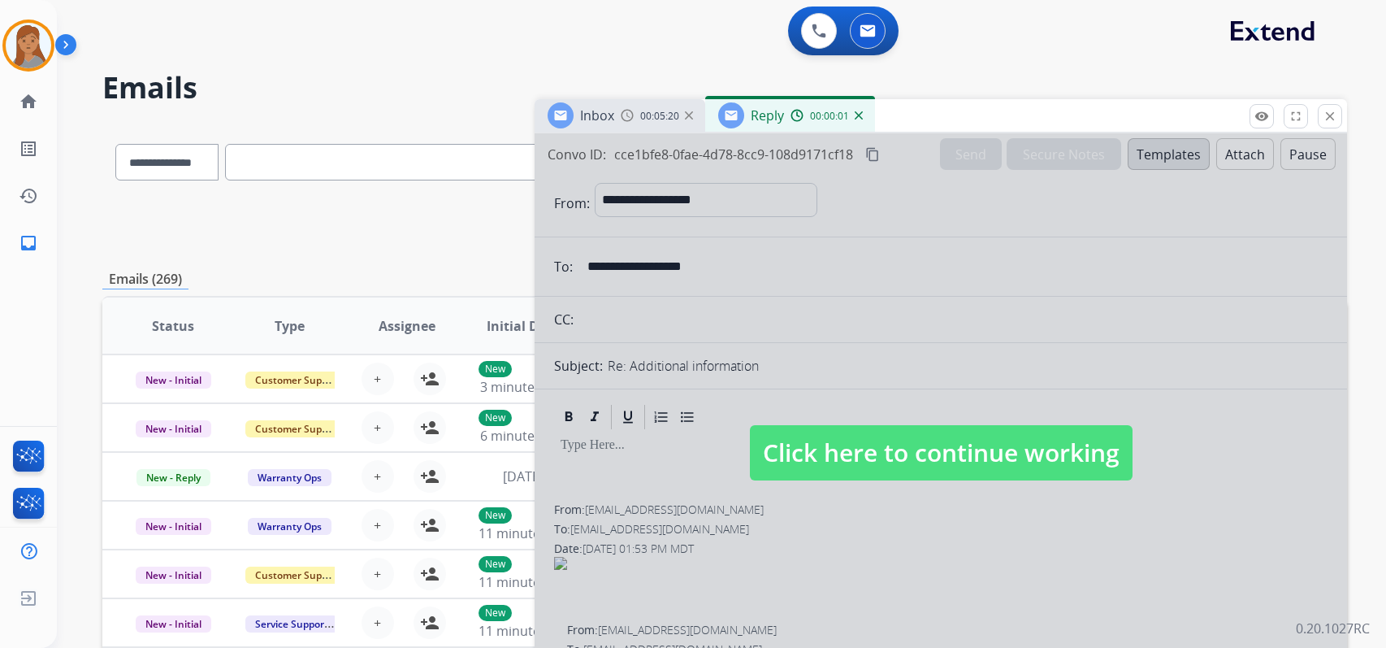
click at [1071, 396] on div at bounding box center [941, 436] width 812 height 607
select select
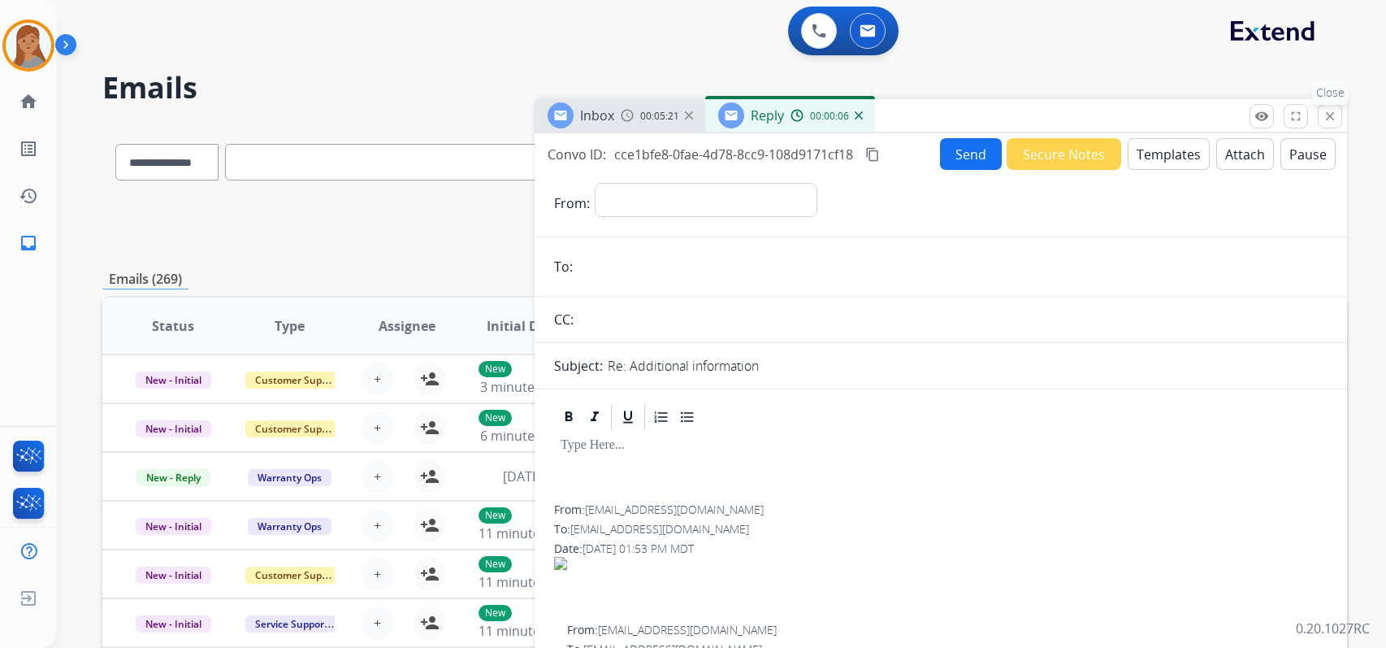
click at [1332, 120] on mat-icon "close" at bounding box center [1330, 116] width 15 height 15
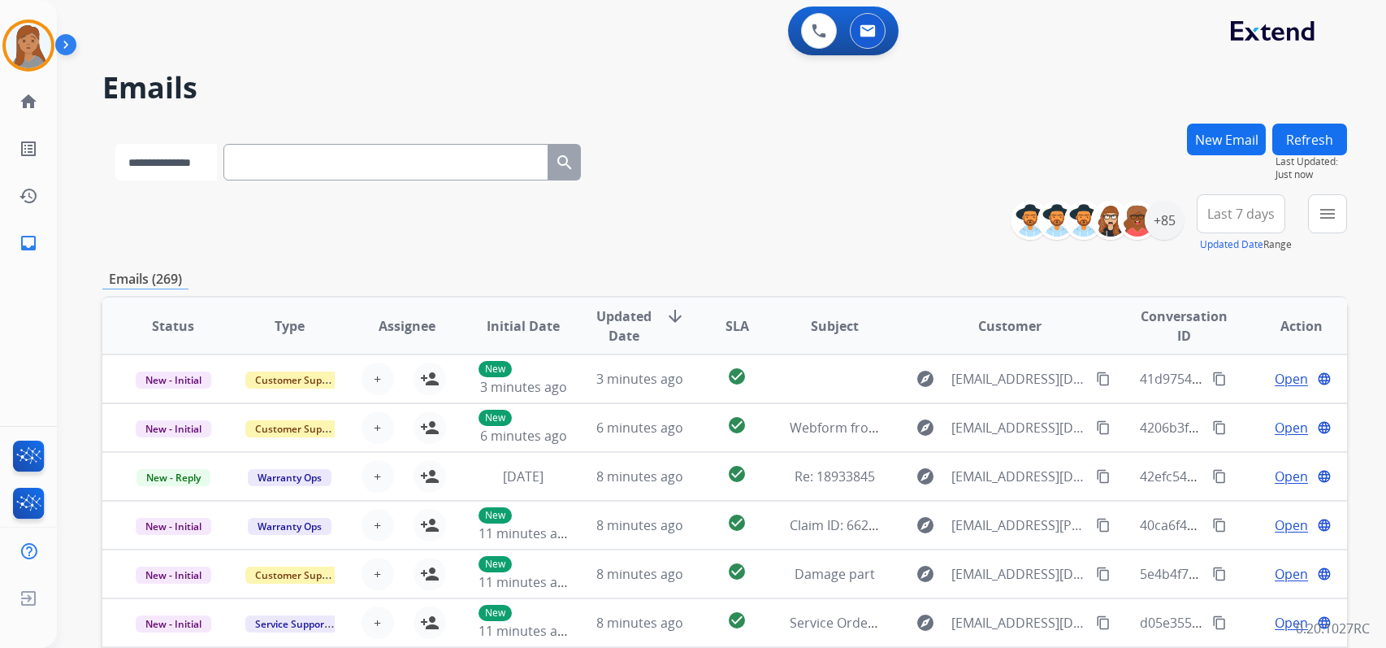
drag, startPoint x: 220, startPoint y: 164, endPoint x: 216, endPoint y: 171, distance: 8.4
click at [217, 164] on select "**********" at bounding box center [166, 162] width 102 height 37
select select "**********"
click at [115, 144] on select "**********" at bounding box center [166, 162] width 102 height 37
paste input "**********"
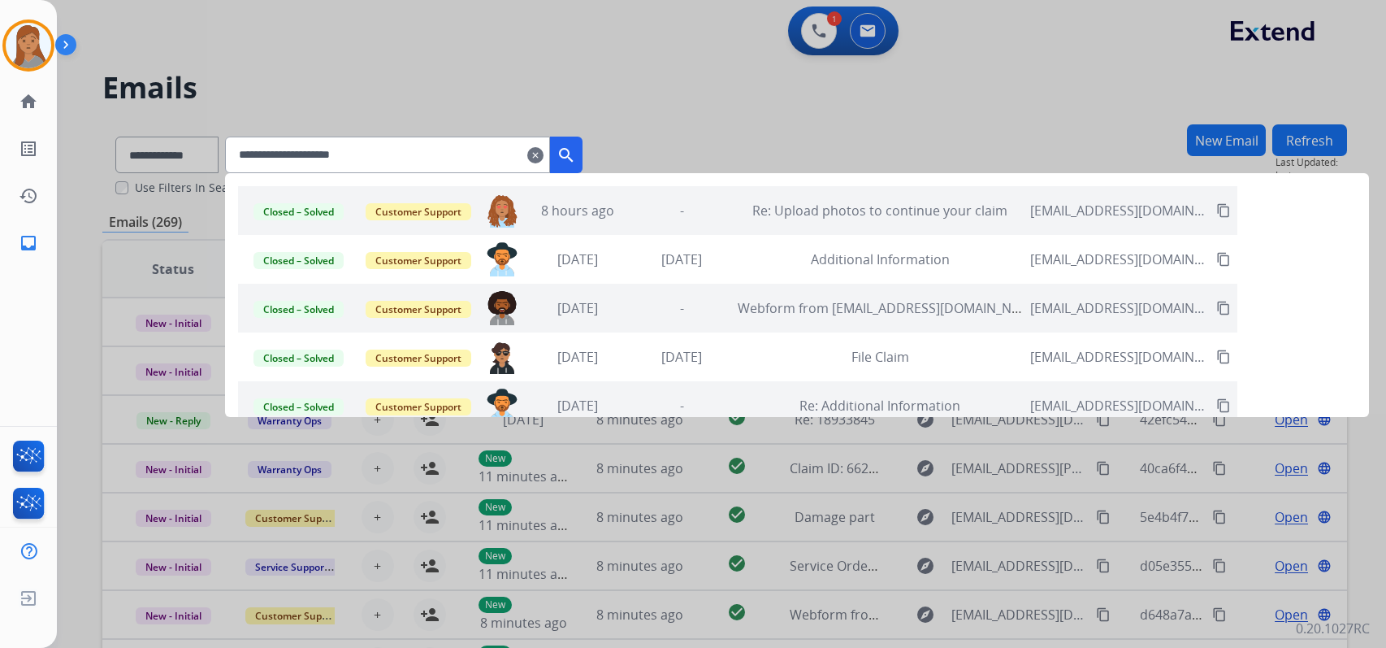
type input "**********"
click at [730, 201] on div "-" at bounding box center [682, 210] width 96 height 19
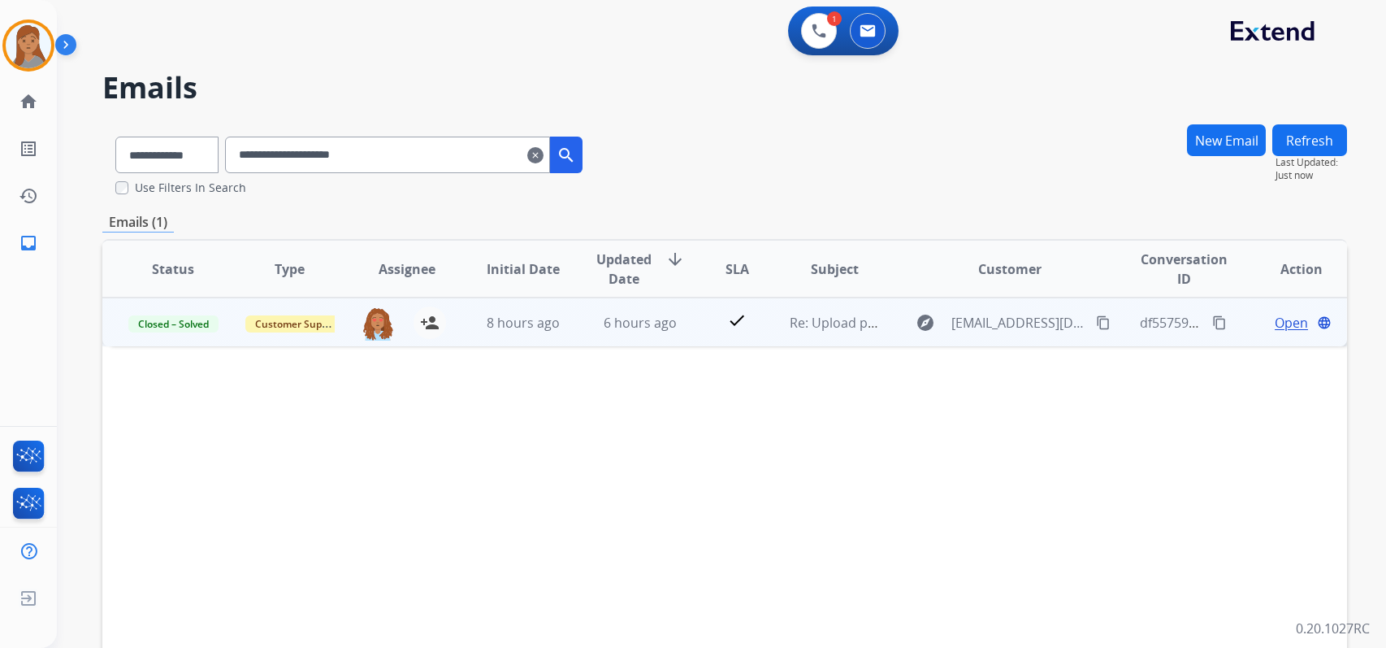
click at [1275, 318] on span "Open" at bounding box center [1291, 322] width 33 height 19
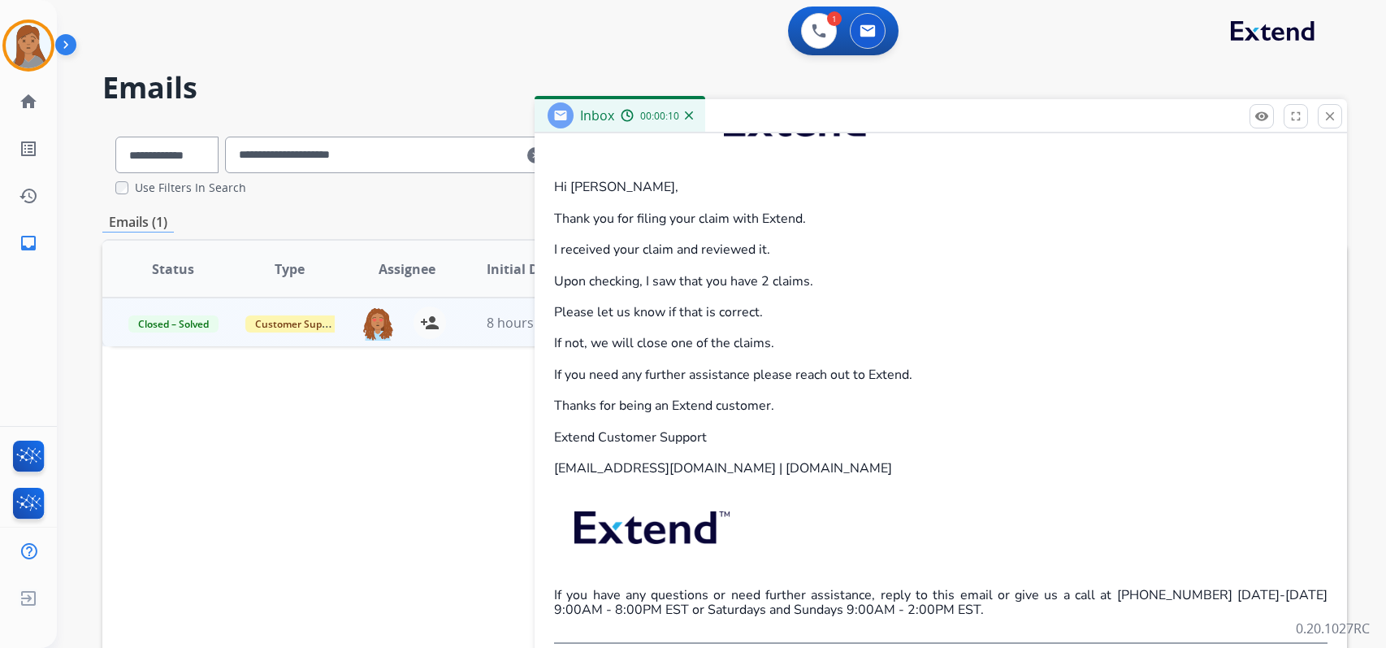
scroll to position [325, 0]
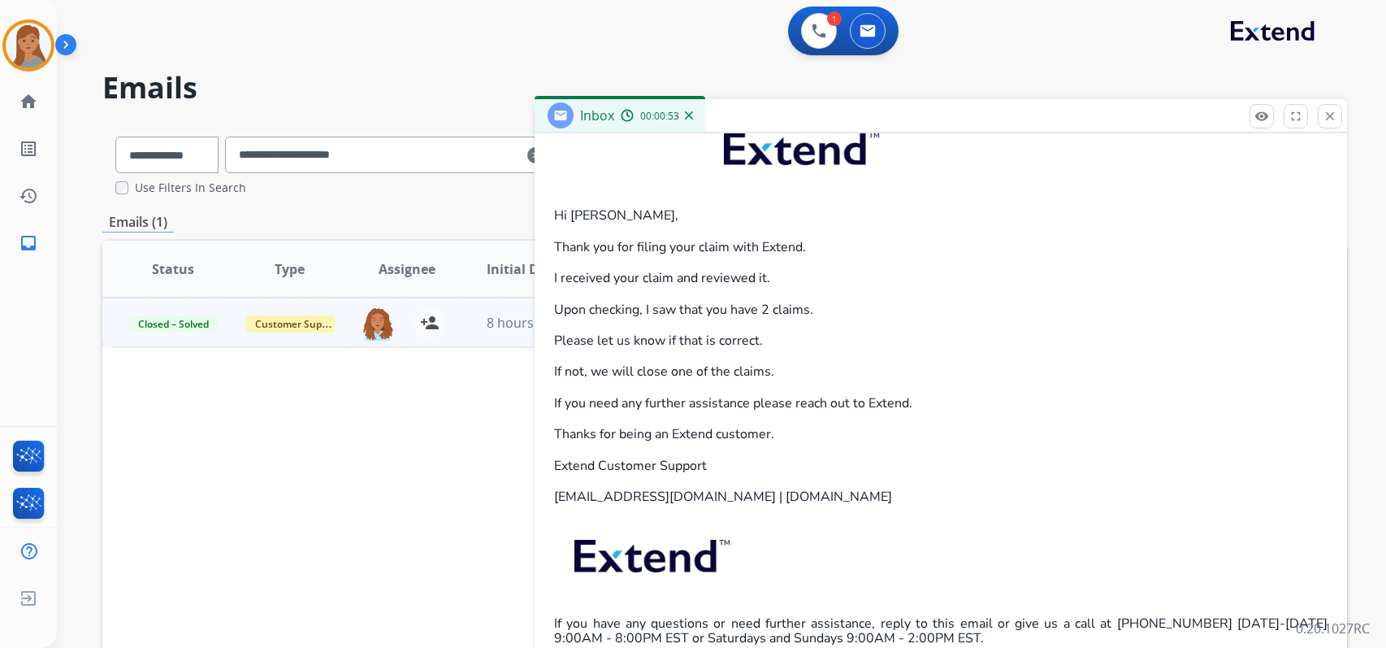
click at [760, 33] on div "1 Voice Interactions 0 Email Interactions" at bounding box center [711, 32] width 1271 height 52
click at [33, 40] on img at bounding box center [28, 45] width 45 height 45
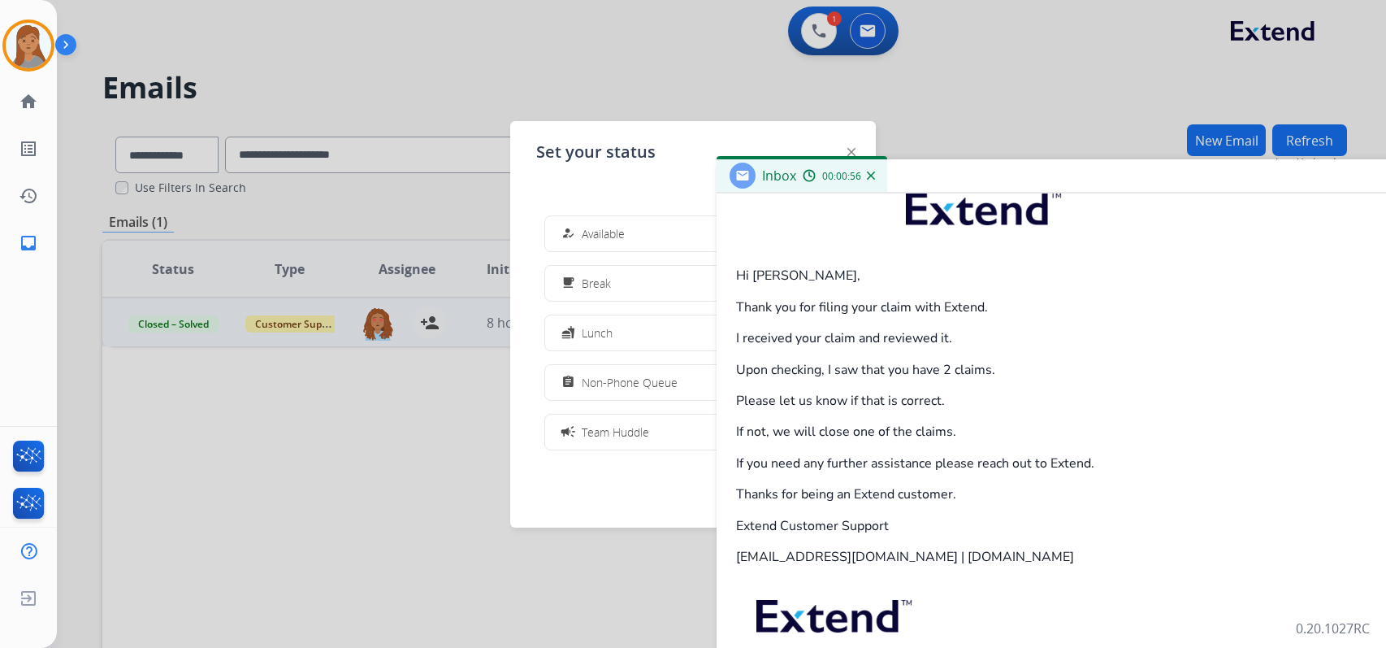
drag, startPoint x: 928, startPoint y: 119, endPoint x: 1146, endPoint y: 184, distance: 227.2
click at [1146, 184] on div "Inbox 00:00:56" at bounding box center [1123, 176] width 812 height 34
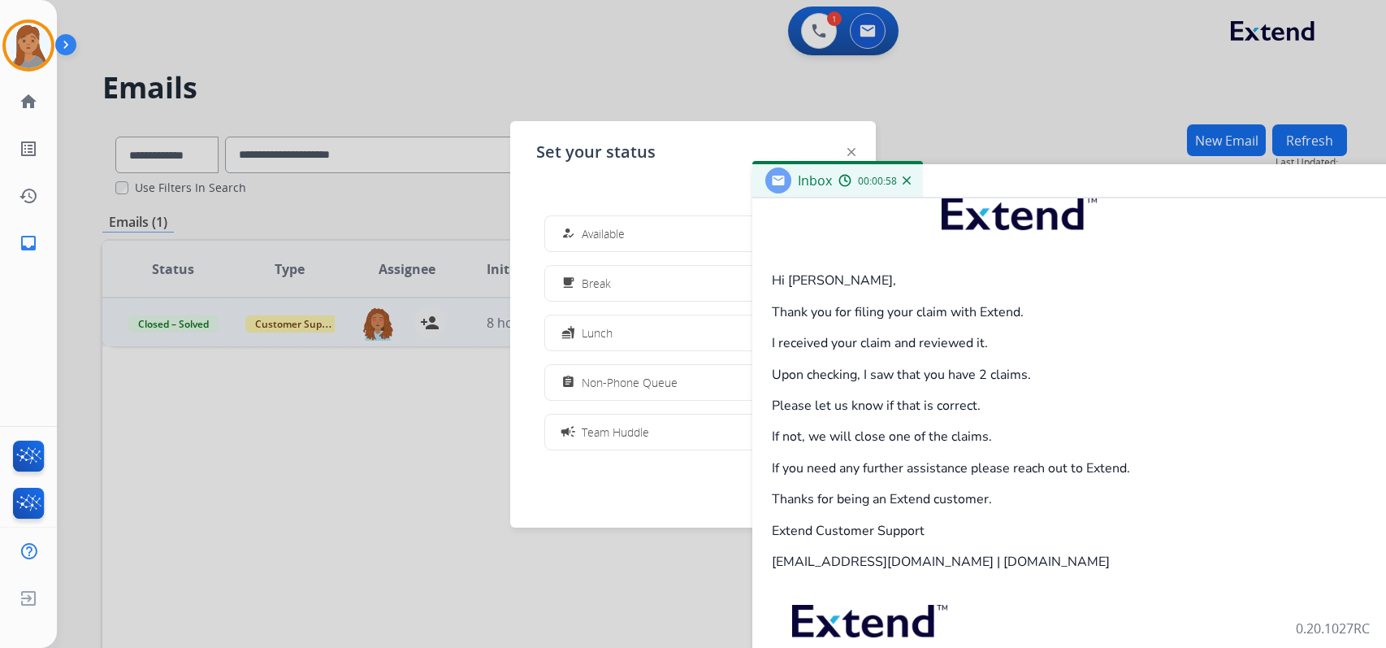
click at [812, 28] on div at bounding box center [693, 324] width 1386 height 648
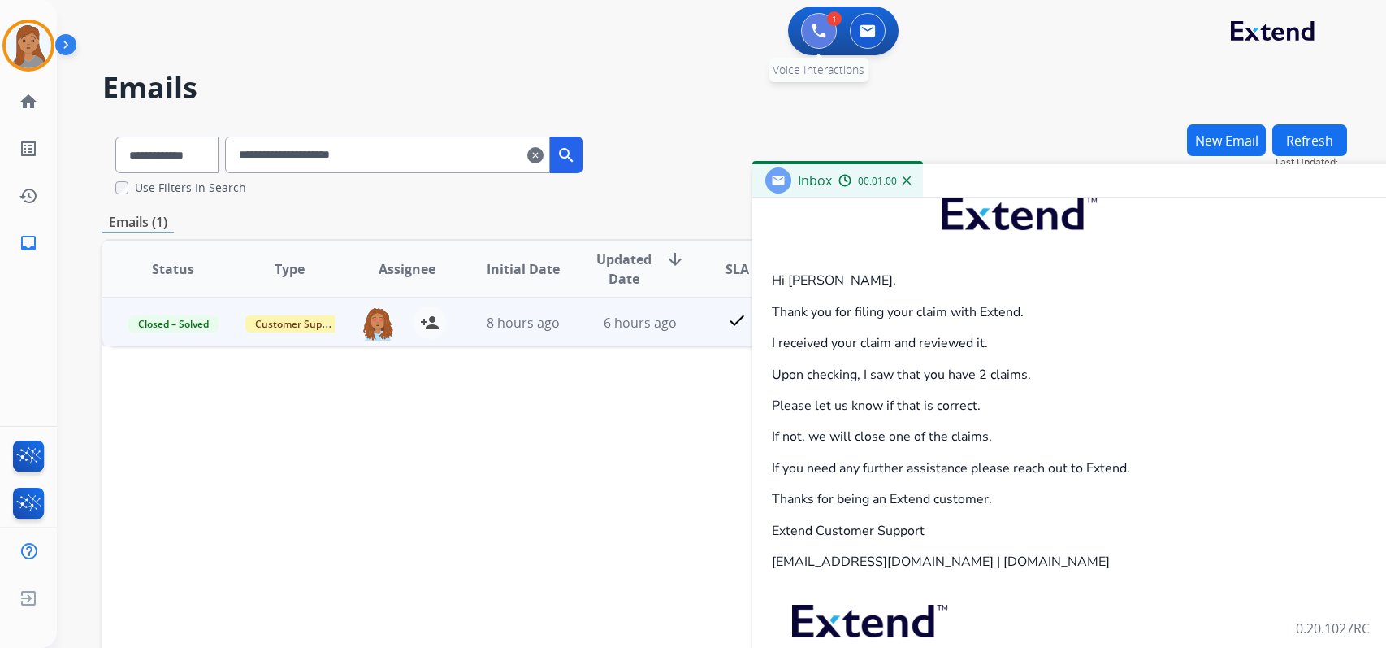
click at [820, 29] on img at bounding box center [819, 31] width 15 height 15
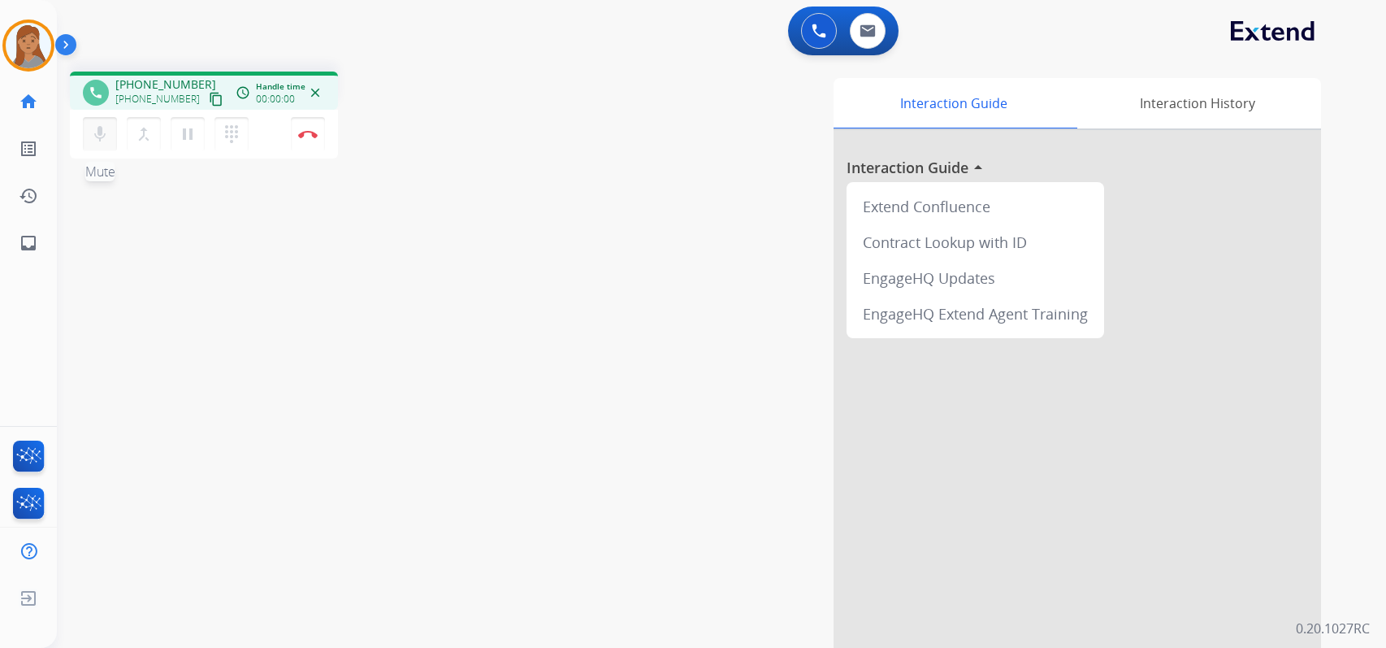
drag, startPoint x: 182, startPoint y: 140, endPoint x: 105, endPoint y: 140, distance: 77.2
click at [181, 140] on mat-icon "pause" at bounding box center [187, 133] width 19 height 19
click at [98, 139] on mat-icon "mic" at bounding box center [99, 133] width 19 height 19
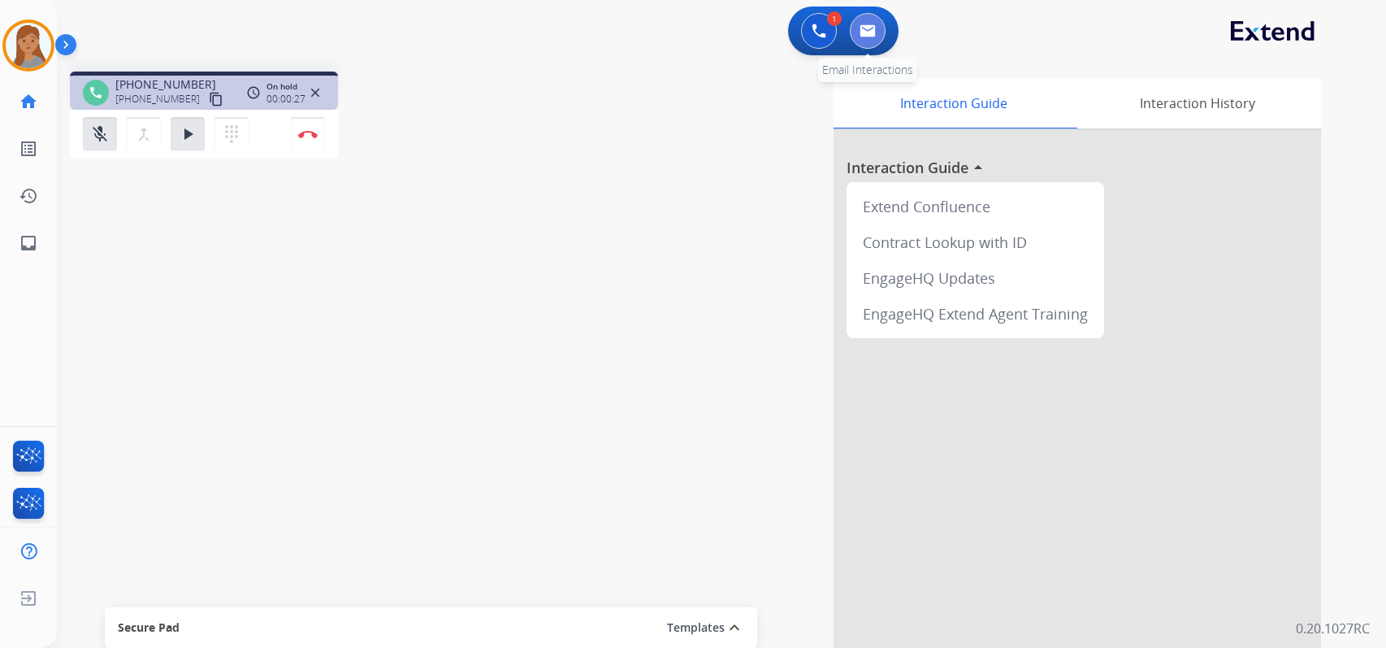
click at [866, 33] on img at bounding box center [868, 30] width 16 height 13
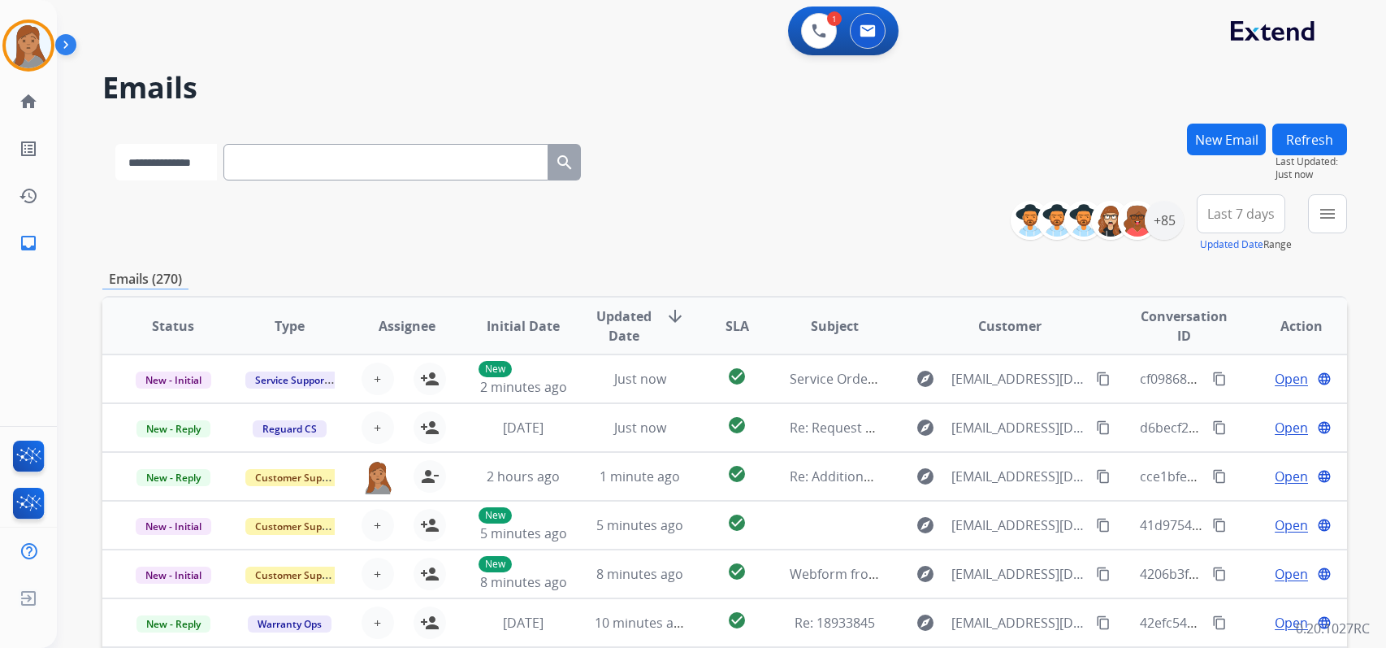
drag, startPoint x: 186, startPoint y: 162, endPoint x: 180, endPoint y: 172, distance: 11.3
click at [186, 162] on select "**********" at bounding box center [166, 162] width 102 height 37
select select "**********"
click at [115, 144] on select "**********" at bounding box center [166, 162] width 102 height 37
drag, startPoint x: 284, startPoint y: 143, endPoint x: 251, endPoint y: 153, distance: 33.9
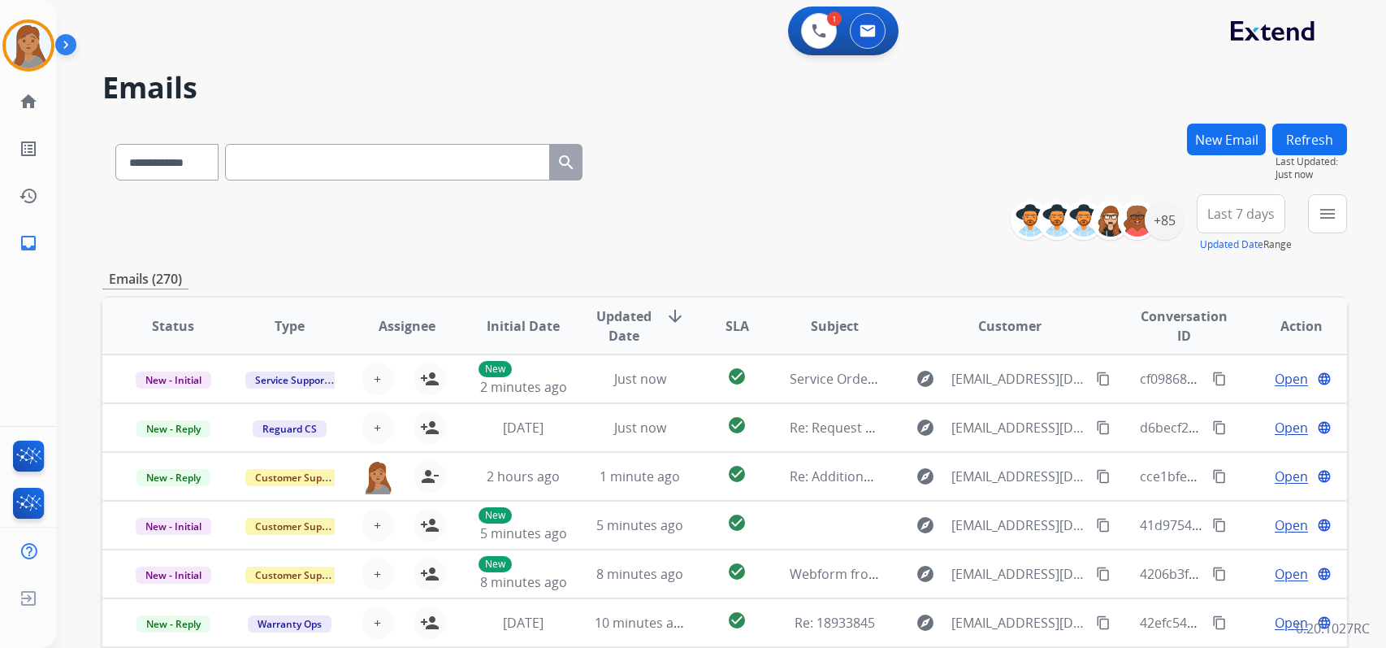
paste input "**********"
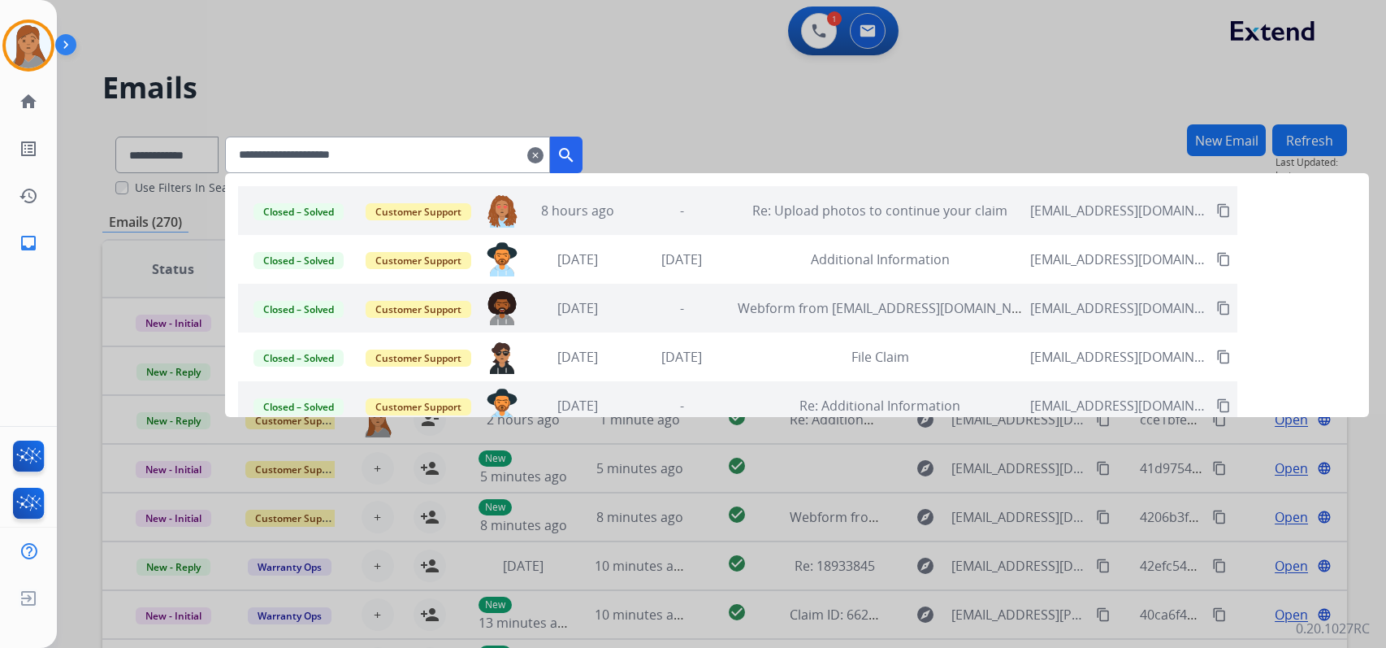
type input "**********"
click at [1022, 218] on div "Re: Upload photos to continue your claim" at bounding box center [880, 210] width 284 height 19
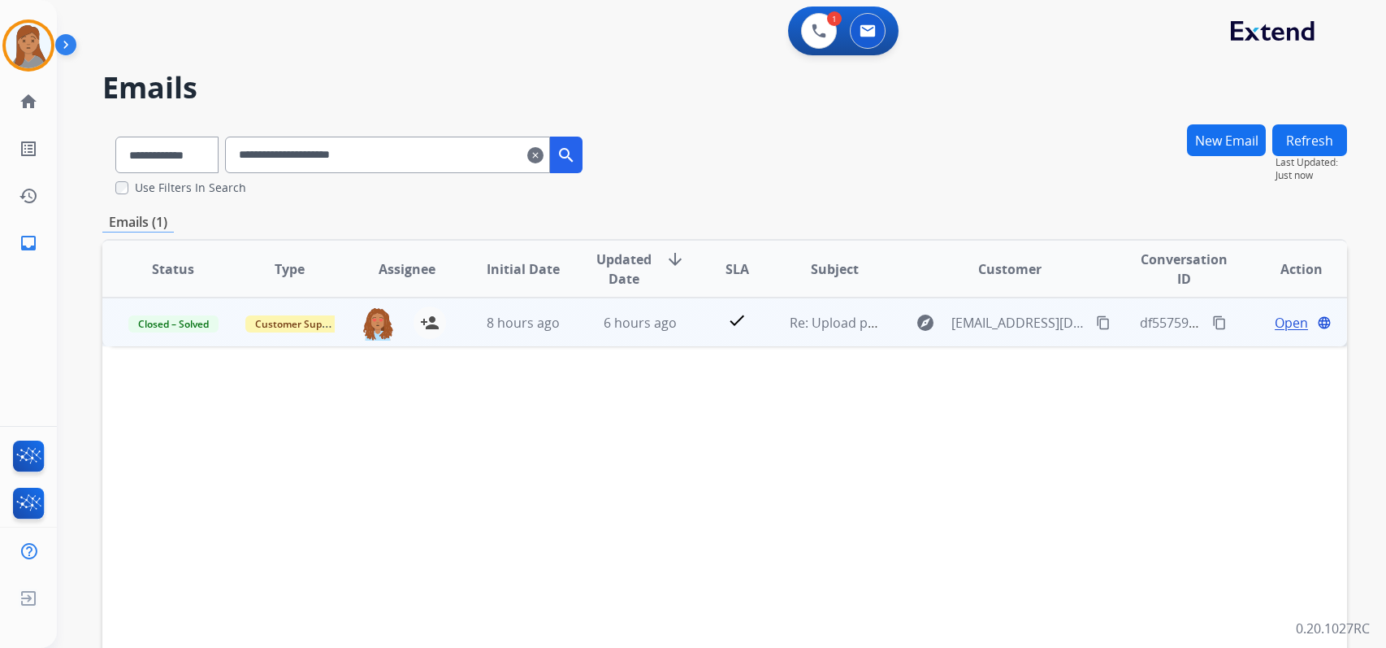
click at [1275, 323] on span "Open" at bounding box center [1291, 322] width 33 height 19
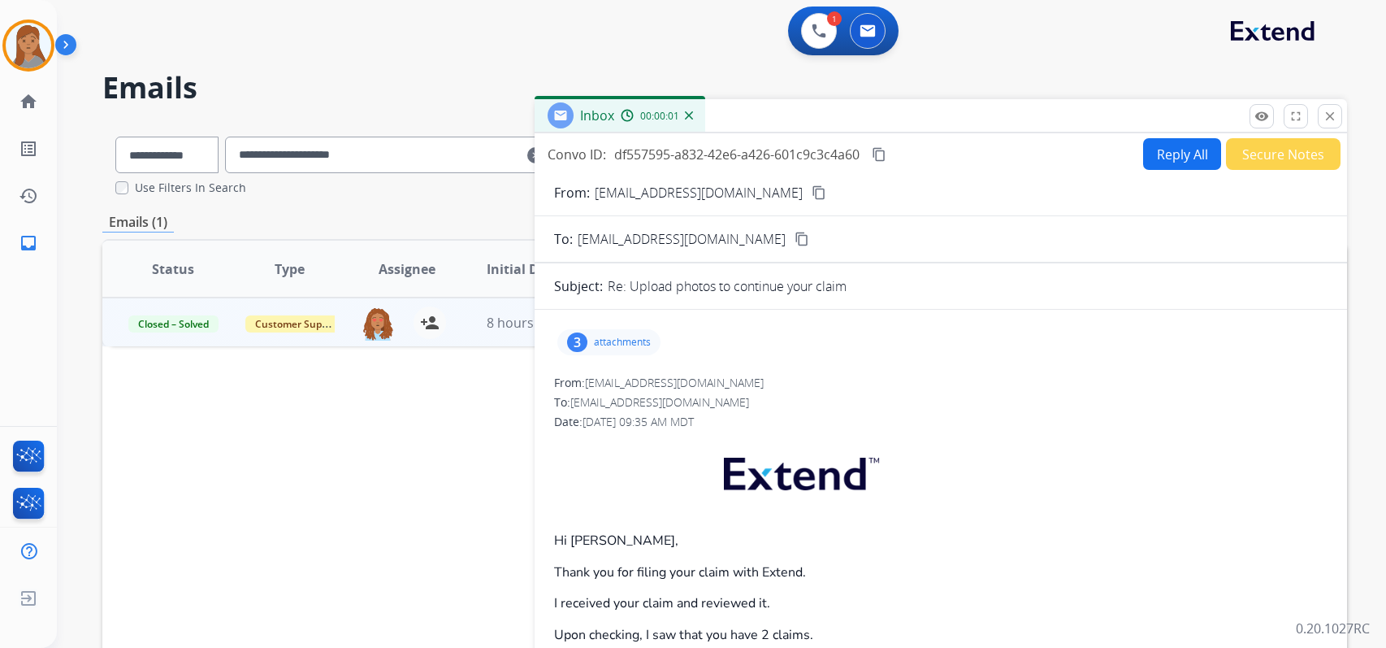
click at [570, 340] on div "3" at bounding box center [577, 341] width 20 height 19
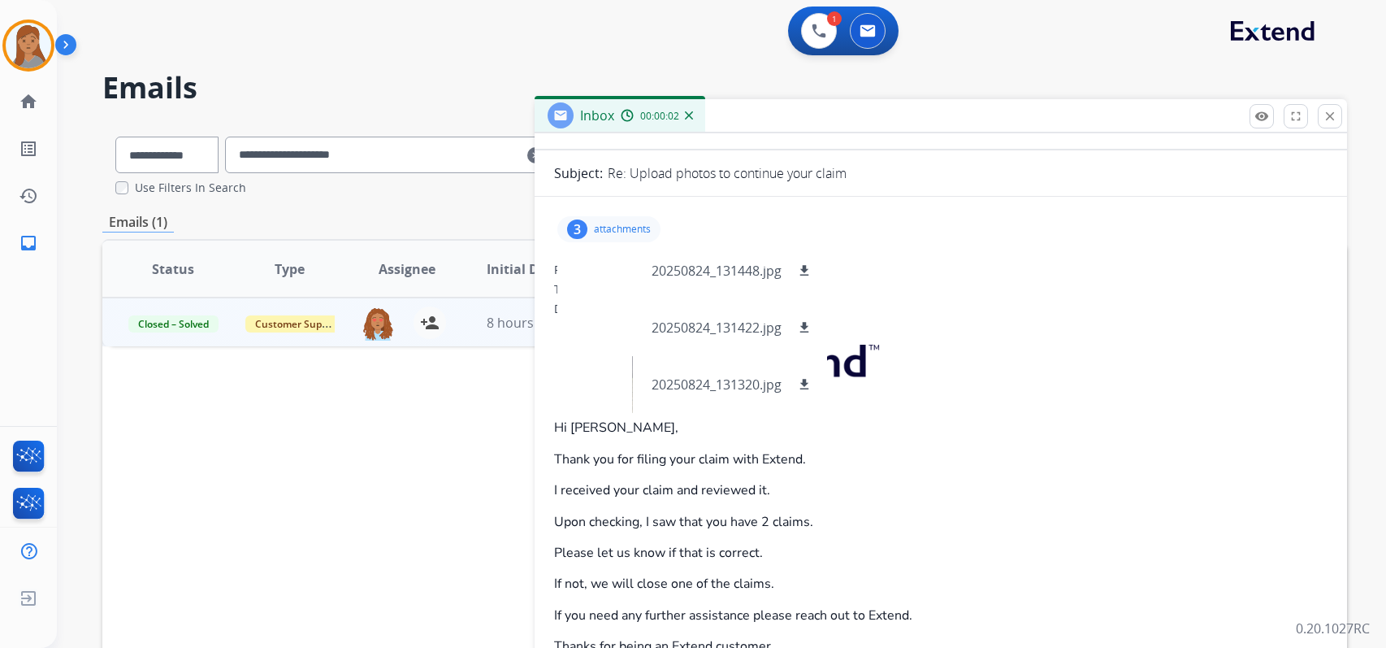
scroll to position [162, 0]
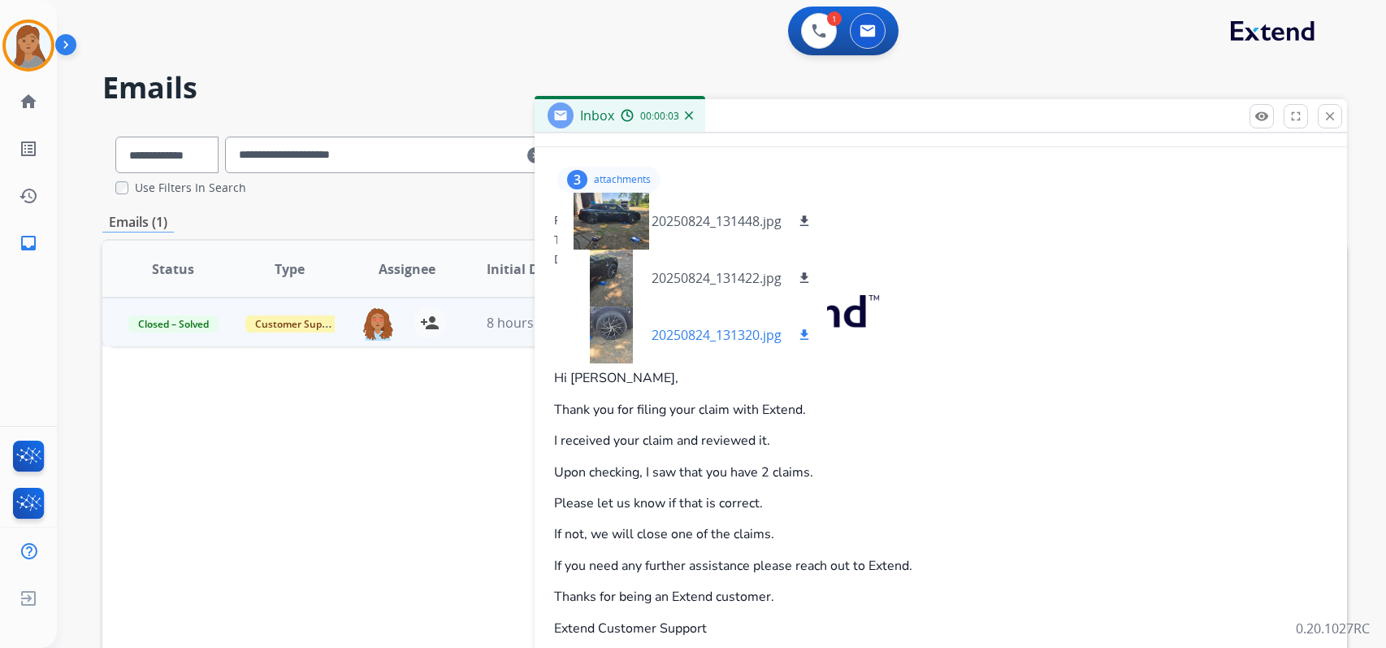
click at [620, 340] on div at bounding box center [610, 334] width 81 height 57
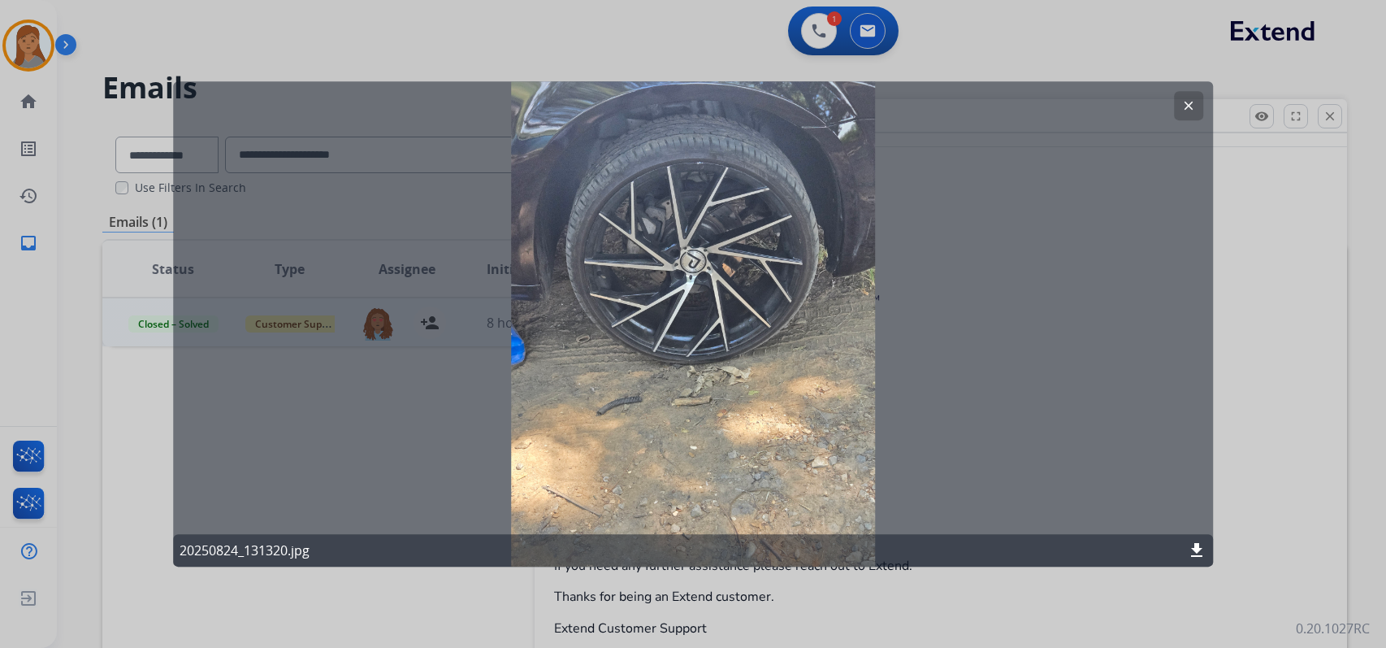
click at [818, 19] on div at bounding box center [693, 324] width 1386 height 648
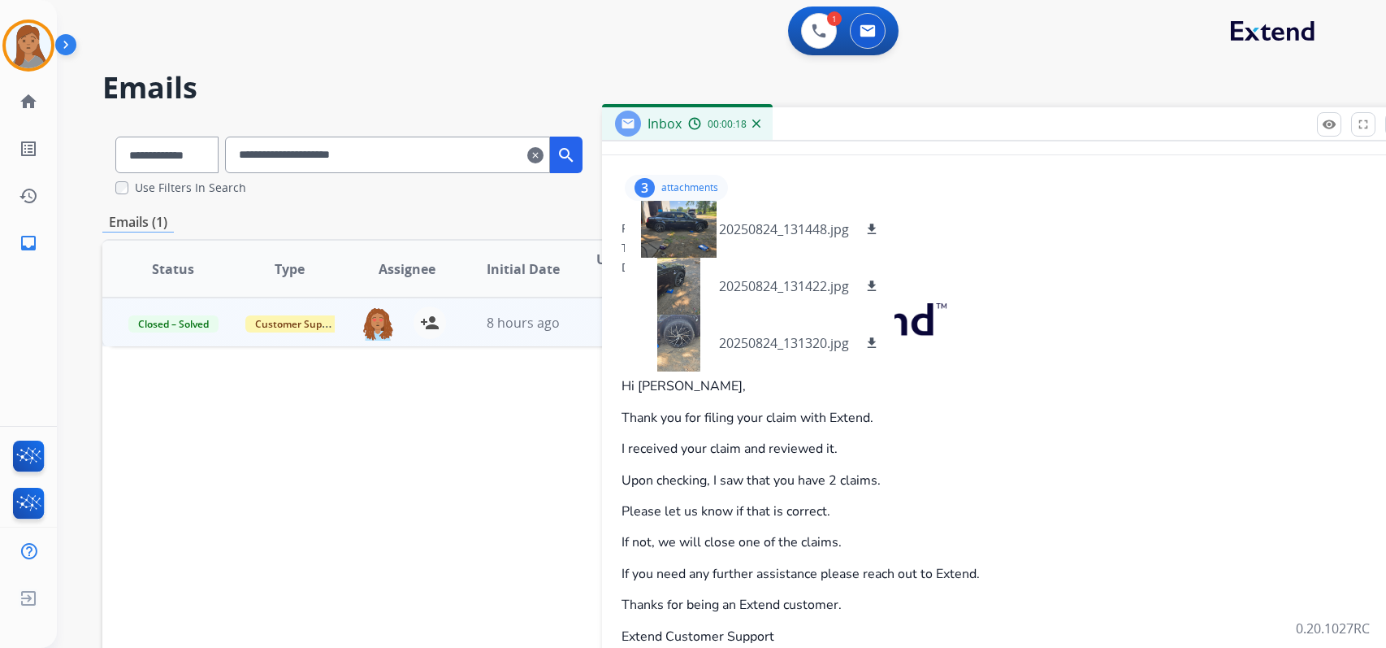
drag, startPoint x: 783, startPoint y: 123, endPoint x: 865, endPoint y: 131, distance: 82.5
click at [865, 131] on div "Inbox 00:00:18" at bounding box center [1008, 124] width 812 height 34
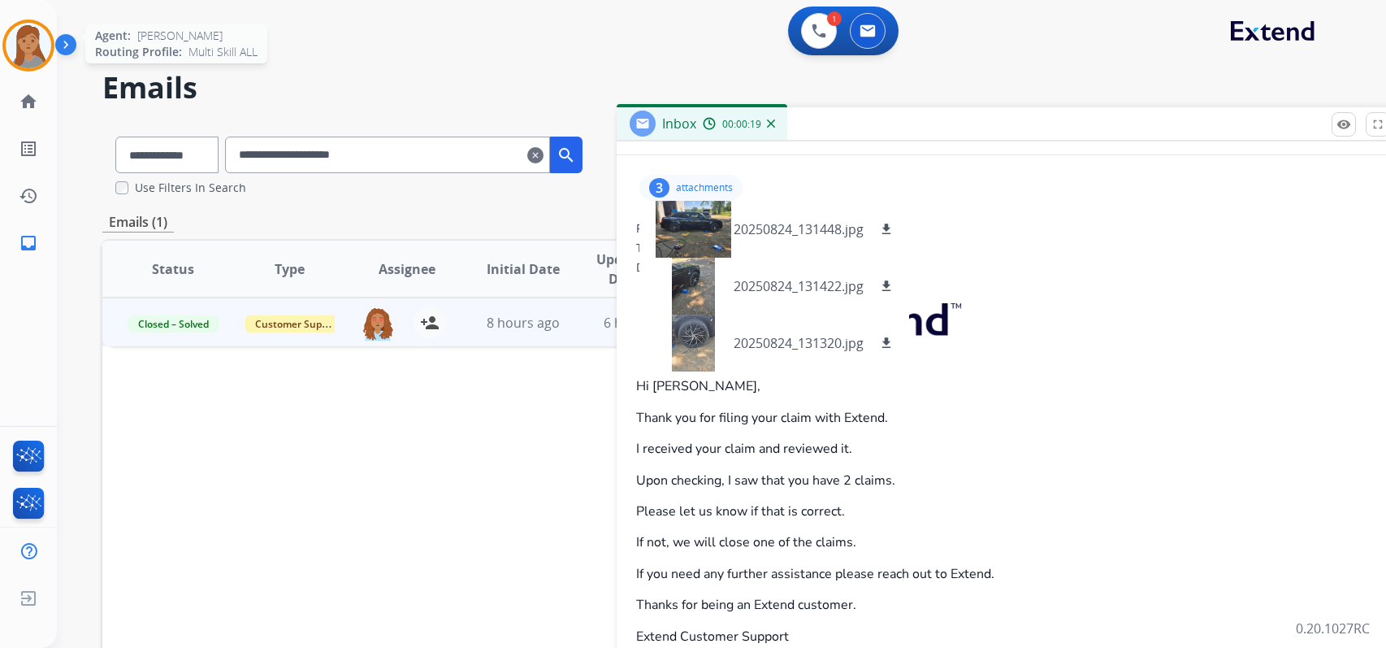
click at [27, 36] on img at bounding box center [28, 45] width 45 height 45
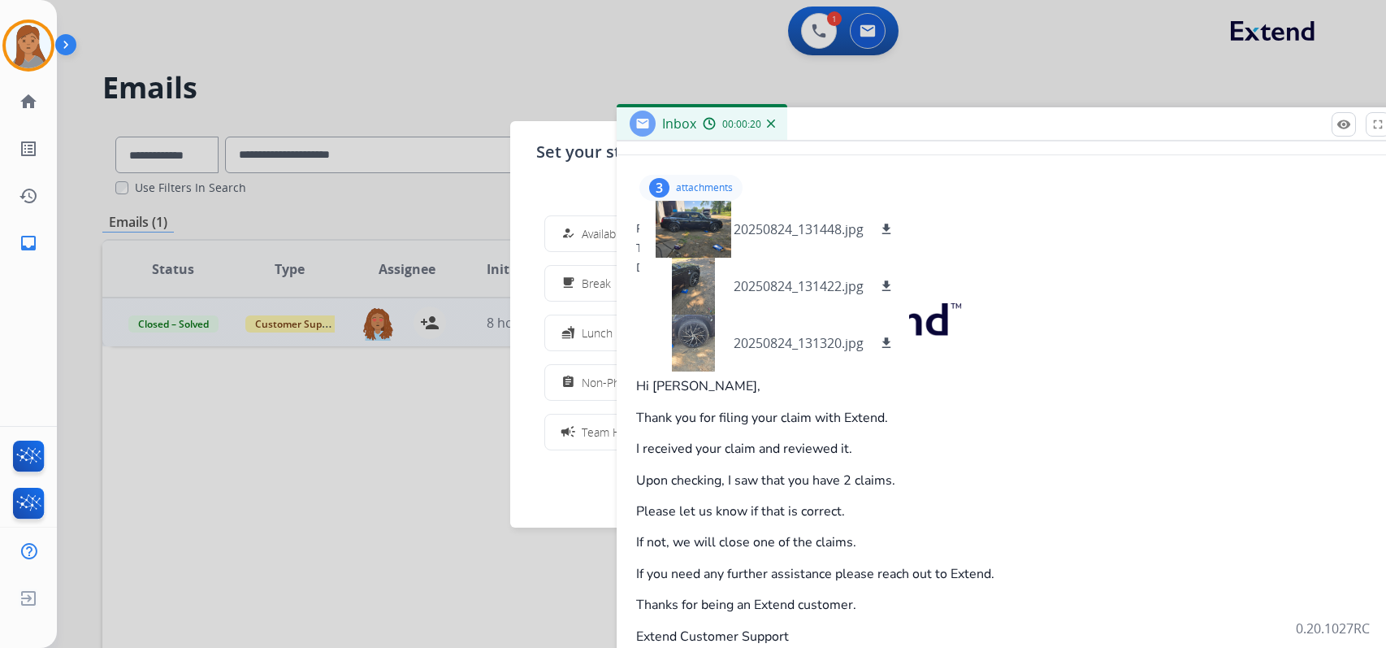
click at [852, 119] on div "Inbox 00:00:20" at bounding box center [1023, 124] width 812 height 34
drag, startPoint x: 841, startPoint y: 124, endPoint x: 925, endPoint y: 132, distance: 84.0
click at [949, 126] on div "Inbox 00:00:20" at bounding box center [1023, 124] width 812 height 34
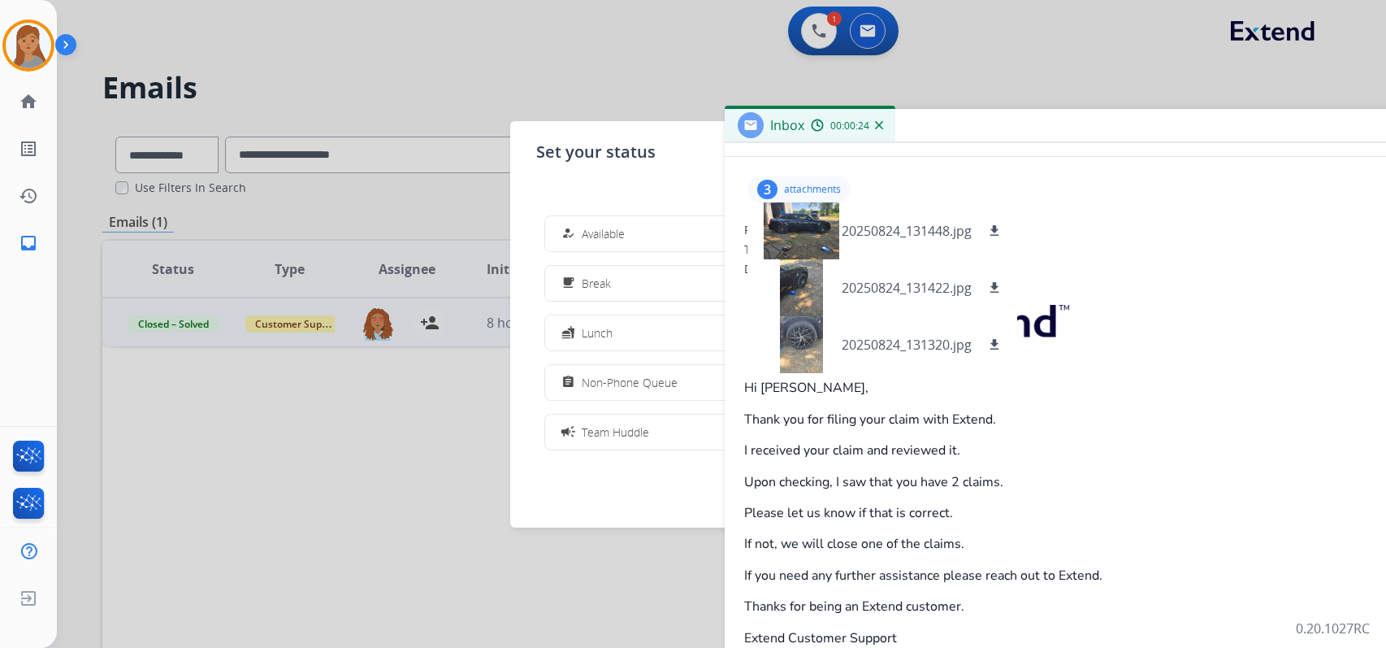
click at [825, 21] on div at bounding box center [693, 324] width 1386 height 648
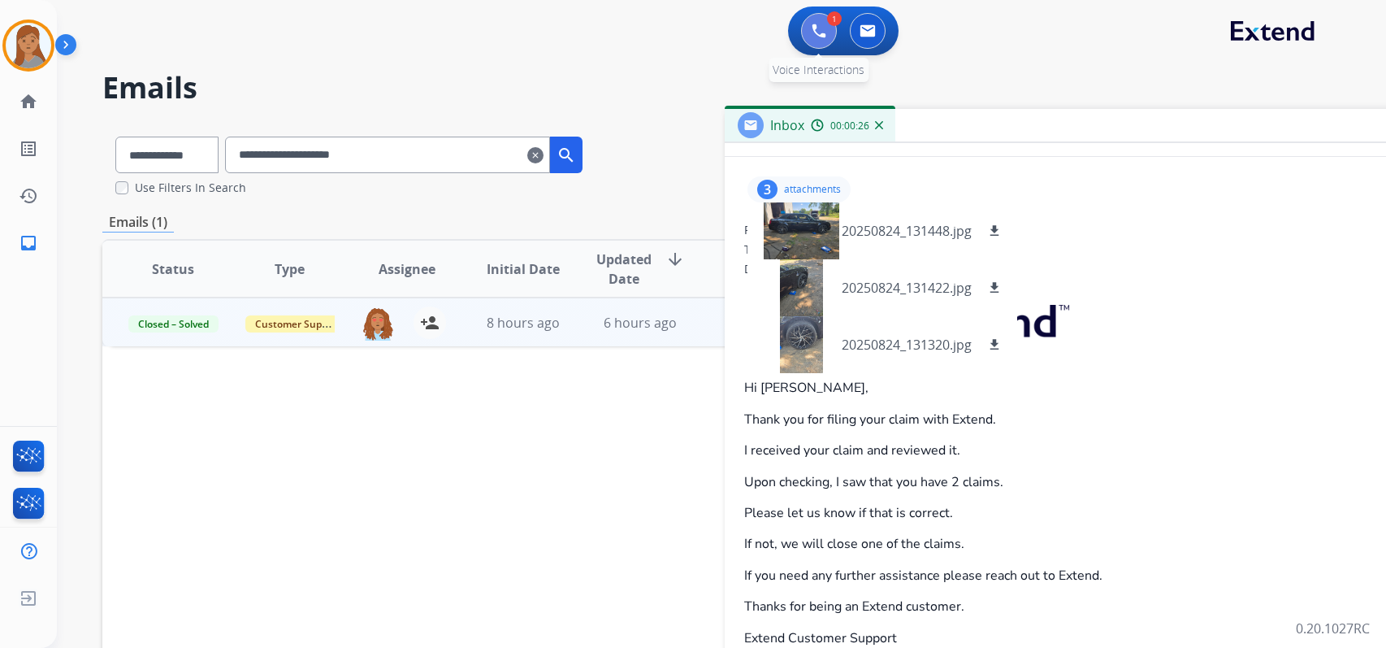
click at [810, 28] on button at bounding box center [819, 31] width 36 height 36
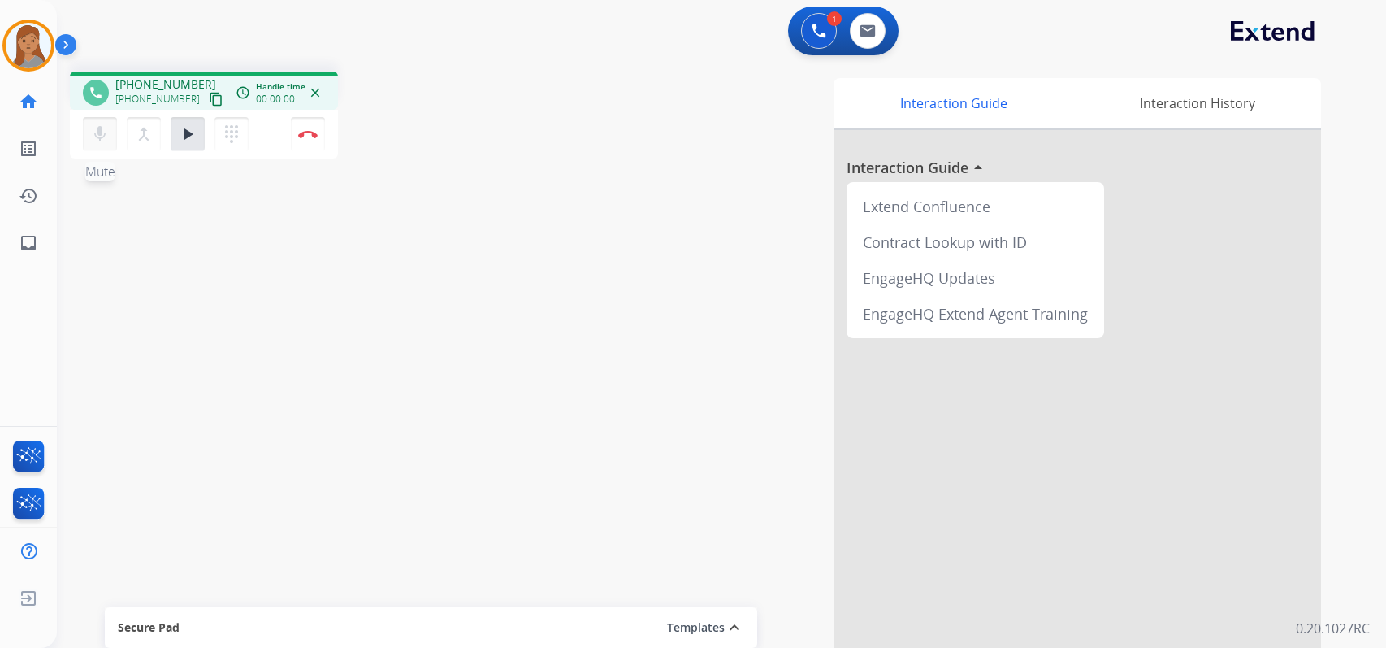
click at [100, 141] on mat-icon "mic" at bounding box center [99, 133] width 19 height 19
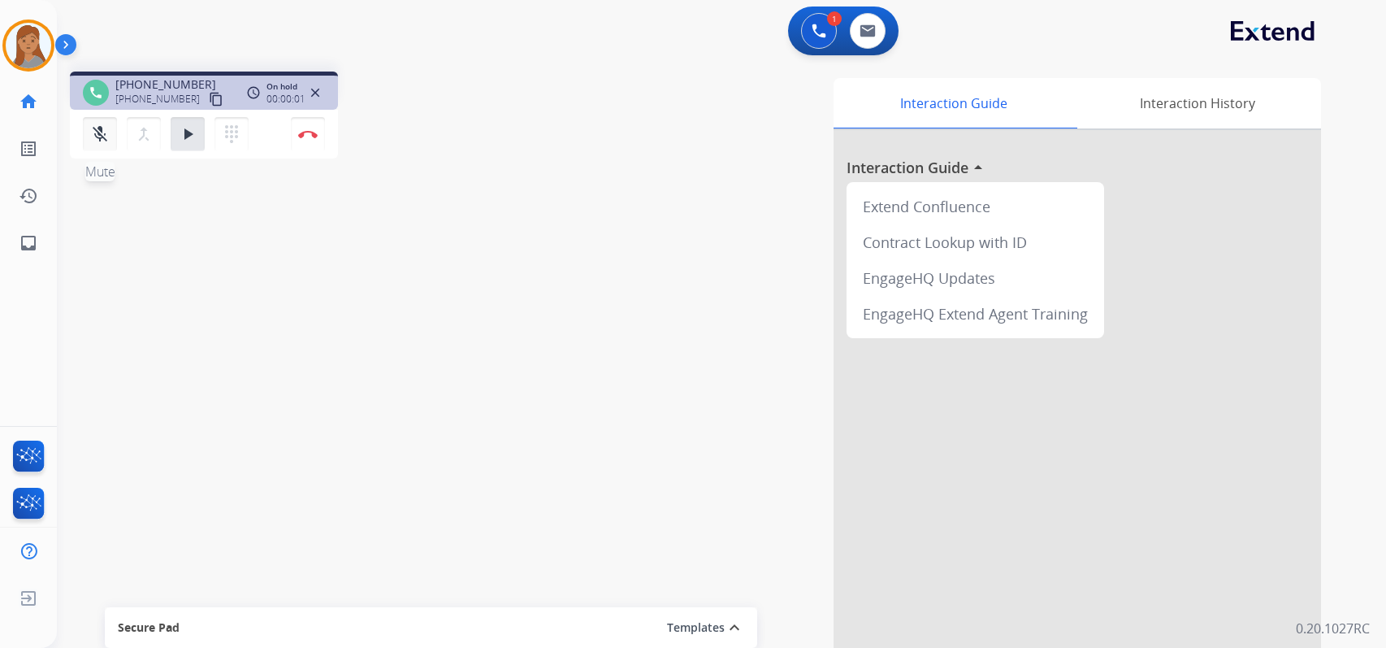
click at [102, 139] on mat-icon "mic_off" at bounding box center [99, 133] width 19 height 19
drag, startPoint x: 186, startPoint y: 130, endPoint x: 248, endPoint y: 134, distance: 61.9
click at [188, 130] on mat-icon "play_arrow" at bounding box center [187, 133] width 19 height 19
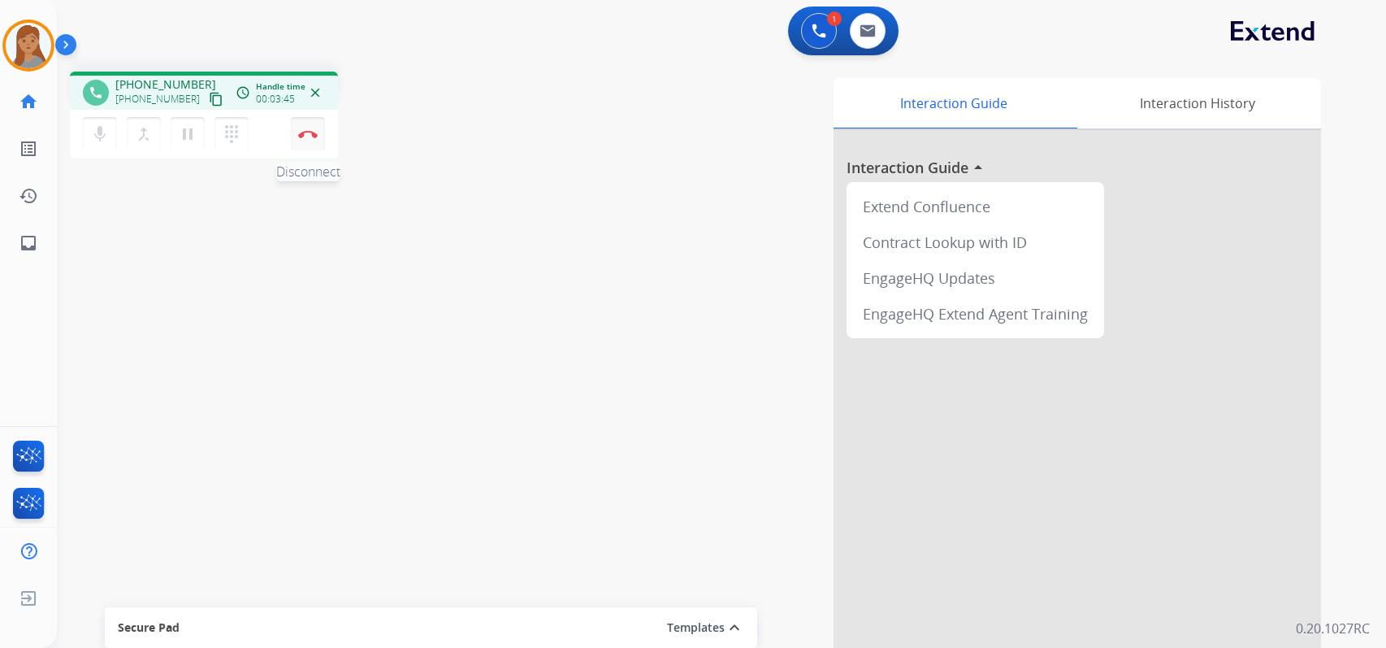
click at [311, 126] on button "Disconnect" at bounding box center [308, 134] width 34 height 34
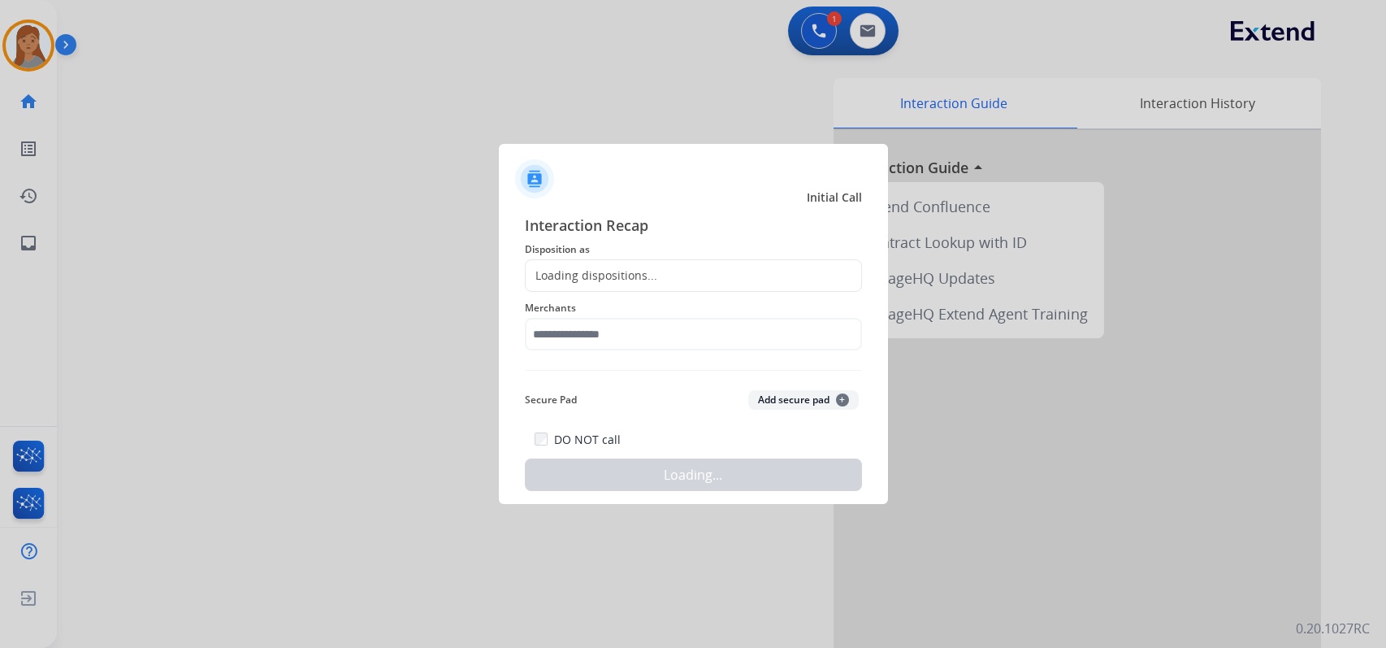
click at [547, 266] on div "Loading dispositions..." at bounding box center [693, 275] width 337 height 32
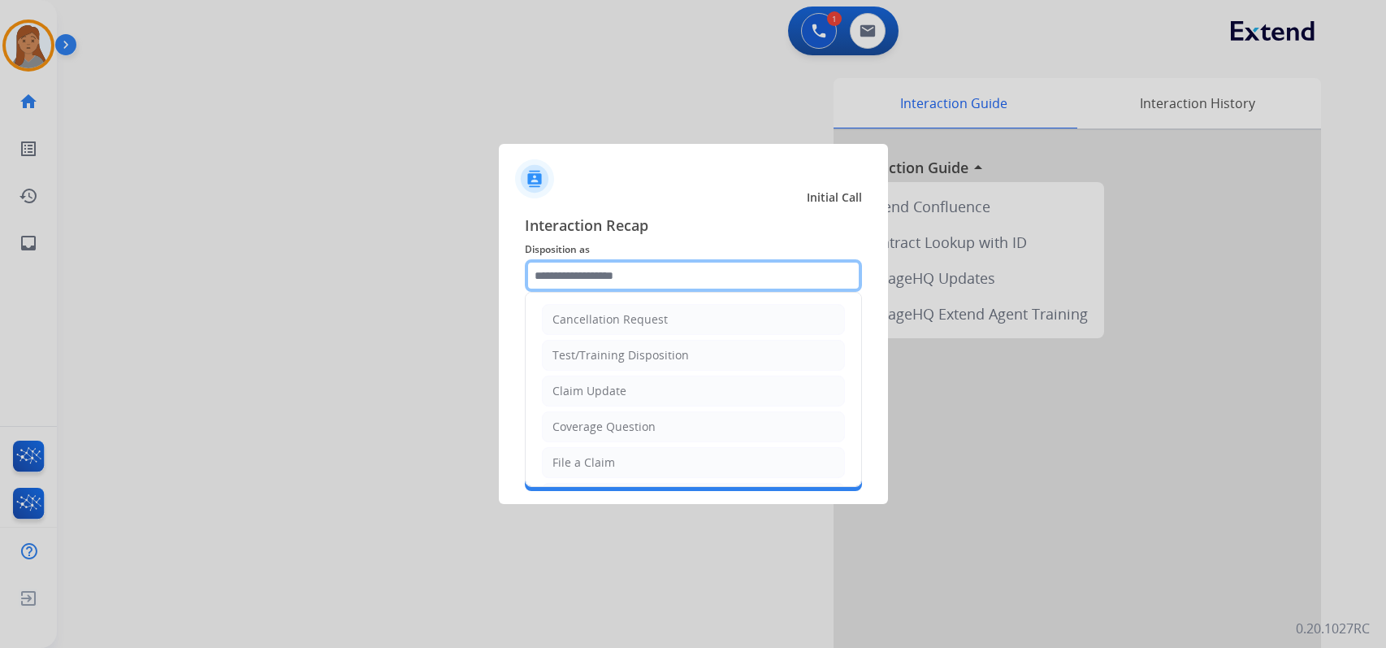
click at [589, 266] on input "text" at bounding box center [693, 275] width 337 height 32
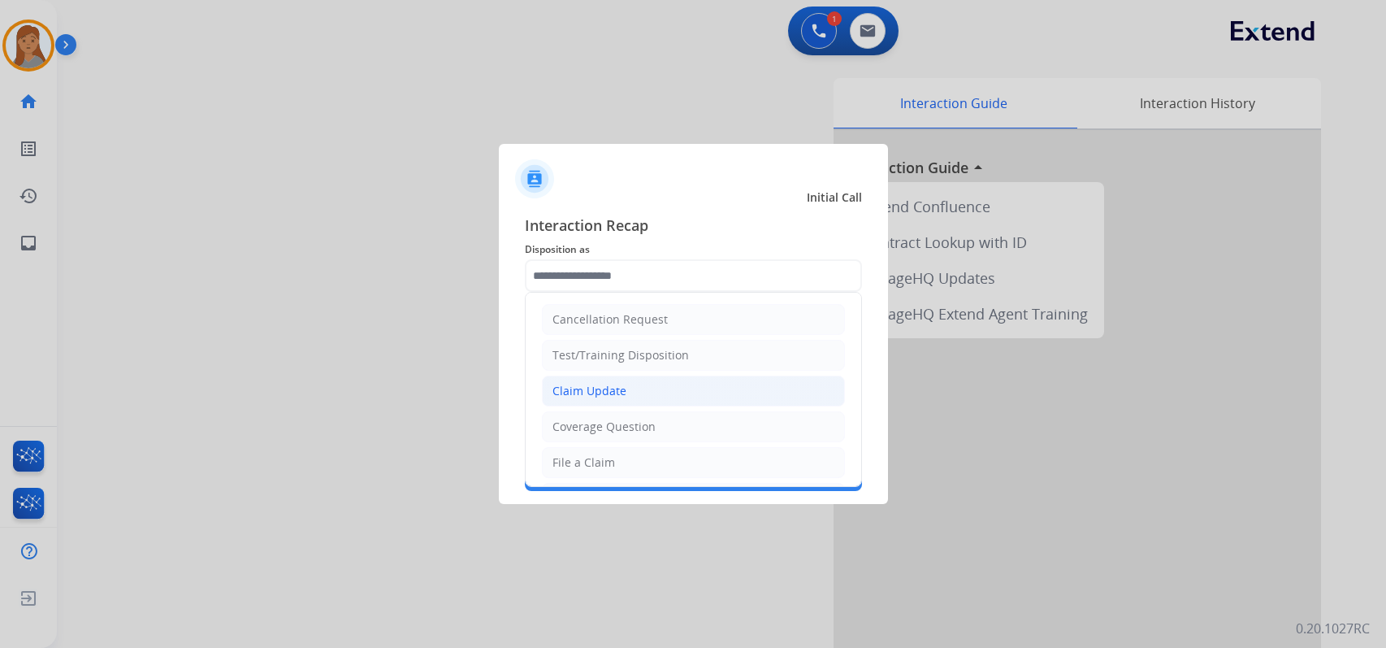
click at [641, 383] on li "Claim Update" at bounding box center [693, 390] width 303 height 31
type input "**********"
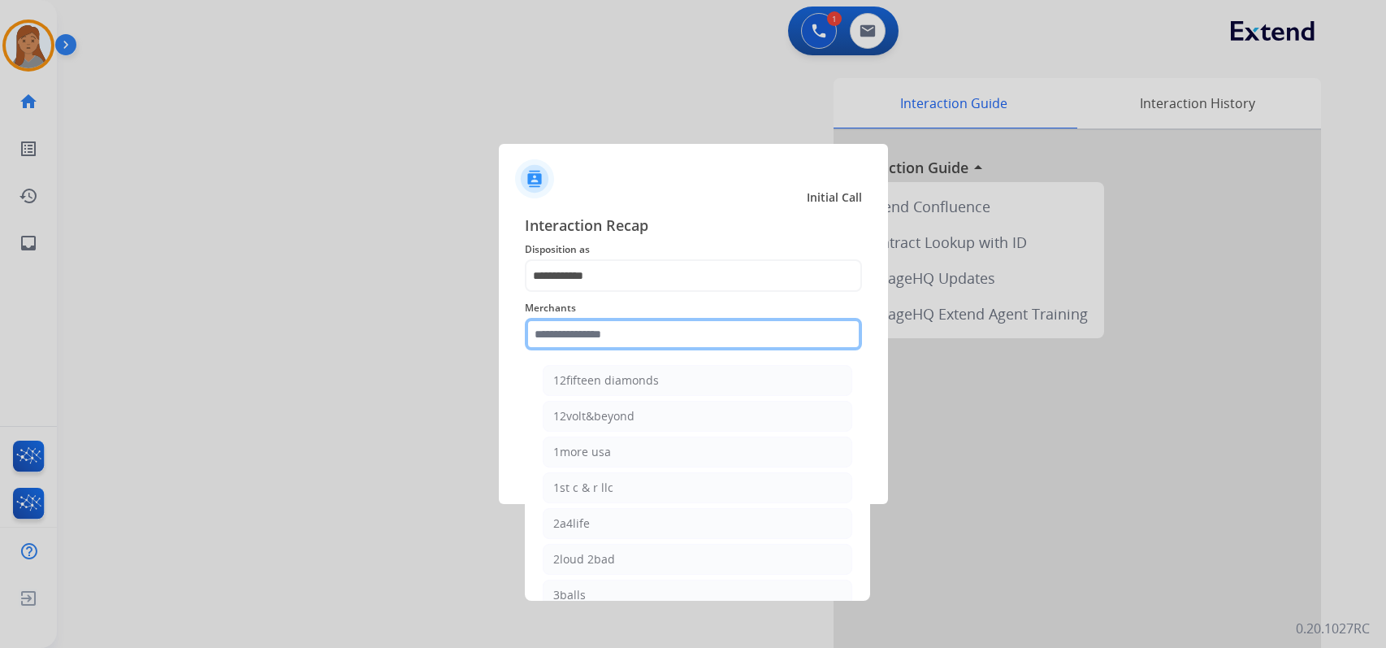
click at [601, 334] on input "text" at bounding box center [693, 334] width 337 height 32
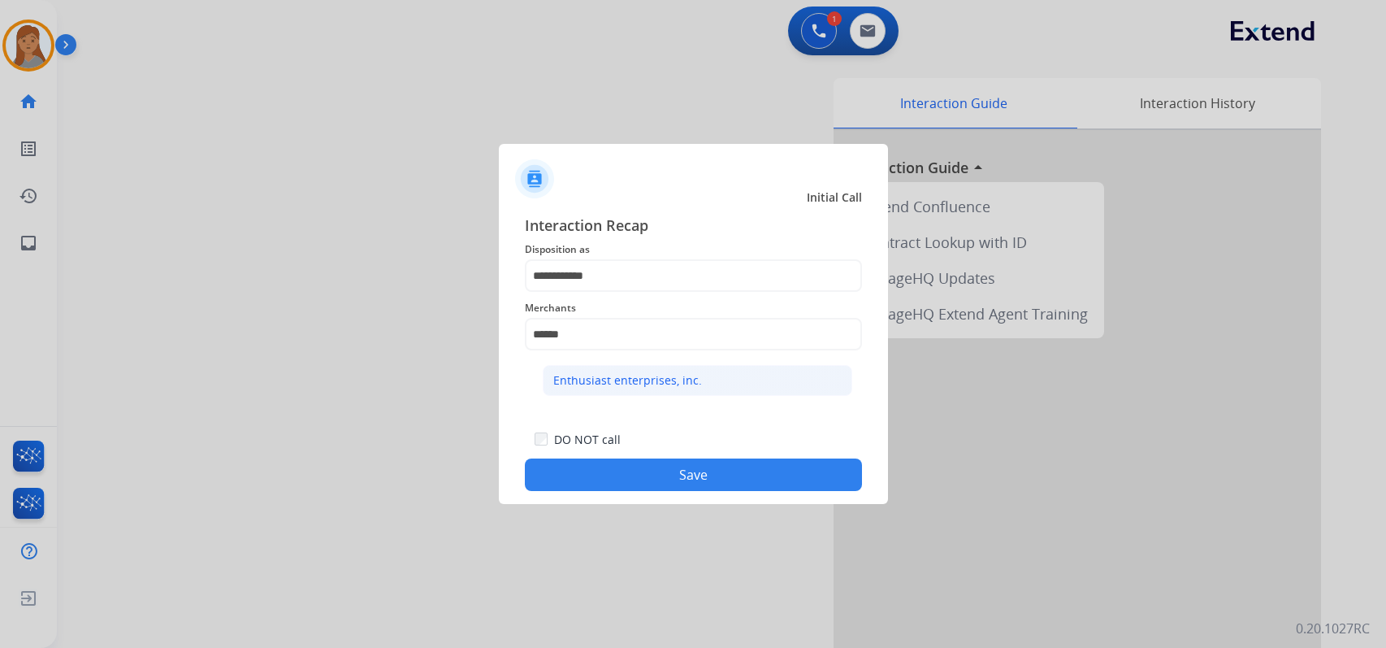
click at [650, 386] on div "Enthusiast enterprises, inc." at bounding box center [627, 380] width 149 height 16
type input "**********"
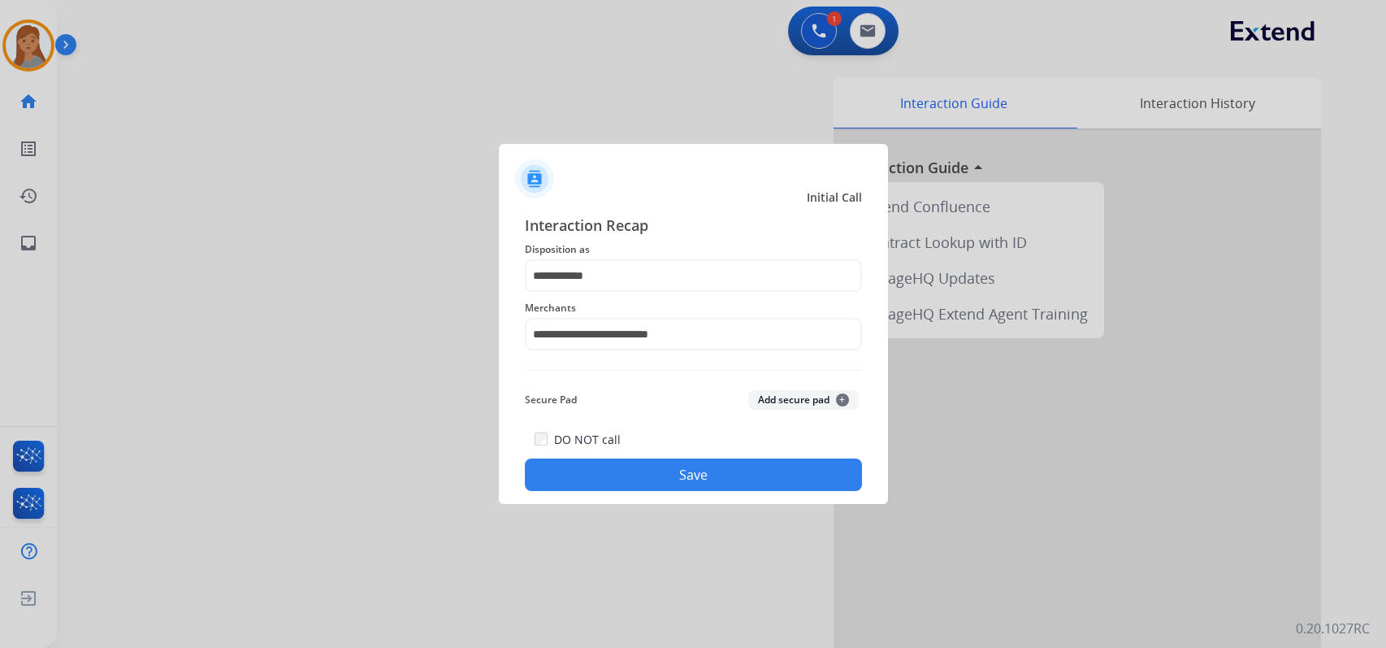
click at [660, 474] on button "Save" at bounding box center [693, 474] width 337 height 32
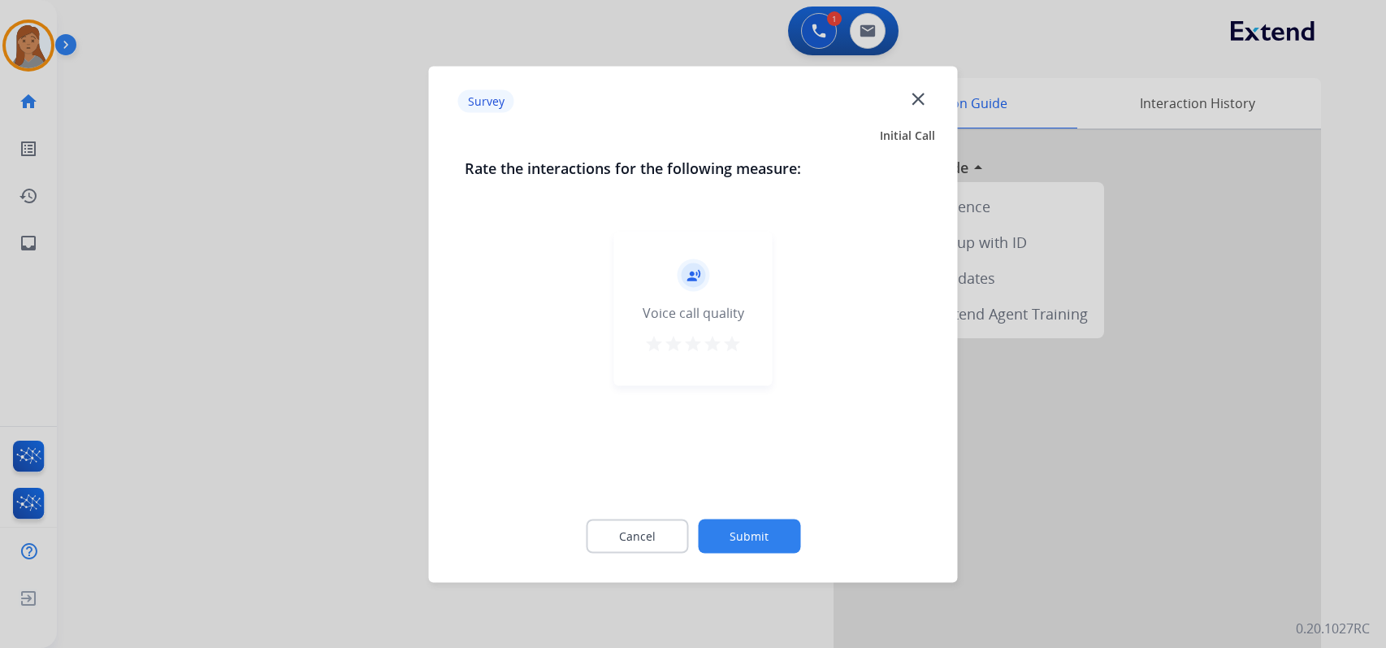
click at [765, 552] on div "Cancel Submit" at bounding box center [693, 535] width 457 height 73
drag, startPoint x: 765, startPoint y: 552, endPoint x: 773, endPoint y: 539, distance: 15.8
click at [773, 539] on button "Submit" at bounding box center [749, 535] width 102 height 34
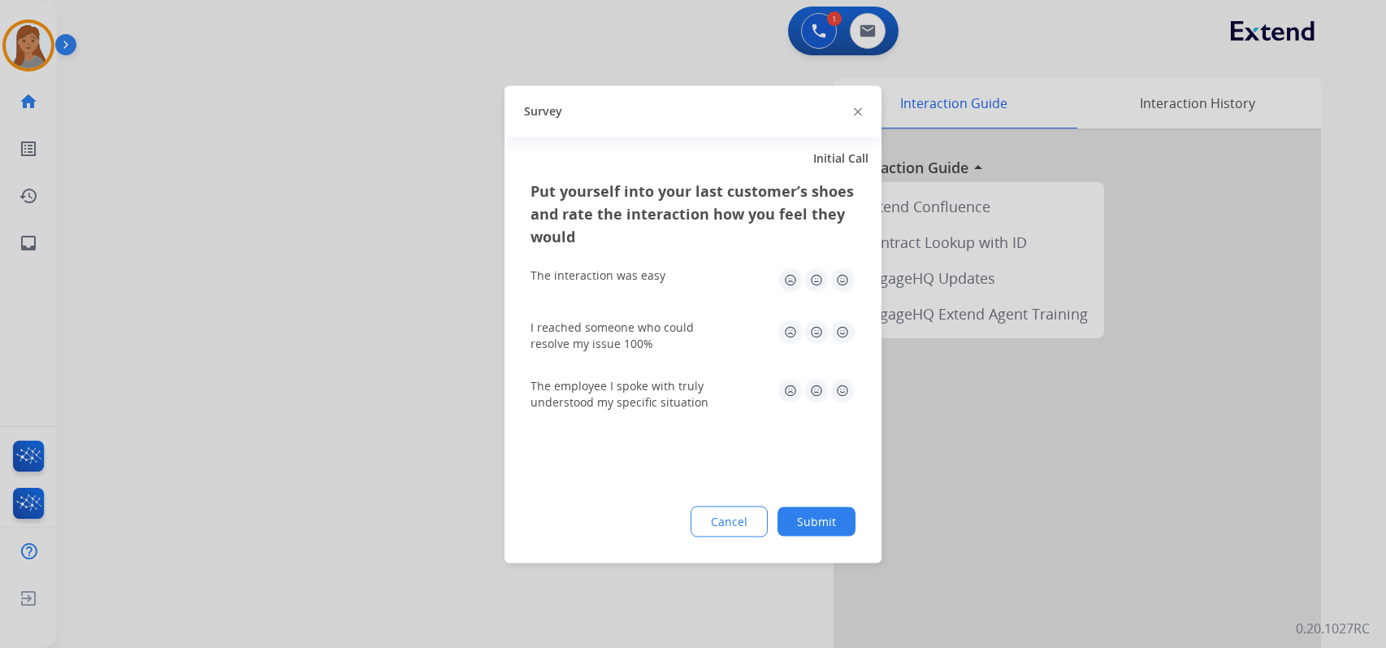
click at [812, 518] on button "Submit" at bounding box center [817, 520] width 78 height 29
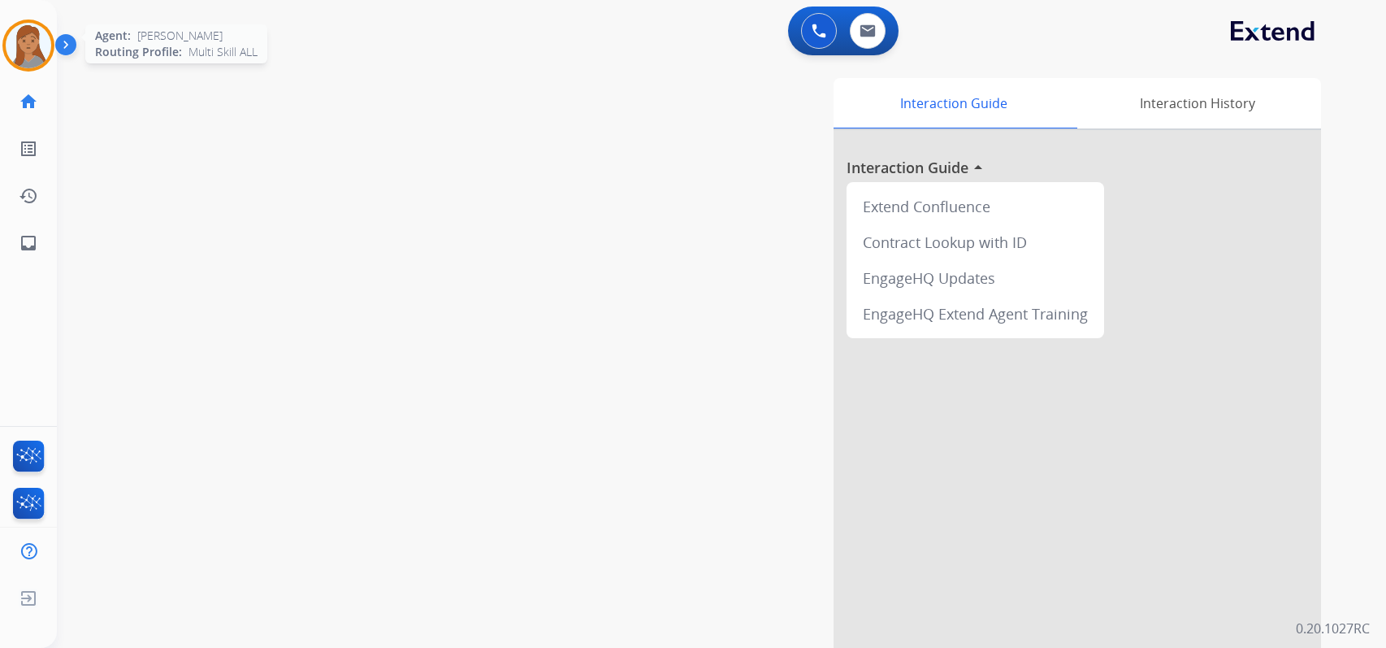
click at [24, 43] on img at bounding box center [28, 45] width 45 height 45
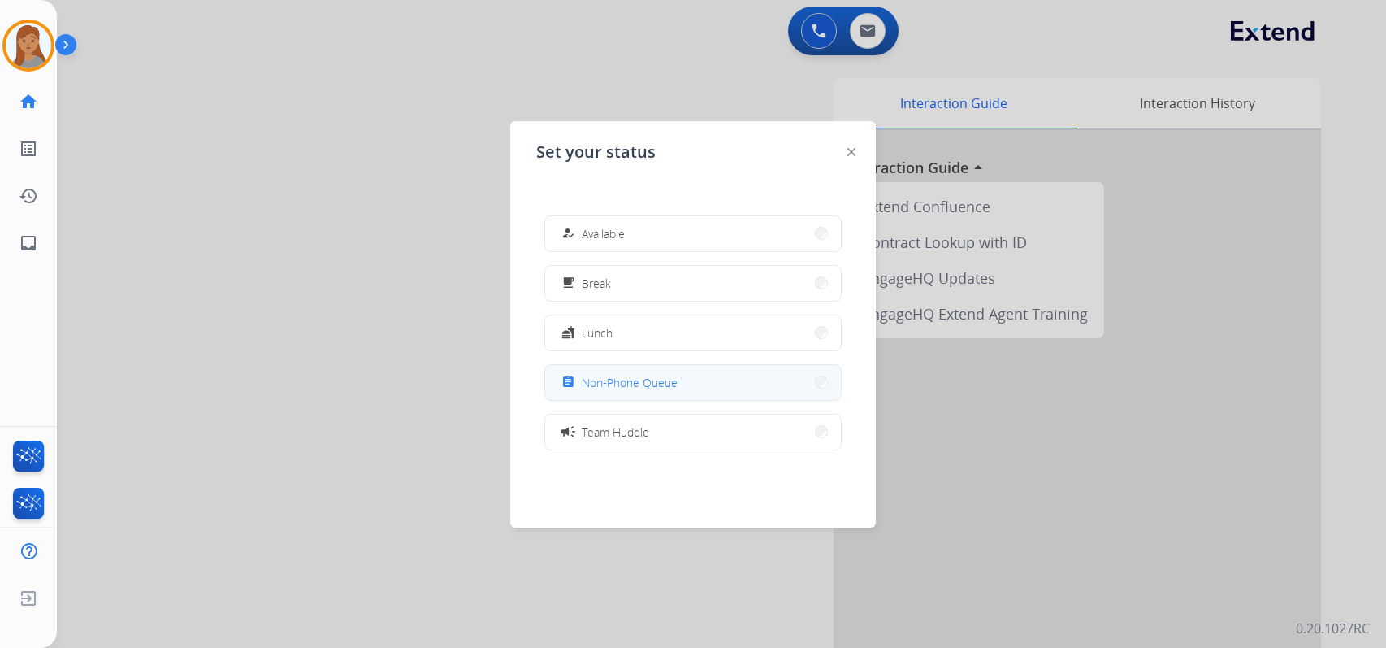
click at [796, 386] on button "assignment Non-Phone Queue" at bounding box center [693, 382] width 296 height 35
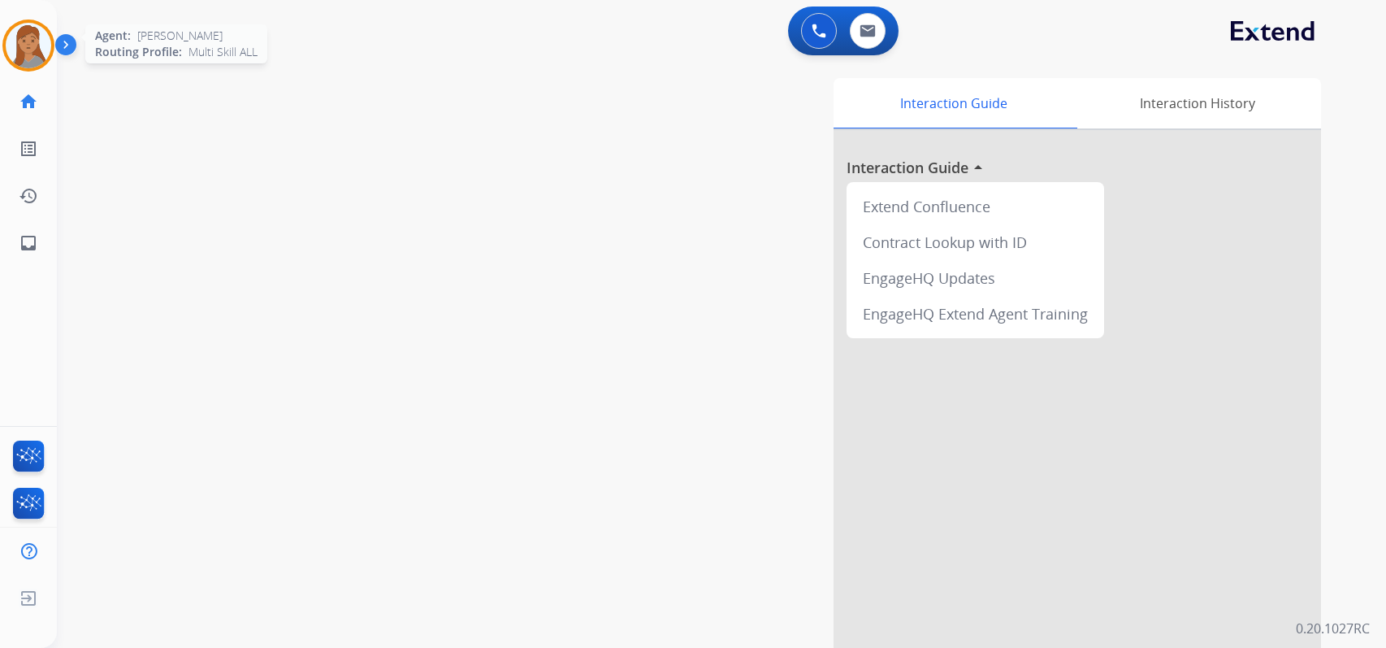
click at [27, 39] on img at bounding box center [28, 45] width 45 height 45
